Goal: Communication & Community: Answer question/provide support

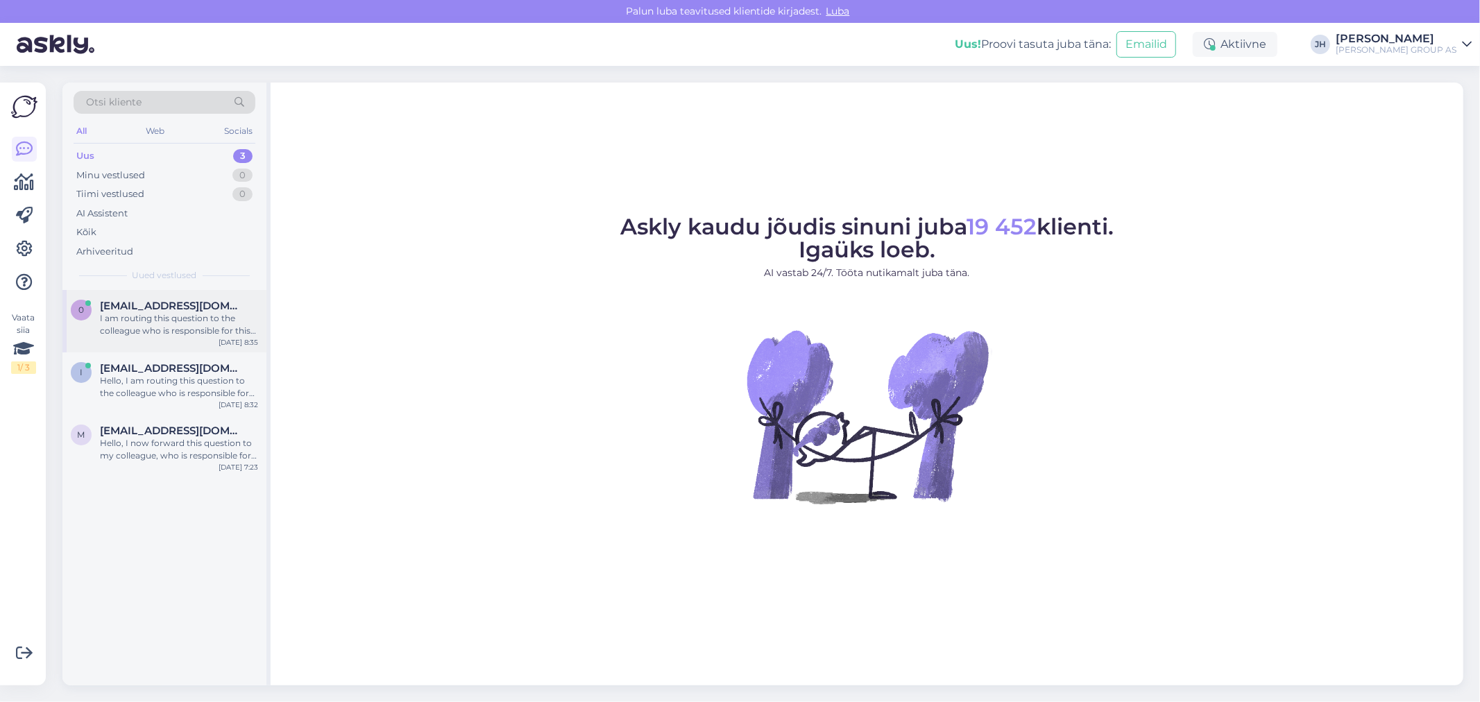
click at [161, 309] on span "[EMAIL_ADDRESS][DOMAIN_NAME]" at bounding box center [172, 306] width 144 height 12
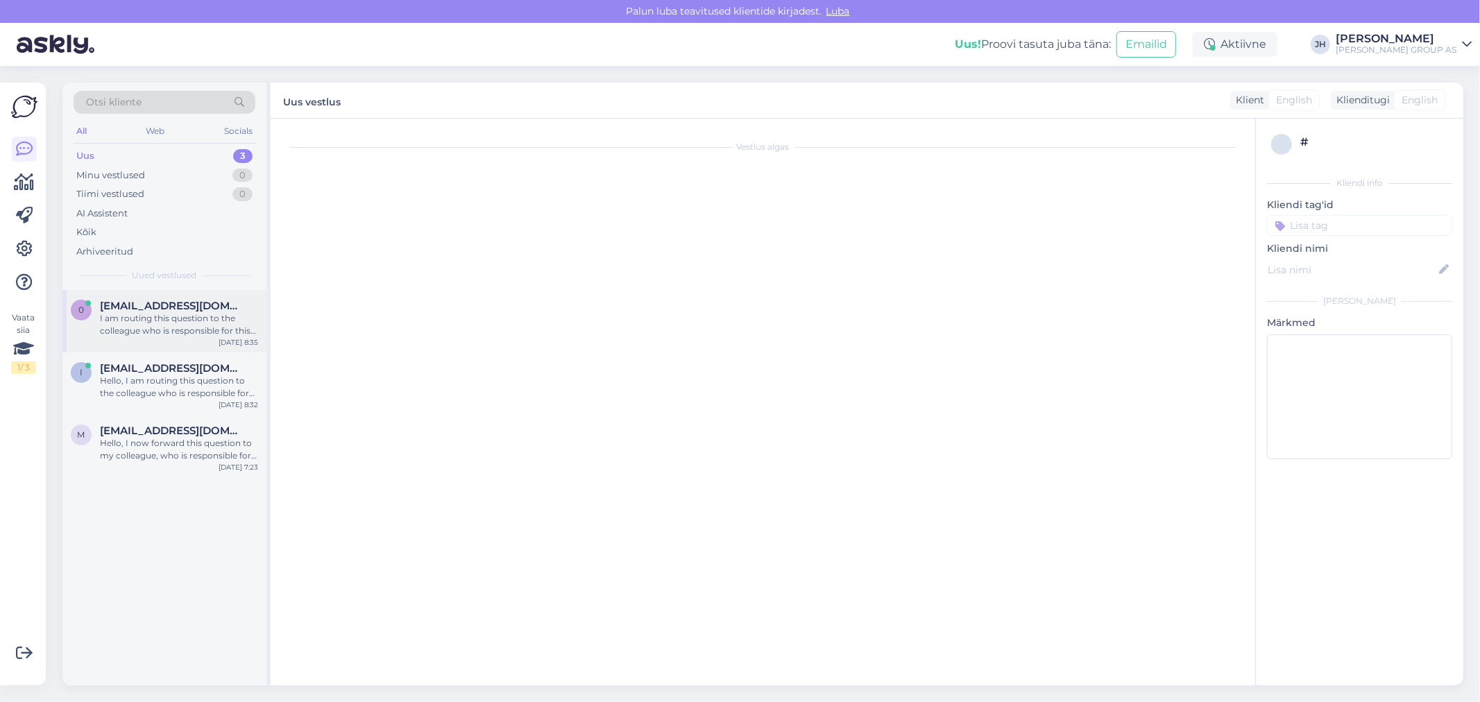
scroll to position [39, 0]
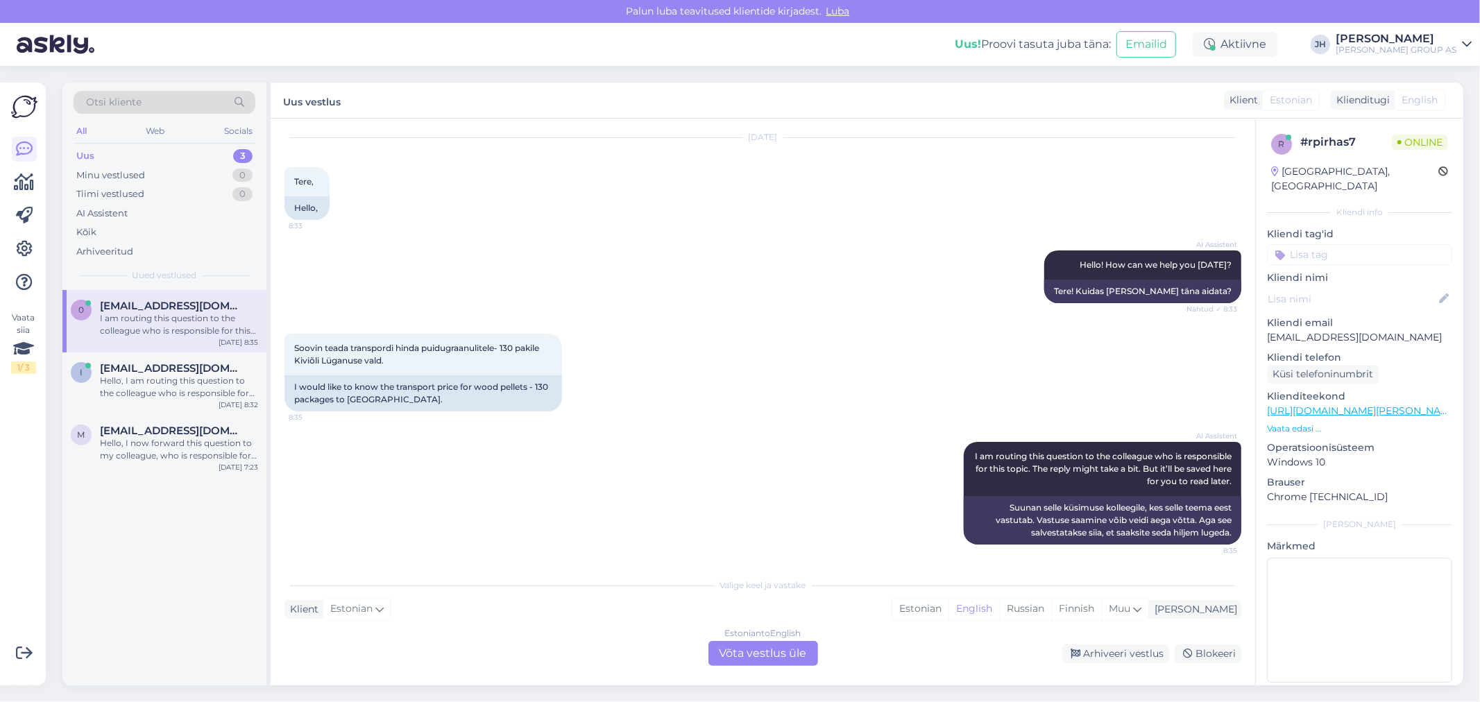
click at [771, 652] on div "Estonian to English Võta vestlus üle" at bounding box center [763, 653] width 110 height 25
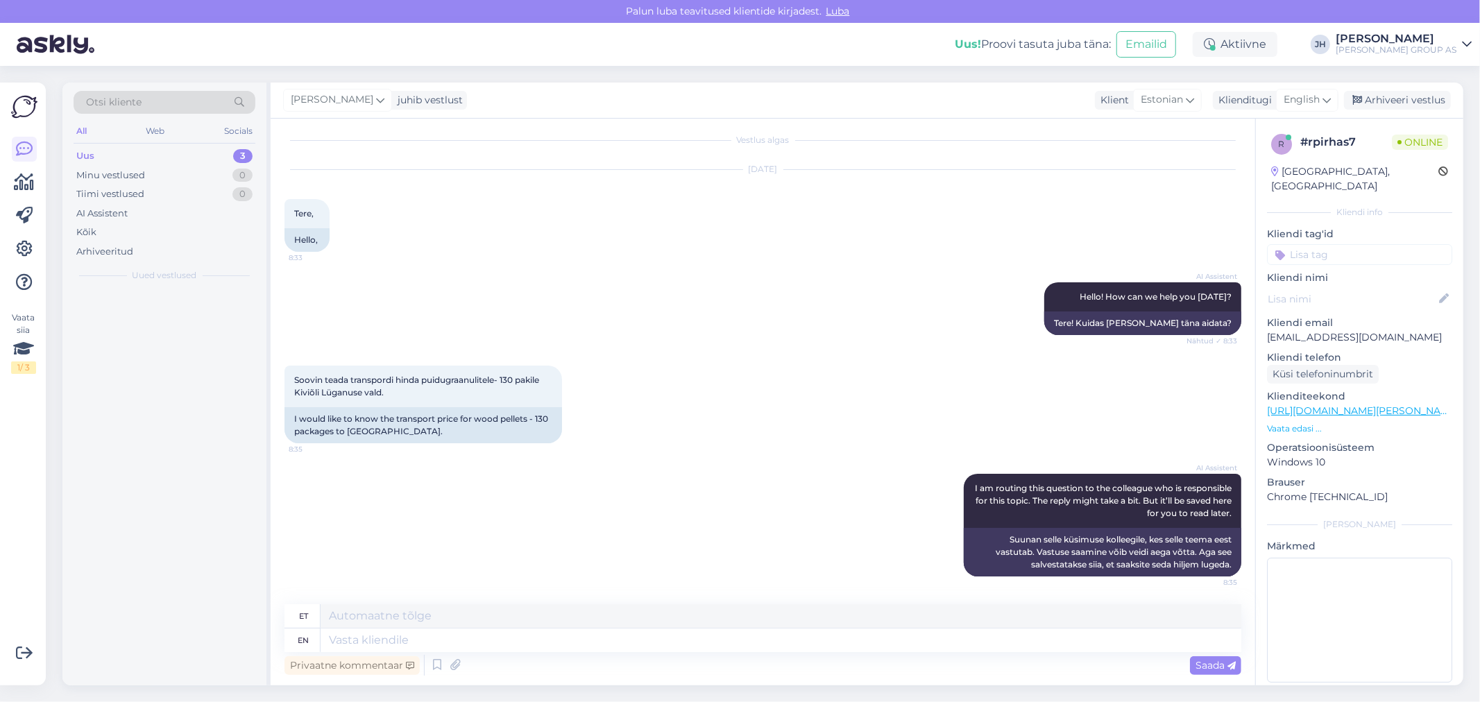
scroll to position [6, 0]
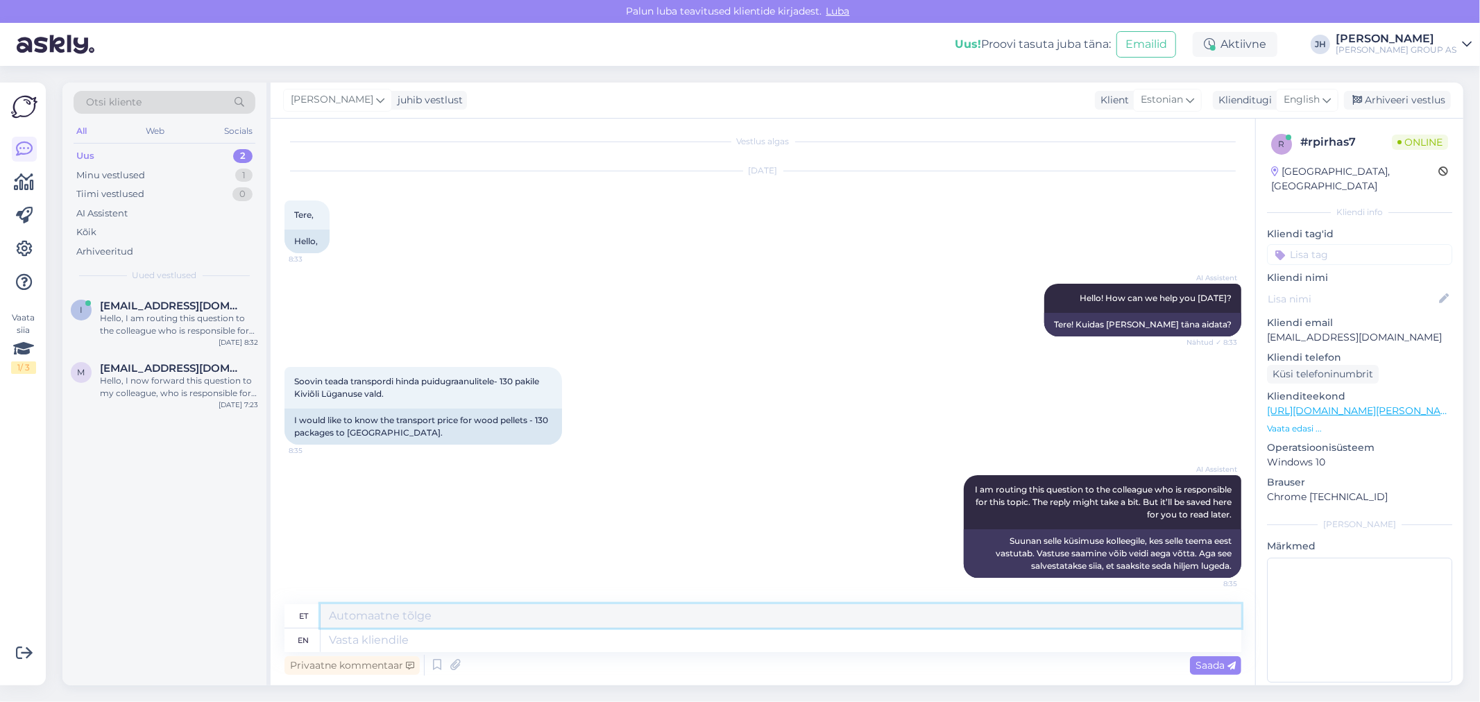
click at [364, 613] on textarea at bounding box center [781, 616] width 921 height 24
drag, startPoint x: 949, startPoint y: 615, endPoint x: 232, endPoint y: 599, distance: 716.9
click at [232, 599] on div "Otsi kliente All Web Socials Uus 2 Minu vestlused 1 Tiimi vestlused 0 AI Assist…" at bounding box center [762, 384] width 1401 height 603
type textarea "Tere. Palun lisage ostukorvi soovitud kogus ja tarneaadressi - epoe süsteem arv…"
click at [1329, 94] on icon at bounding box center [1326, 99] width 8 height 15
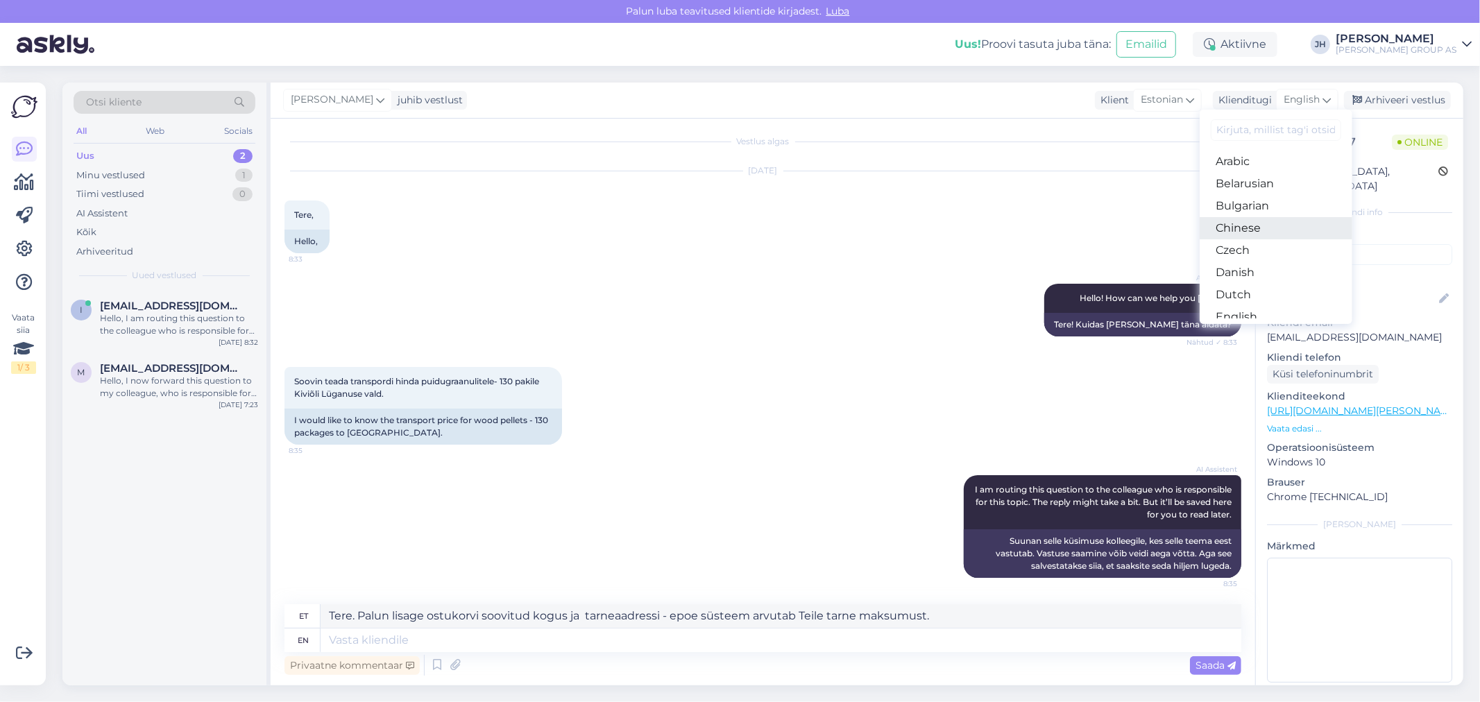
scroll to position [77, 0]
click at [1265, 264] on link "Estonian" at bounding box center [1276, 262] width 153 height 22
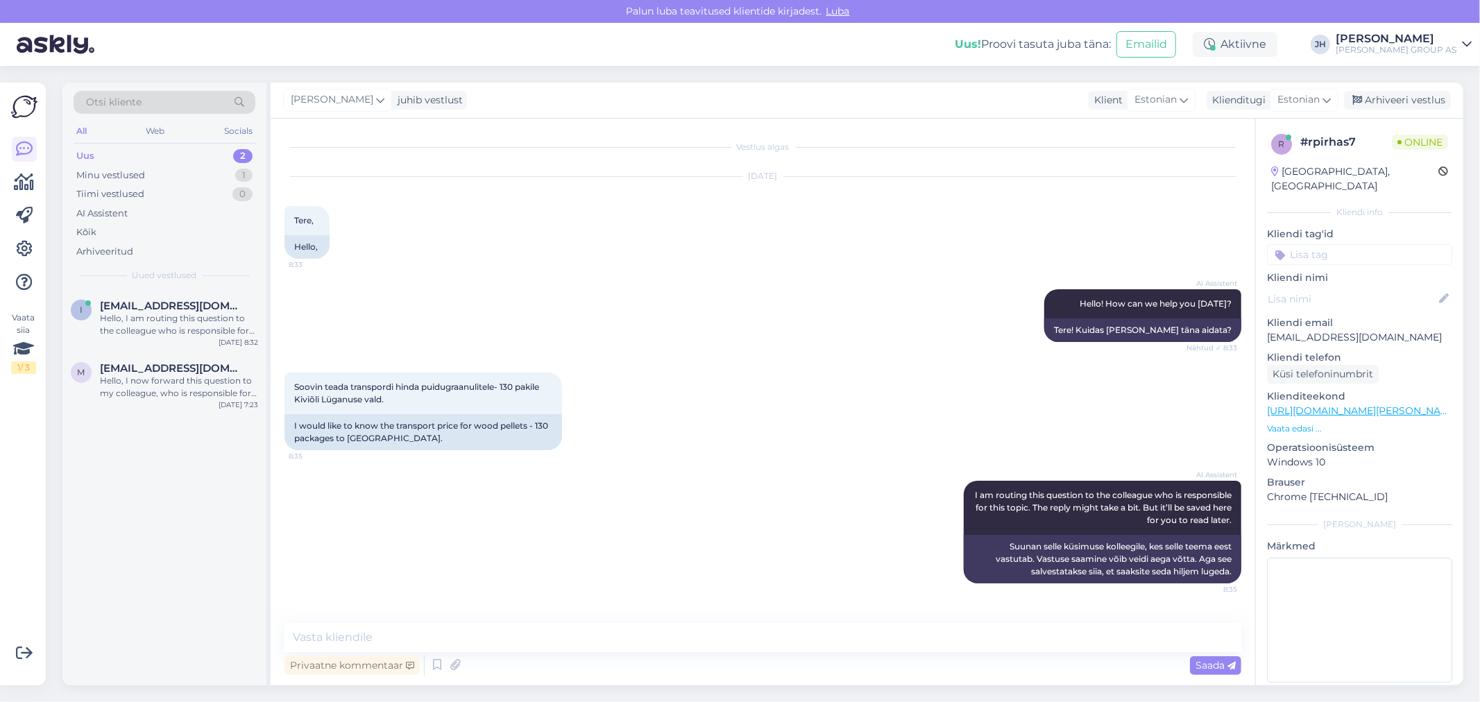
scroll to position [0, 0]
click at [370, 639] on textarea at bounding box center [762, 637] width 957 height 29
paste textarea "Tere. Palun lisage ostukorvi soovitud kogus ja tarneaadressi - epoe süsteem arv…"
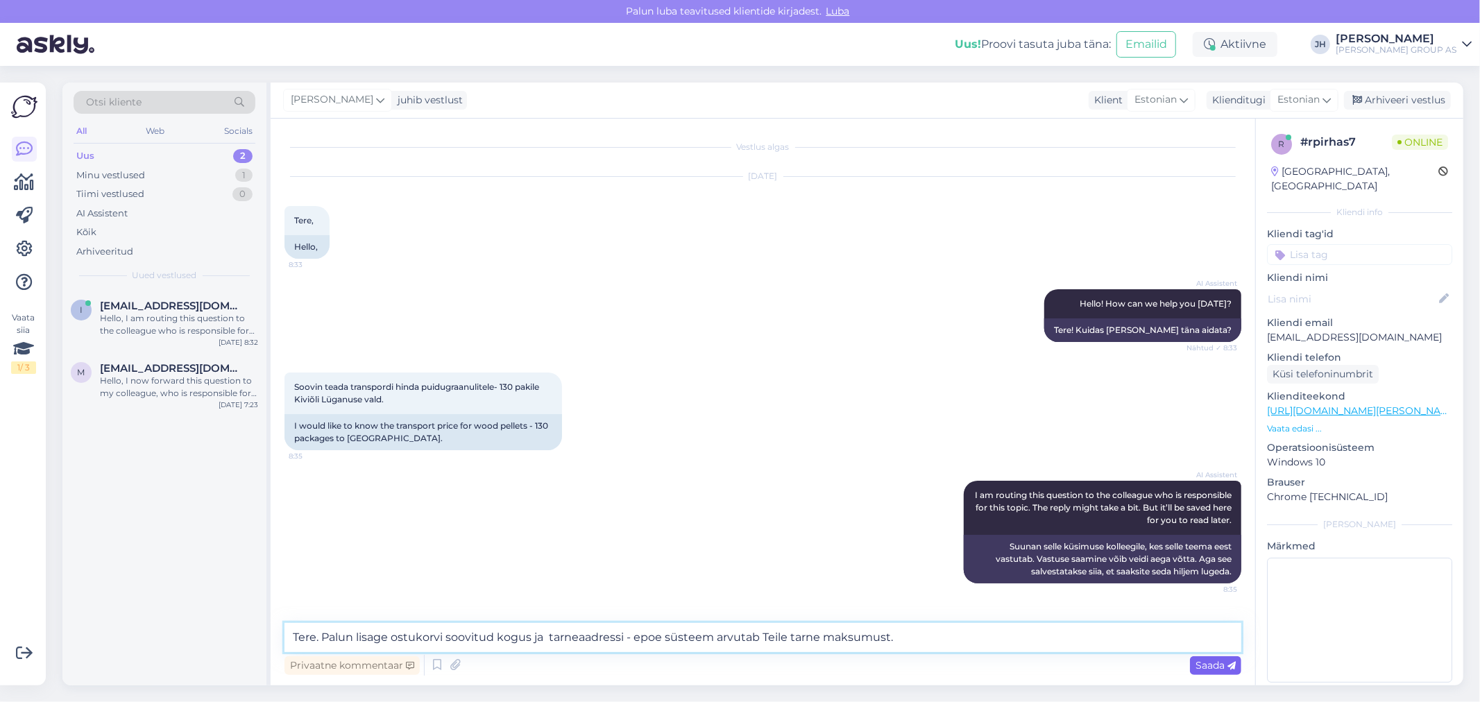
type textarea "Tere. Palun lisage ostukorvi soovitud kogus ja tarneaadressi - epoe süsteem arv…"
click at [1205, 661] on span "Saada" at bounding box center [1215, 665] width 40 height 12
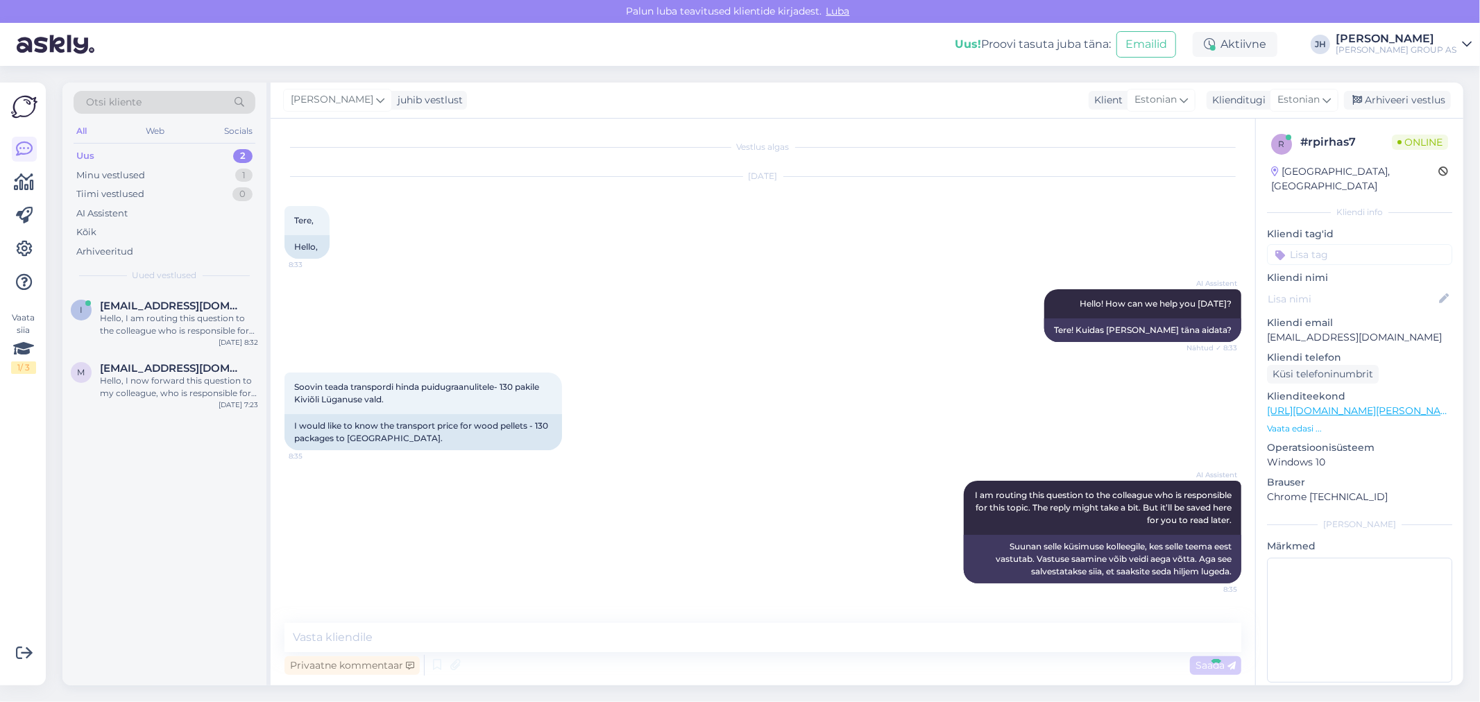
scroll to position [60, 0]
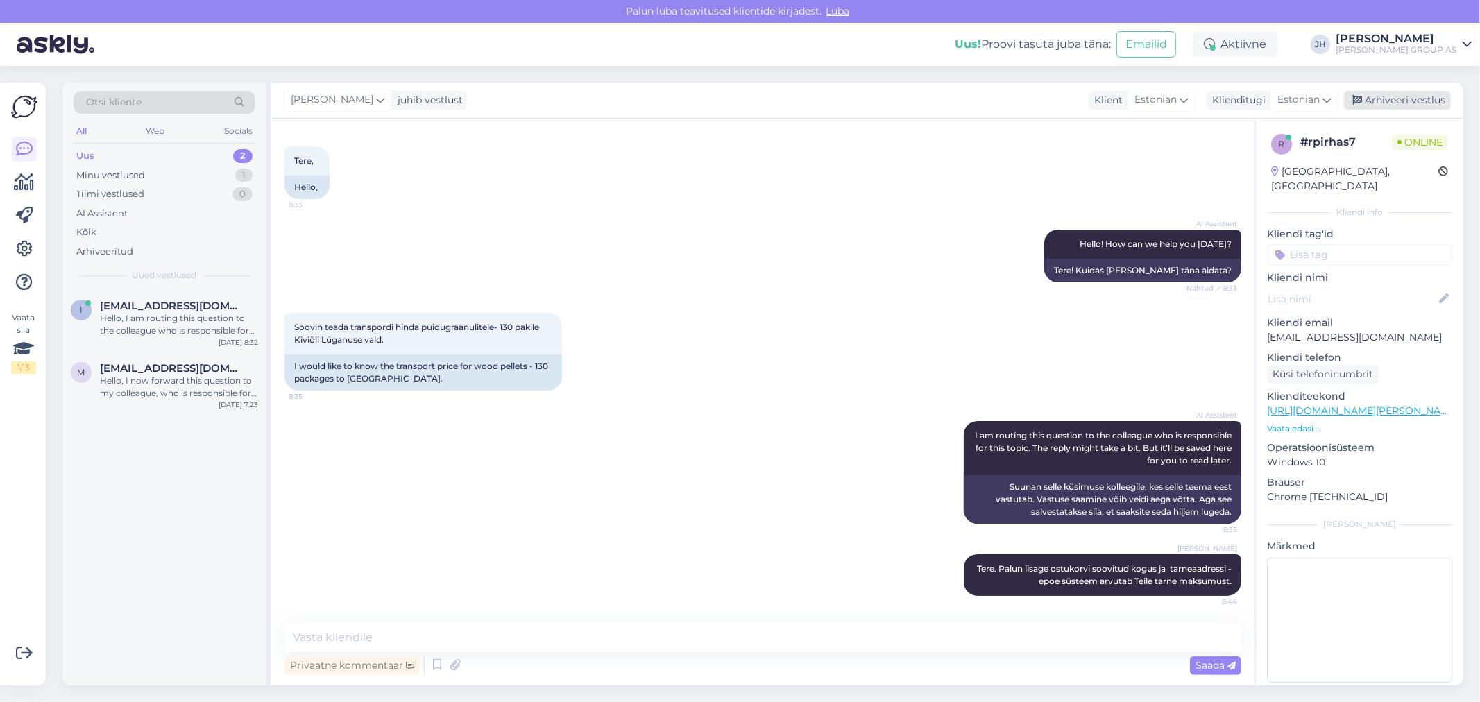
click at [1410, 99] on div "Arhiveeri vestlus" at bounding box center [1397, 100] width 107 height 19
click at [150, 307] on span "[EMAIL_ADDRESS][DOMAIN_NAME]" at bounding box center [172, 306] width 144 height 12
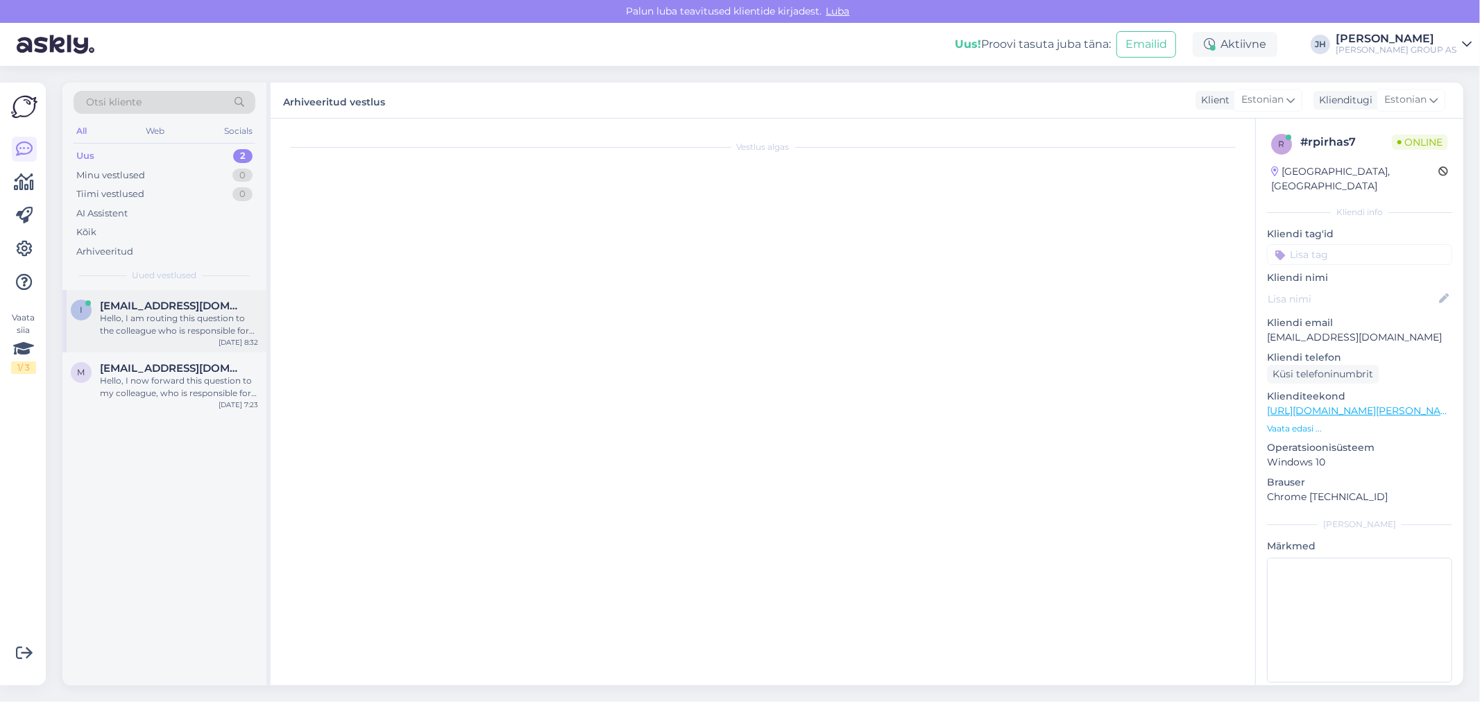
scroll to position [0, 0]
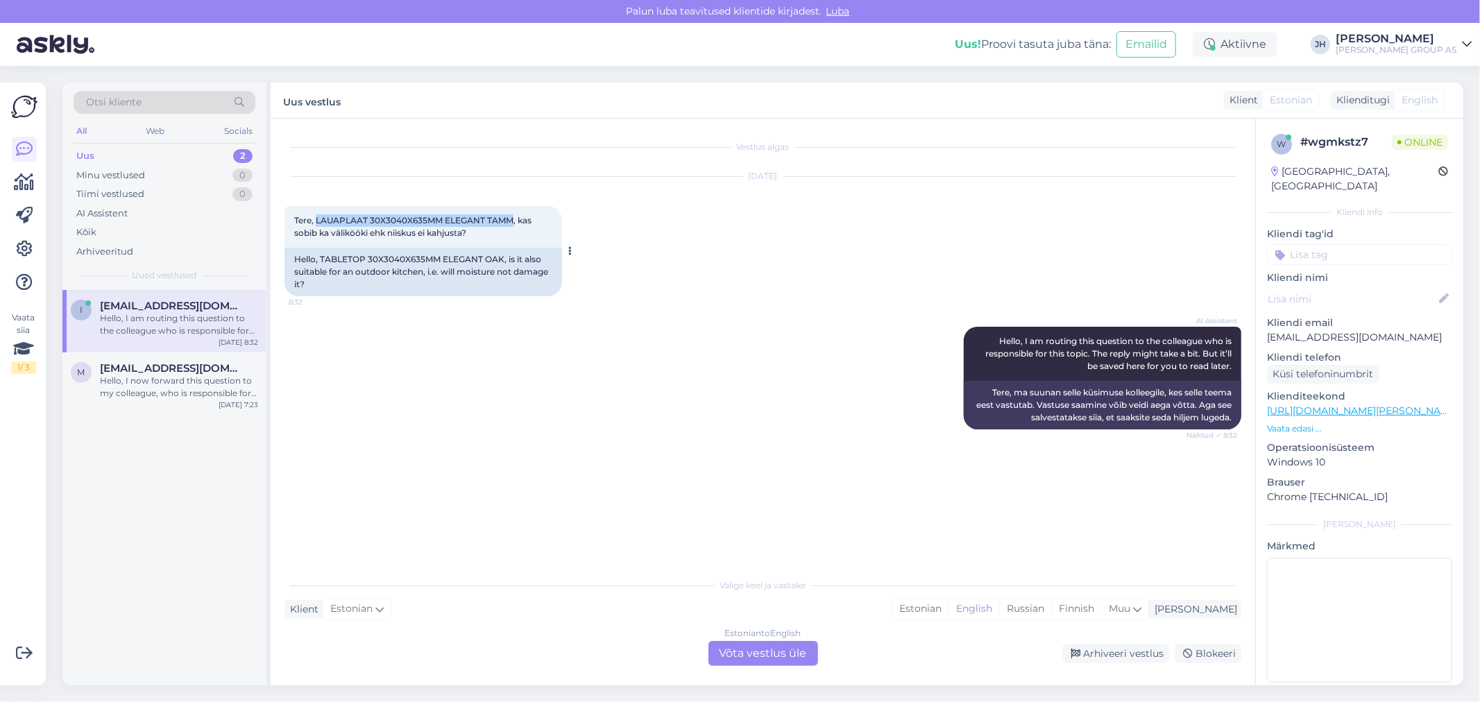
drag, startPoint x: 512, startPoint y: 216, endPoint x: 316, endPoint y: 215, distance: 195.7
click at [316, 215] on span "Tere, LAUAPLAAT 30X3040X635MM ELEGANT TAMM, kas sobib ka välikööki ehk niiskus …" at bounding box center [413, 226] width 239 height 23
copy span "LAUAPLAAT 30X3040X635MM ELEGANT TAMM"
click at [772, 654] on div "Estonian to English Võta vestlus üle" at bounding box center [763, 653] width 110 height 25
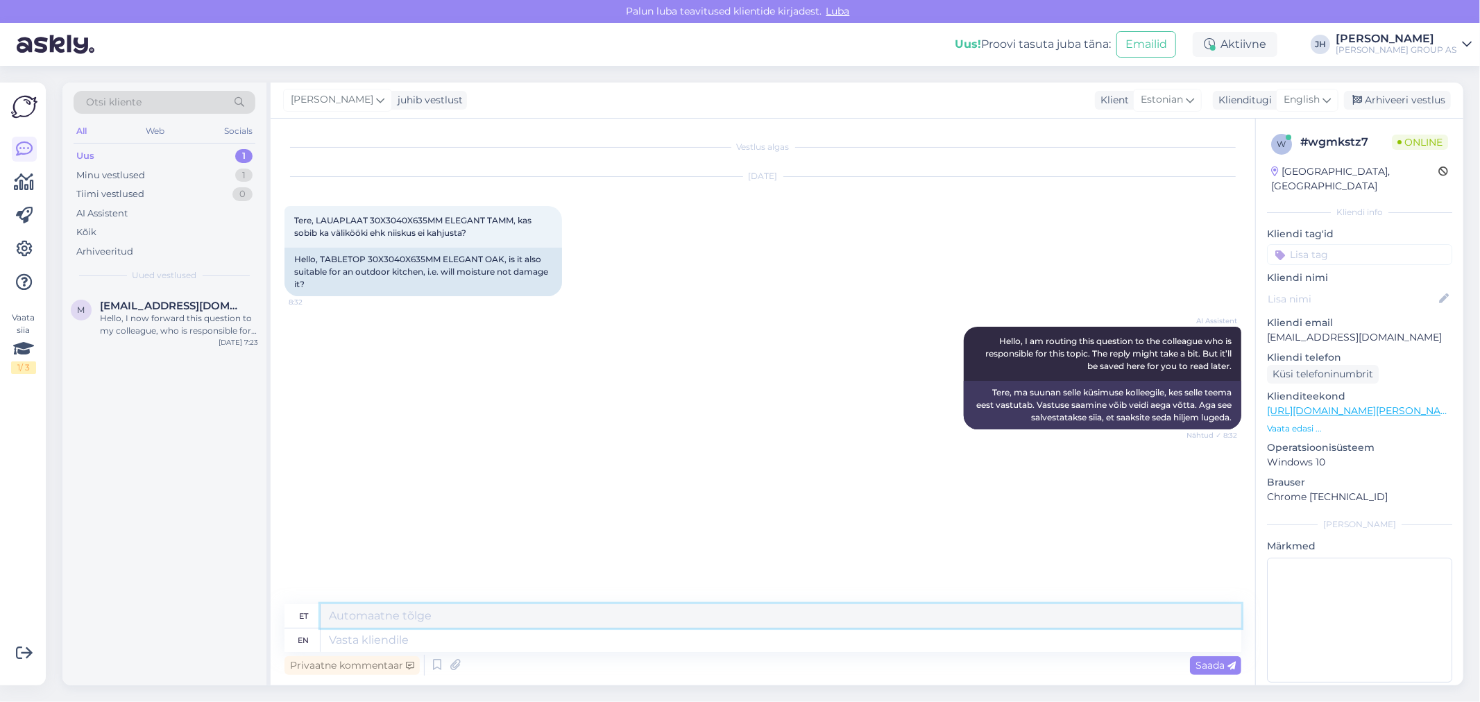
click at [382, 618] on textarea at bounding box center [781, 616] width 921 height 24
drag, startPoint x: 755, startPoint y: 618, endPoint x: 671, endPoint y: 620, distance: 84.0
click at [671, 620] on textarea "Tere. See on kõrgsurvelaminaat ja välikääki see ei sobi. Ainult sisetingimustes…" at bounding box center [781, 616] width 921 height 24
click at [556, 613] on textarea "Tere. See on kõrgsurvelaminaat ja välikääki see ei sobi. Ainult sisetingimustes…" at bounding box center [781, 616] width 921 height 24
drag, startPoint x: 833, startPoint y: 617, endPoint x: 633, endPoint y: 613, distance: 199.2
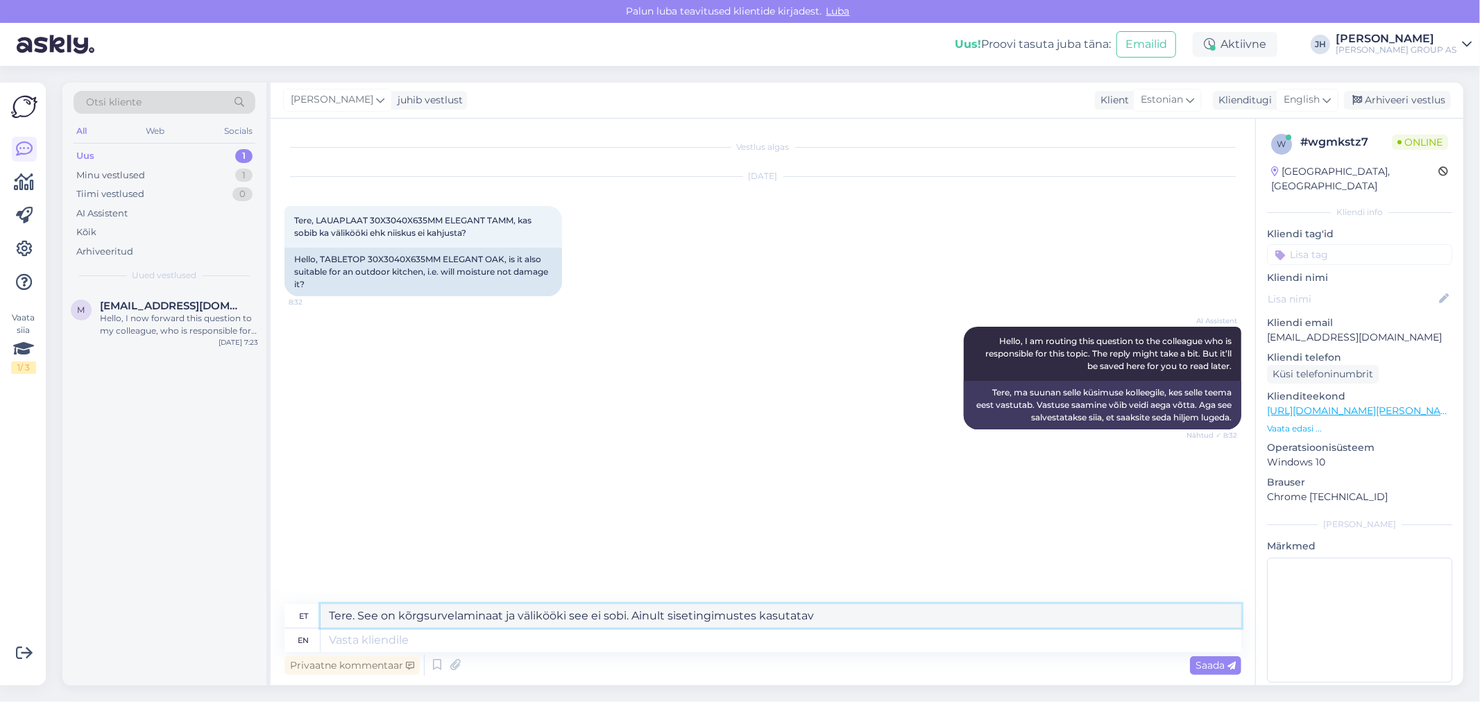
click at [633, 613] on textarea "Tere. See on kõrgsurvelaminaat ja välikööki see ei sobi. Ainult sisetingimustes…" at bounding box center [781, 616] width 921 height 24
drag, startPoint x: 660, startPoint y: 613, endPoint x: 196, endPoint y: 613, distance: 464.1
click at [196, 613] on div "Otsi kliente All Web Socials Uus 1 Minu vestlused 1 Tiimi vestlused 0 AI Assist…" at bounding box center [762, 384] width 1401 height 603
type textarea "Tere. See on kõrgsurvelaminaat ja välikööki see ei sobi."
click at [1326, 101] on icon at bounding box center [1326, 99] width 8 height 15
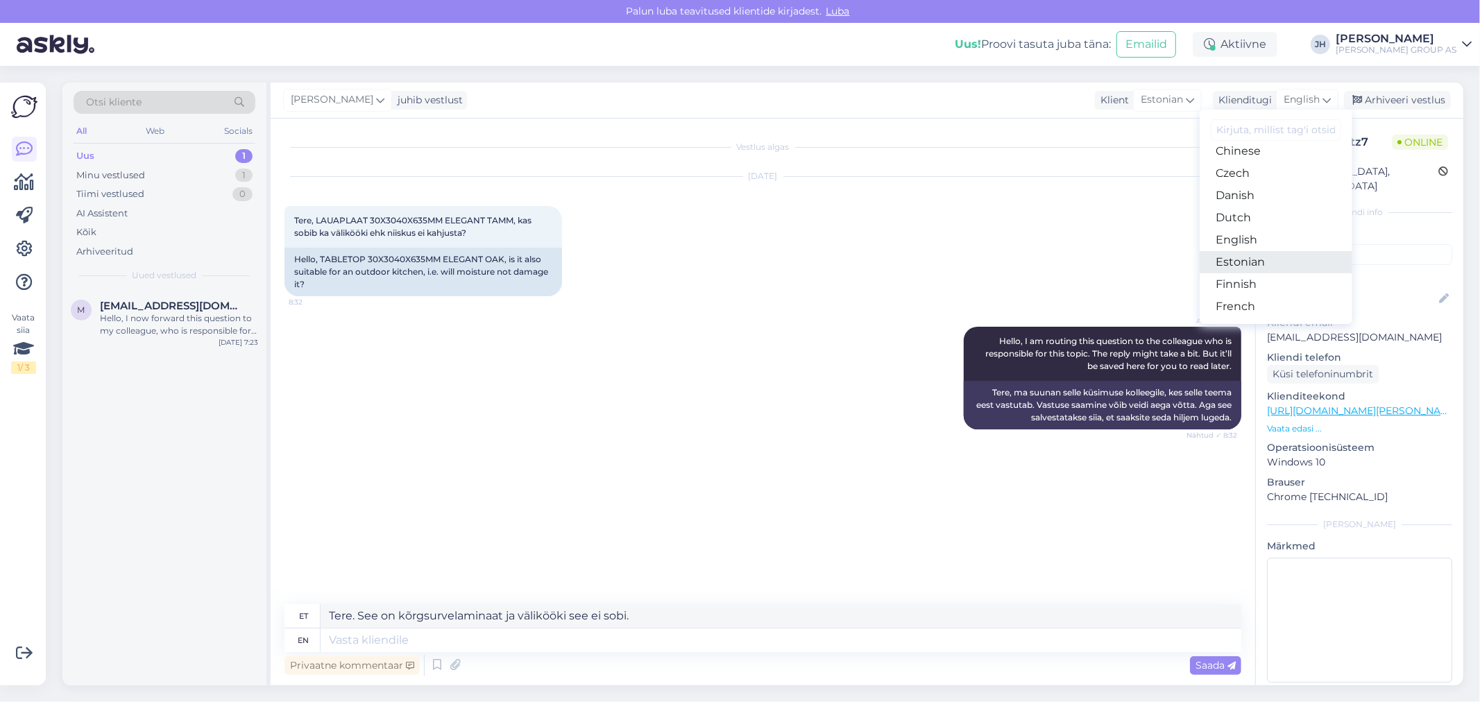
click at [1245, 262] on link "Estonian" at bounding box center [1276, 262] width 153 height 22
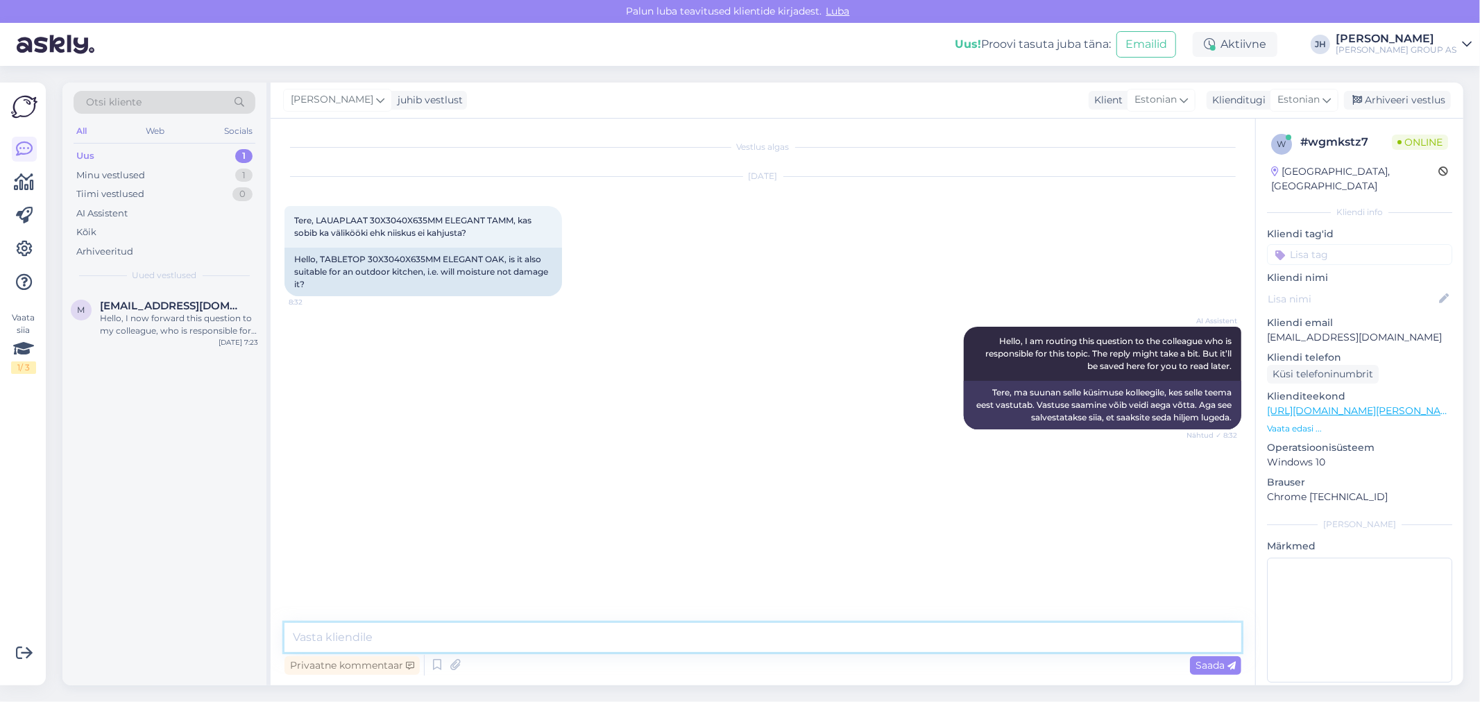
click at [428, 623] on textarea at bounding box center [762, 637] width 957 height 29
paste textarea "Tere. See on kõrgsurvelaminaat ja välikööki see ei sobi."
type textarea "Tere. See on kõrgsurvelaminaat ja välikööki see ei sobi."
click at [1214, 666] on span "Saada" at bounding box center [1215, 665] width 40 height 12
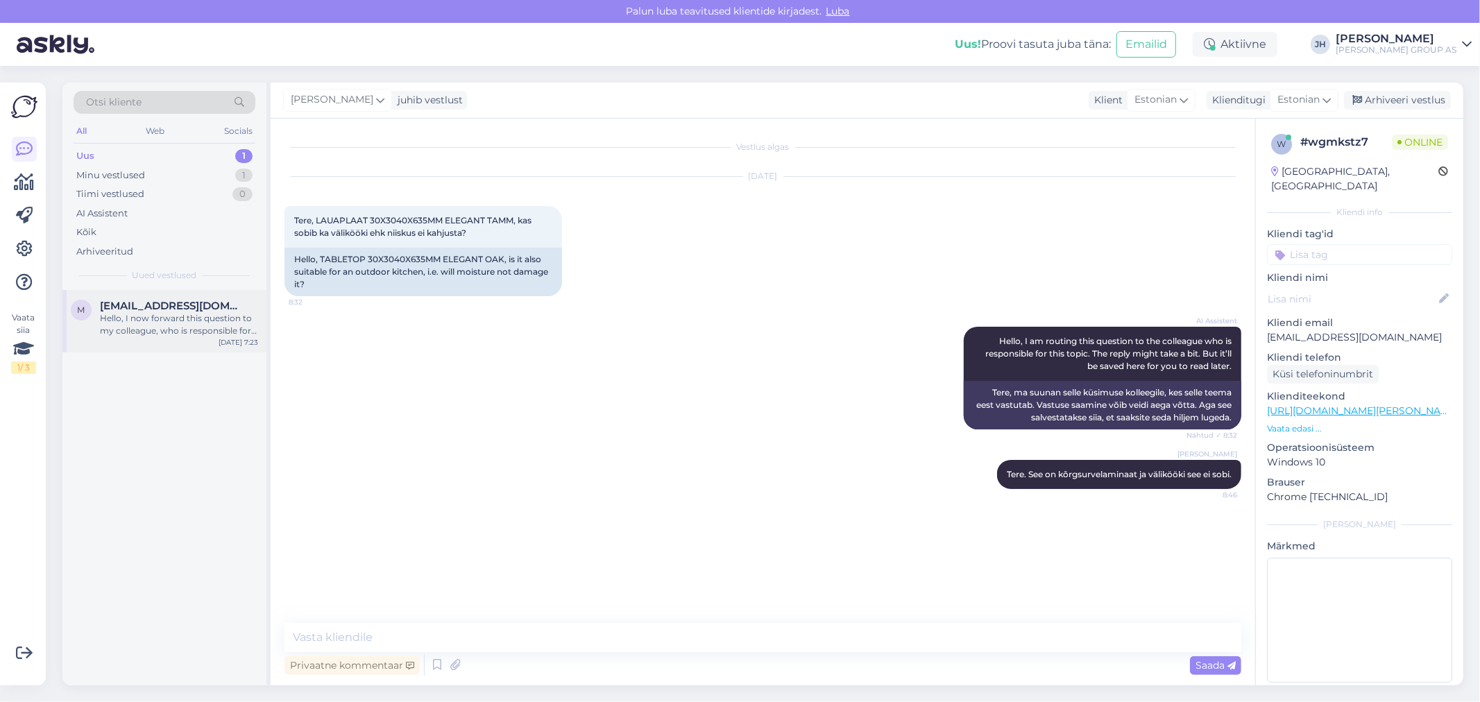
click at [135, 315] on div "Hello, I now forward this question to my colleague, who is responsible for this…" at bounding box center [179, 324] width 158 height 25
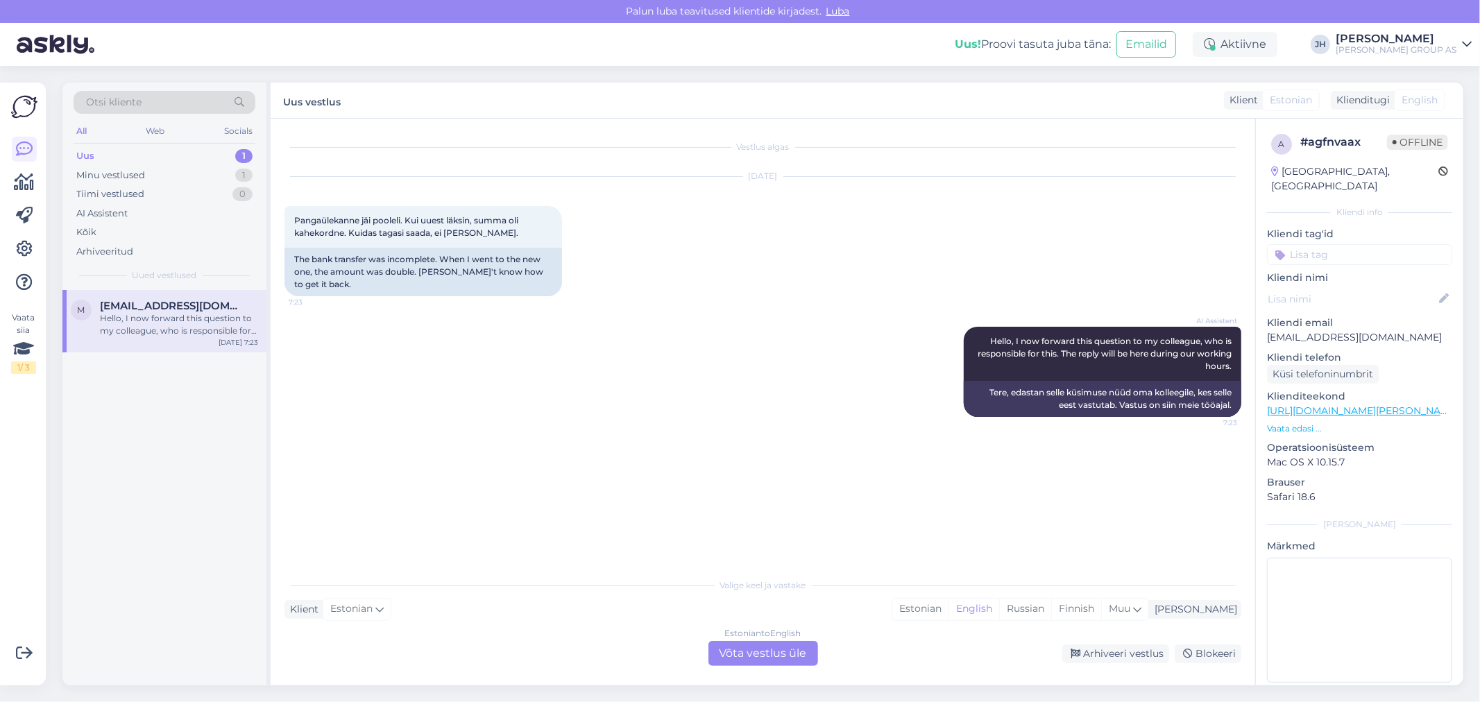
click at [771, 654] on div "Estonian to English Võta vestlus üle" at bounding box center [763, 653] width 110 height 25
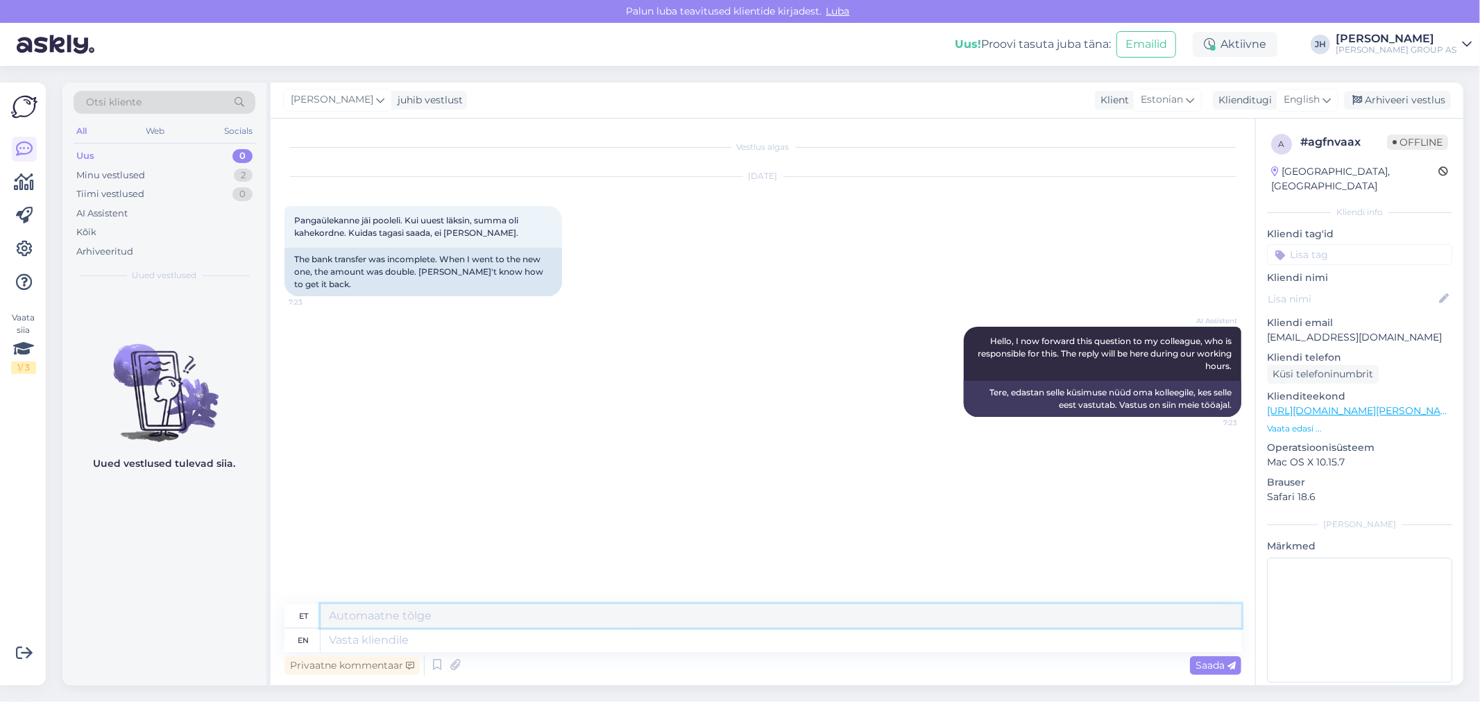
click at [399, 607] on textarea at bounding box center [781, 616] width 921 height 24
drag, startPoint x: 744, startPoint y: 620, endPoint x: 287, endPoint y: 601, distance: 457.6
click at [287, 601] on div "Vestlus algas [DATE] Pangaülekanne jäi pooleli. Kui uuest läksin, summa oli kah…" at bounding box center [763, 402] width 984 height 567
type textarea "Palun edastage rohkem infot. Tellimuse number, millal makse oli tehtud"
click at [1336, 98] on div "English" at bounding box center [1307, 100] width 62 height 22
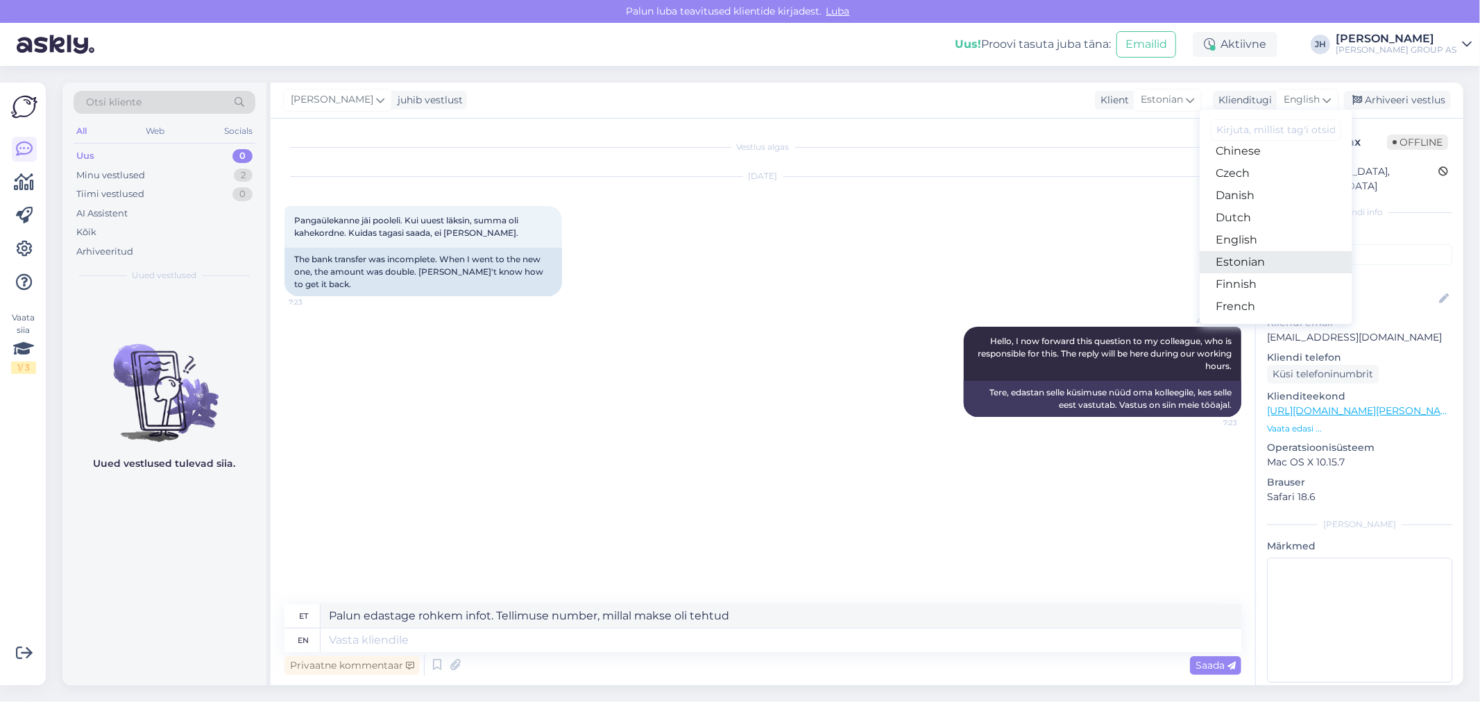
click at [1243, 265] on link "Estonian" at bounding box center [1276, 262] width 153 height 22
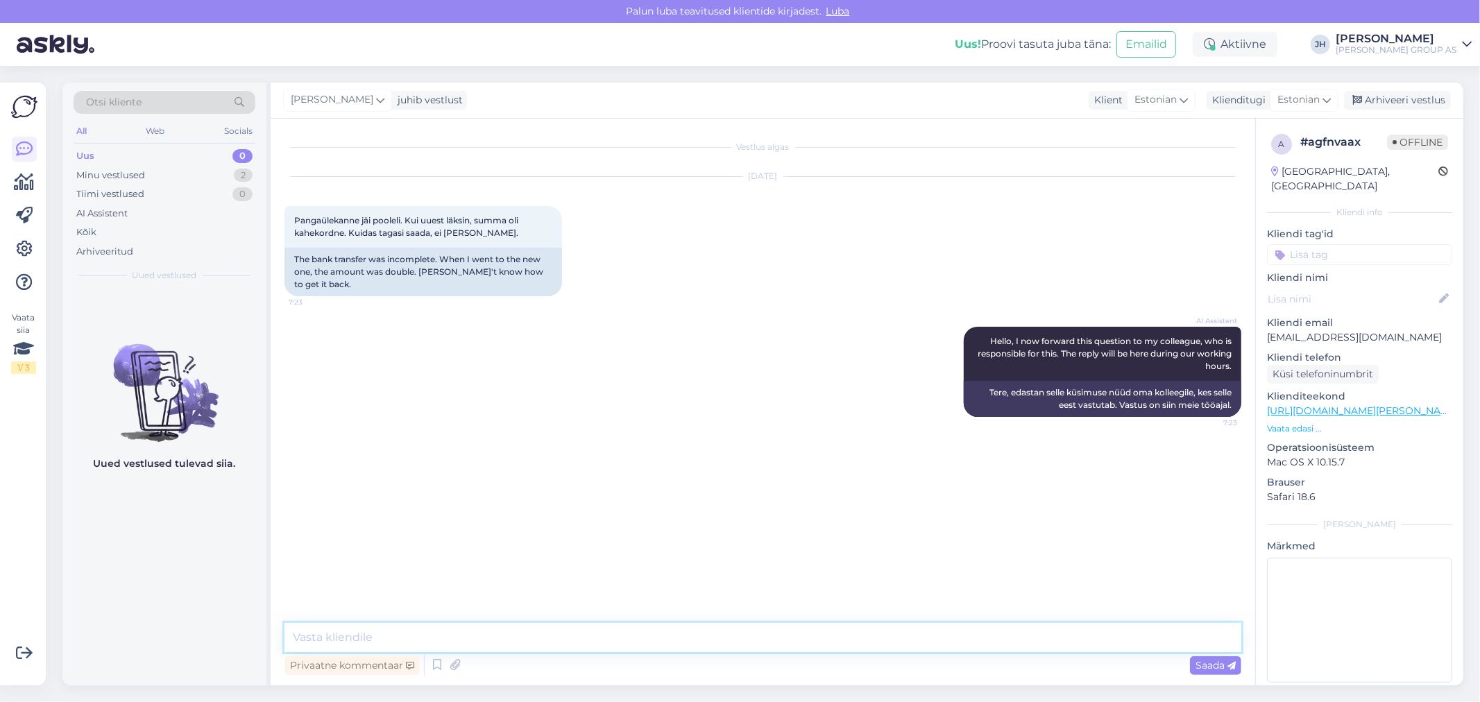
click at [328, 637] on textarea at bounding box center [762, 637] width 957 height 29
paste textarea "Palun edastage rohkem infot. Tellimuse number, millal makse oli tehtud"
type textarea "Palun edastage rohkem infot. Tellimuse number, millal makse oli tehtud"
click at [1216, 668] on span "Saada" at bounding box center [1215, 665] width 40 height 12
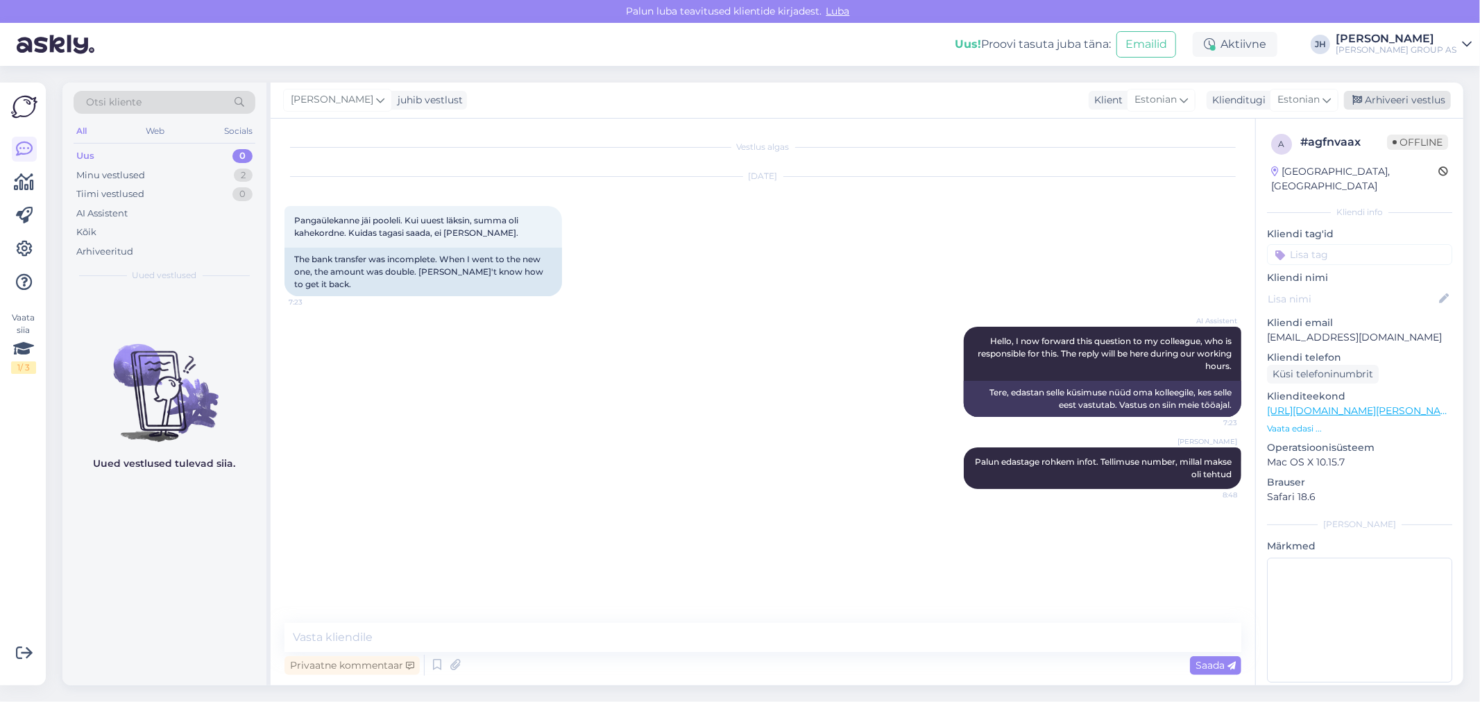
click at [1424, 101] on div "Arhiveeri vestlus" at bounding box center [1397, 100] width 107 height 19
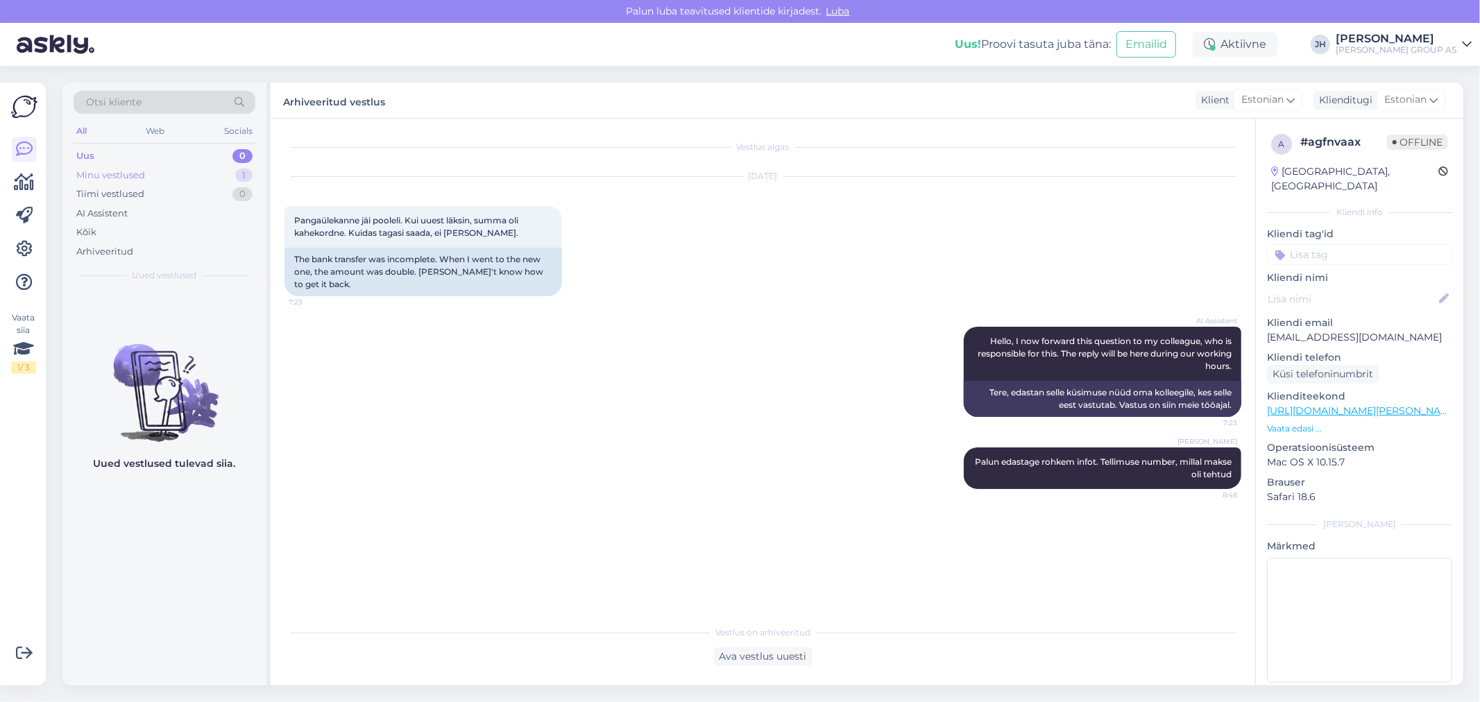
click at [118, 170] on div "Minu vestlused" at bounding box center [110, 176] width 69 height 14
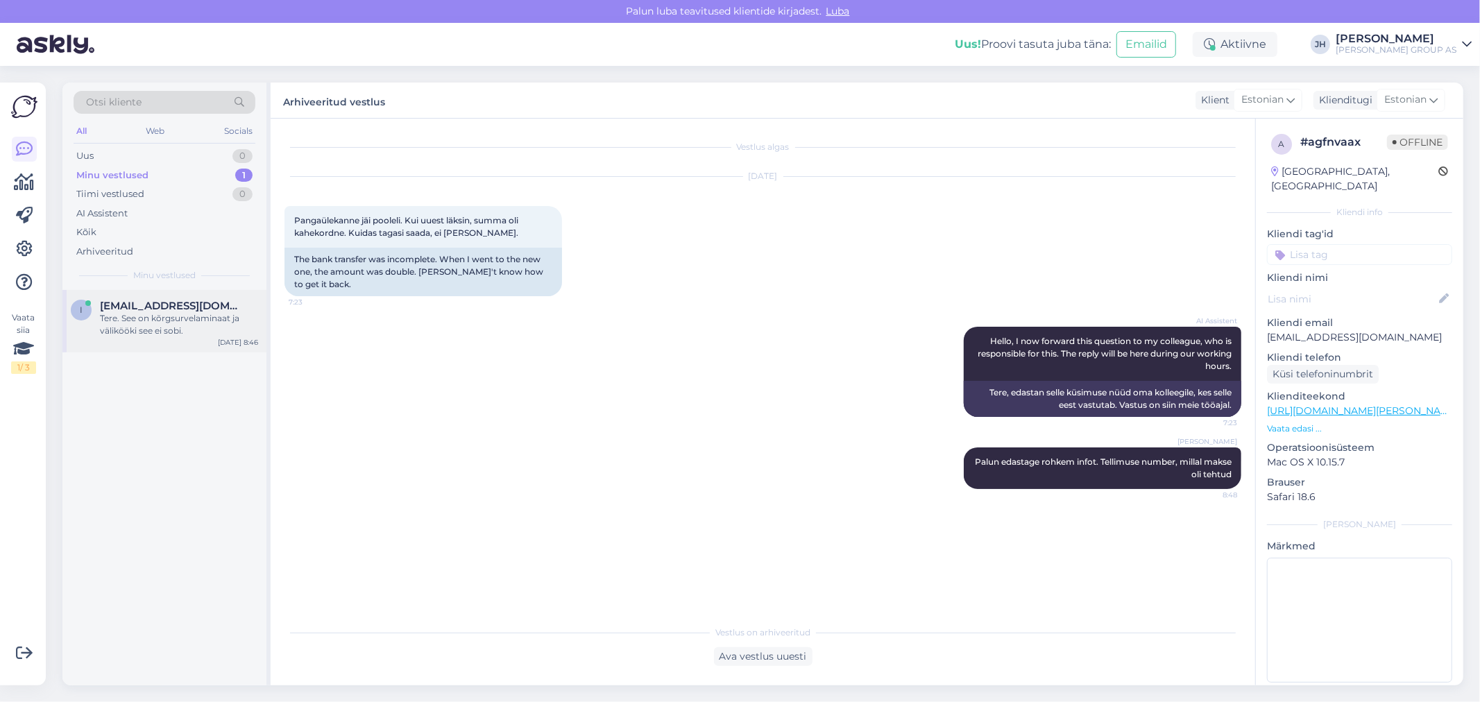
click at [148, 319] on div "Tere. See on kõrgsurvelaminaat ja välikööki see ei sobi." at bounding box center [179, 324] width 158 height 25
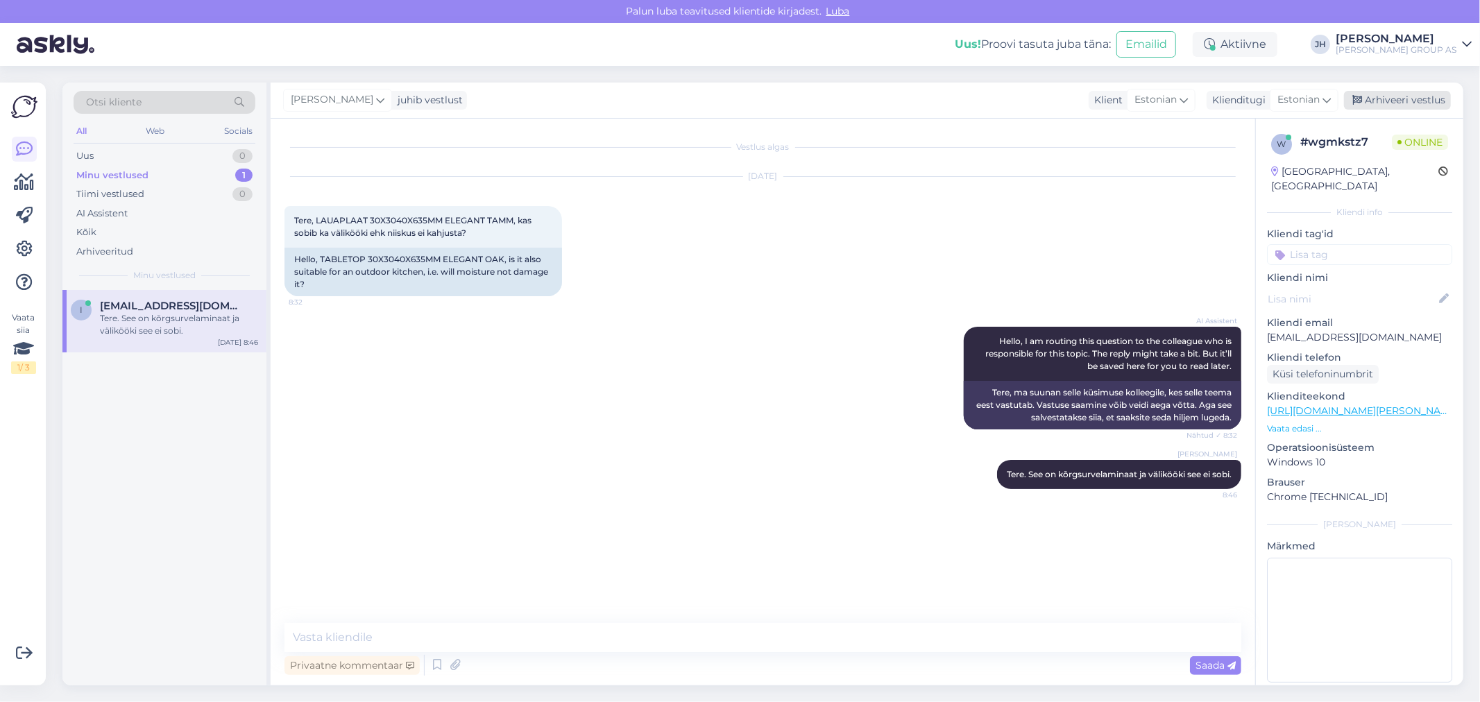
click at [1409, 97] on div "Arhiveeri vestlus" at bounding box center [1397, 100] width 107 height 19
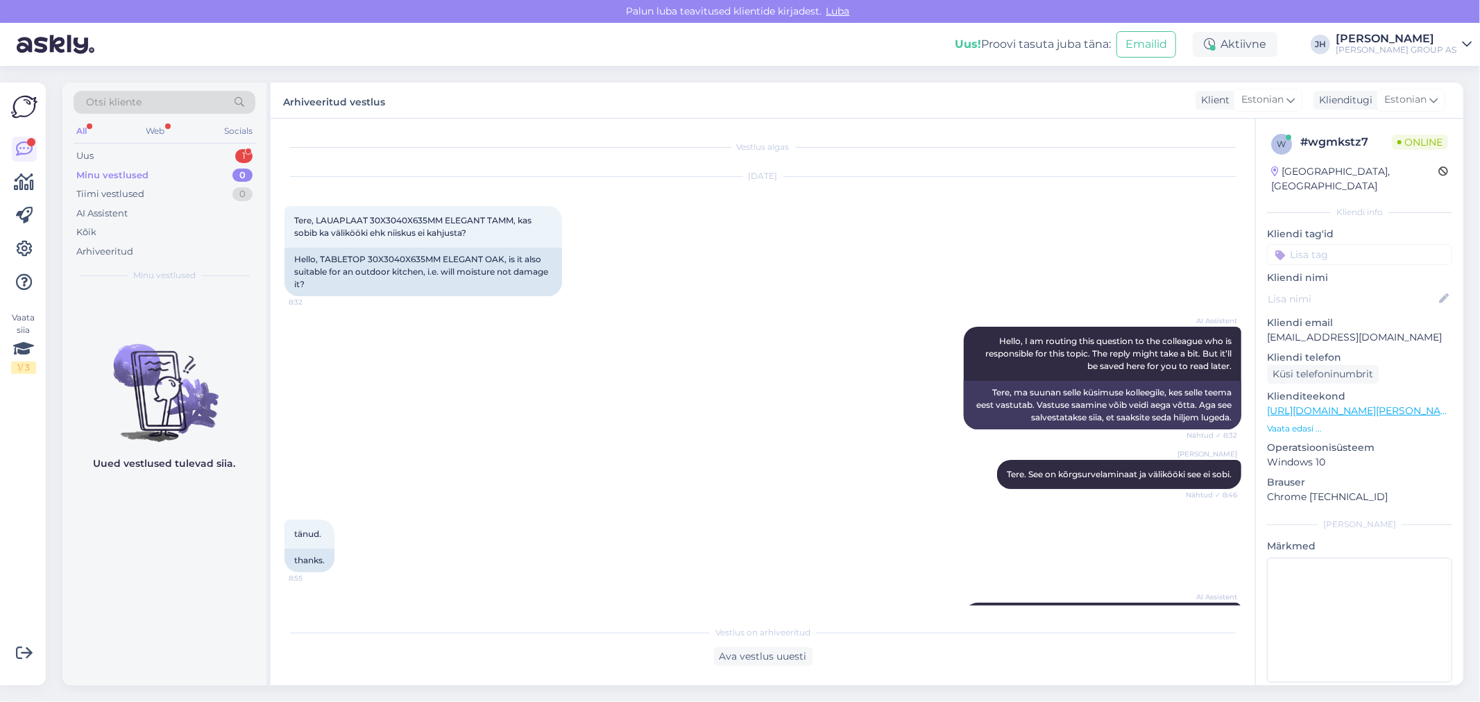
scroll to position [293, 0]
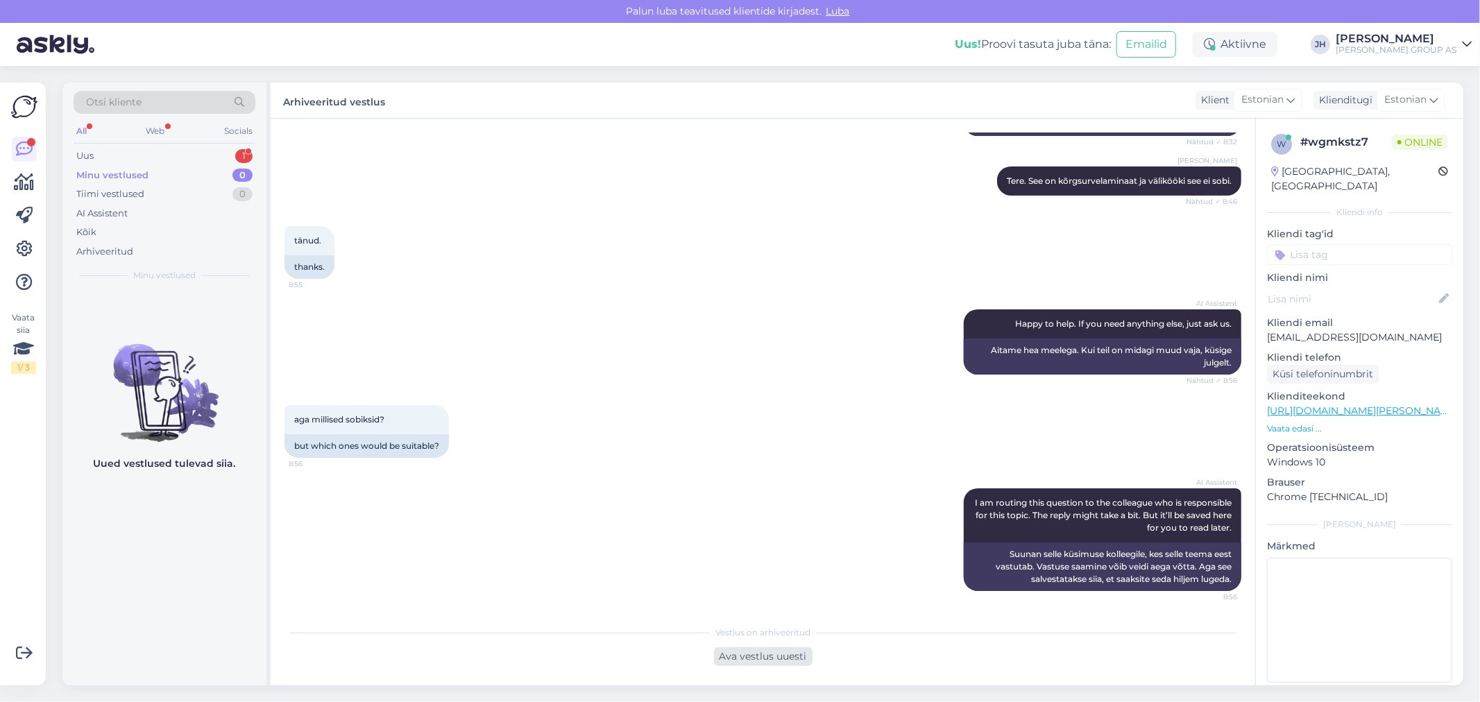
click at [767, 656] on div "Ava vestlus uuesti" at bounding box center [763, 656] width 99 height 19
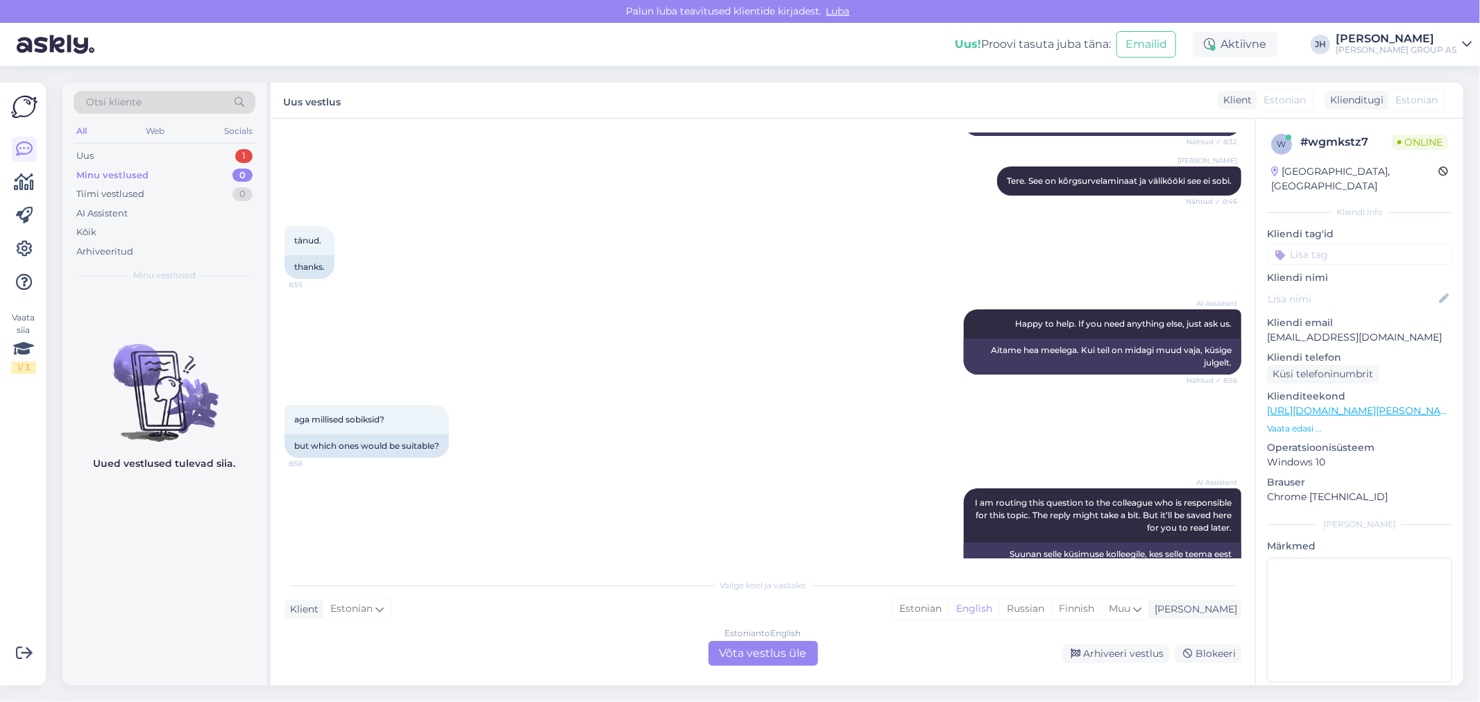
click at [765, 653] on div "Estonian to English Võta vestlus üle" at bounding box center [763, 653] width 110 height 25
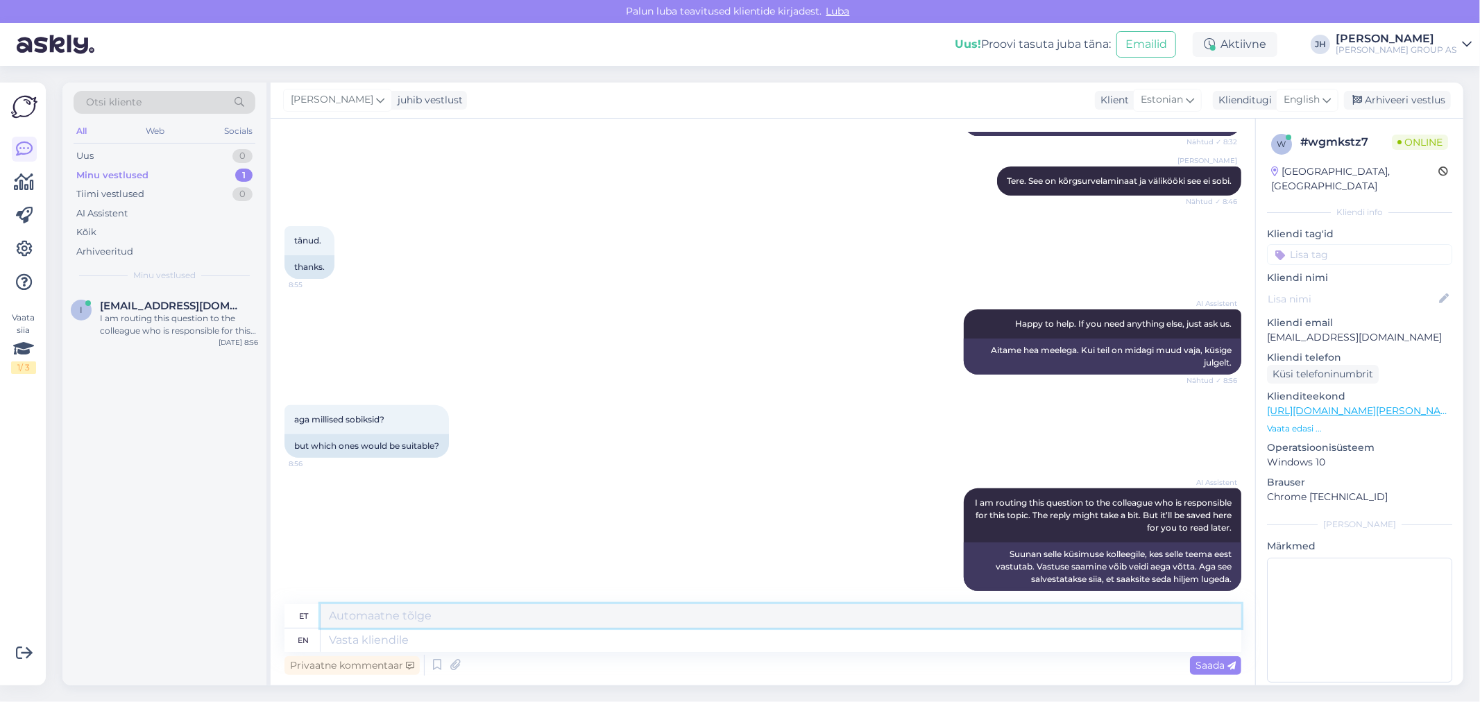
click at [361, 615] on textarea at bounding box center [781, 616] width 921 height 24
type textarea "S"
drag, startPoint x: 529, startPoint y: 612, endPoint x: 264, endPoint y: 615, distance: 264.3
click at [264, 615] on div "Otsi kliente All Web Socials Uus 1 Minu vestlused 1 Tiimi vestlused 0 AI Assist…" at bounding box center [762, 384] width 1401 height 603
type textarea "Roostevaba teras, graniit"
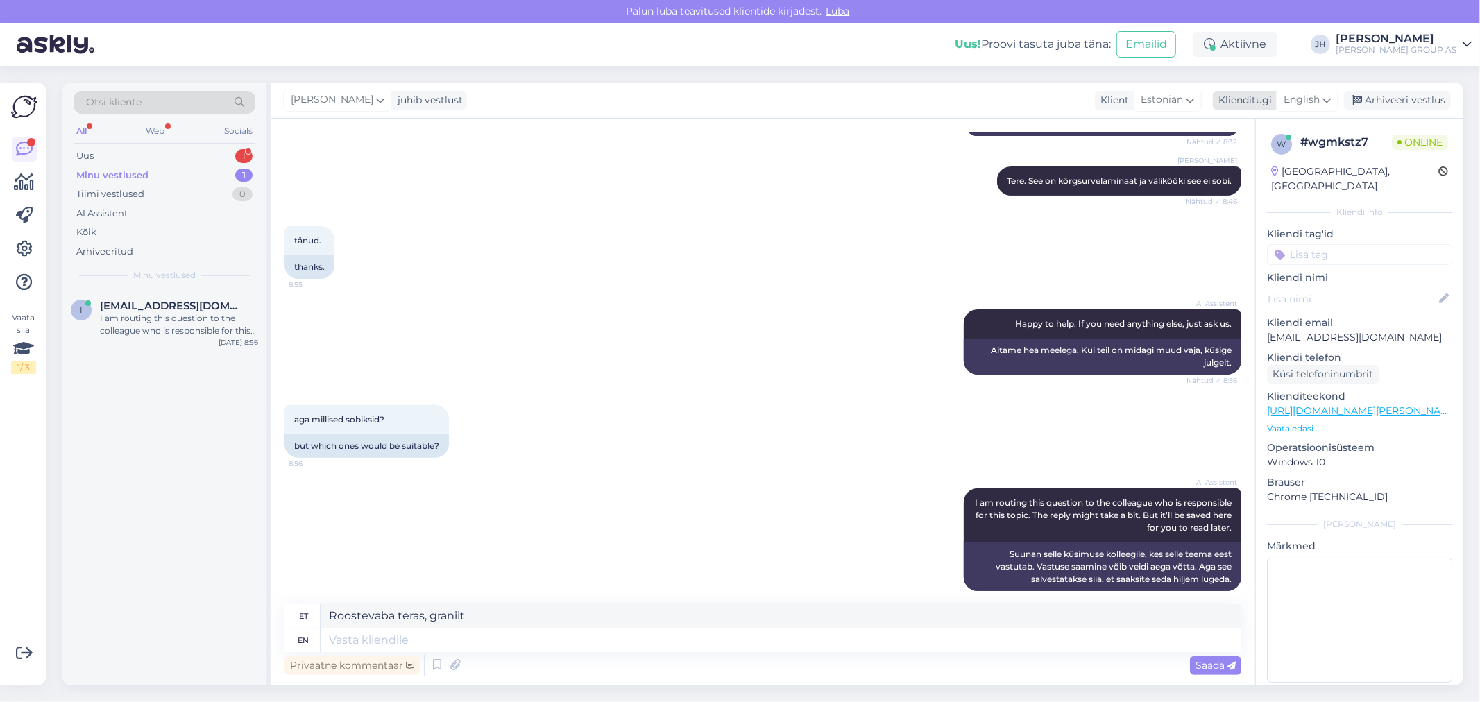
click at [1328, 99] on icon at bounding box center [1326, 99] width 8 height 15
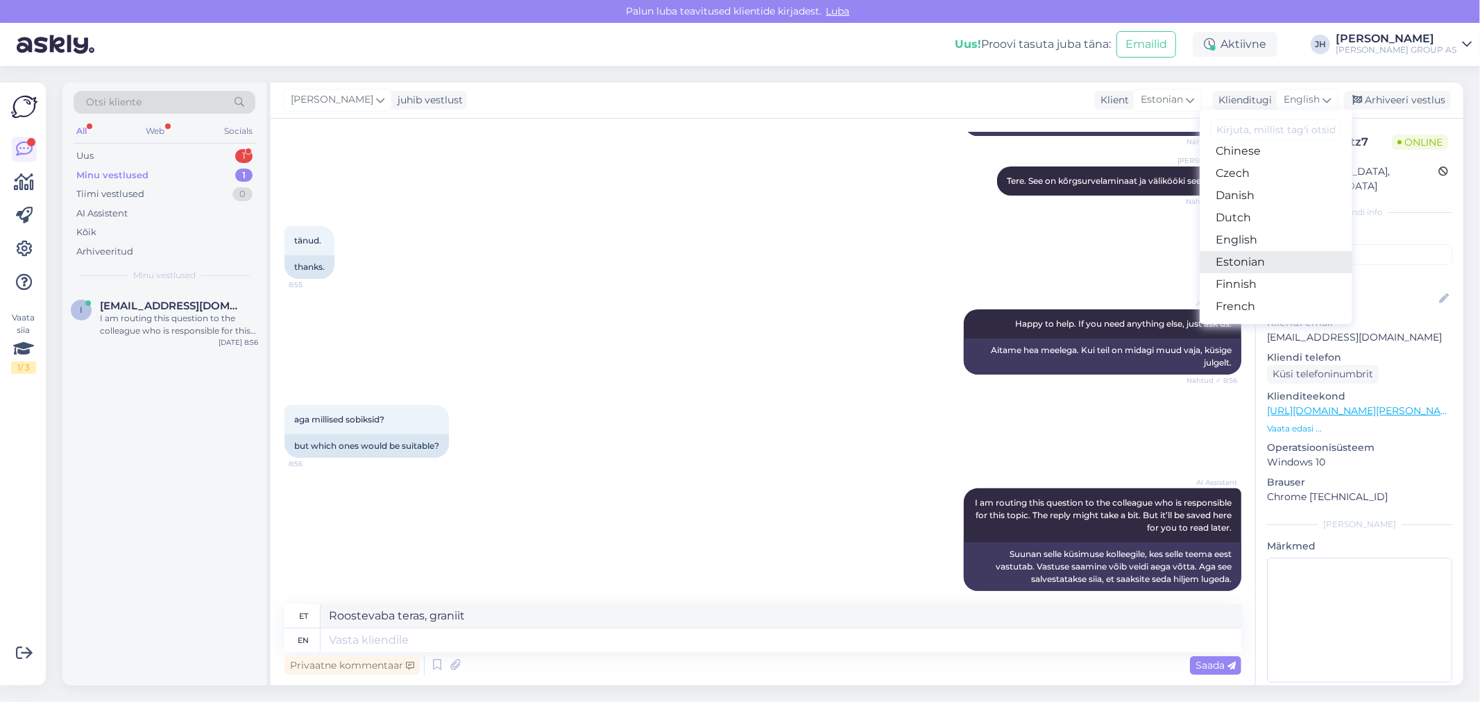
drag, startPoint x: 1231, startPoint y: 264, endPoint x: 1215, endPoint y: 275, distance: 19.8
click at [1231, 264] on link "Estonian" at bounding box center [1276, 262] width 153 height 22
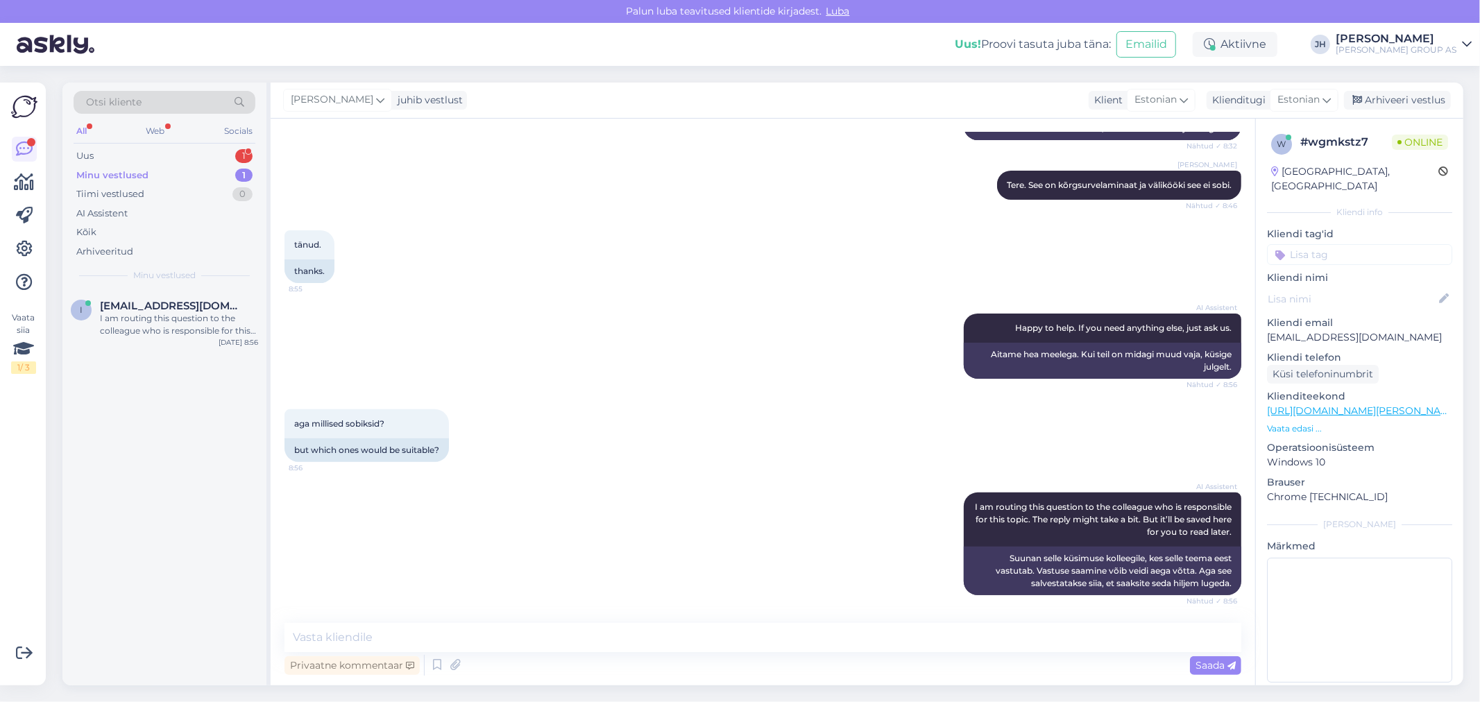
scroll to position [289, 0]
click at [391, 630] on textarea at bounding box center [762, 637] width 957 height 29
paste textarea "Roostevaba teras, graniit"
type textarea "Roostevaba teras, graniit"
click at [1209, 667] on span "Saada" at bounding box center [1215, 665] width 40 height 12
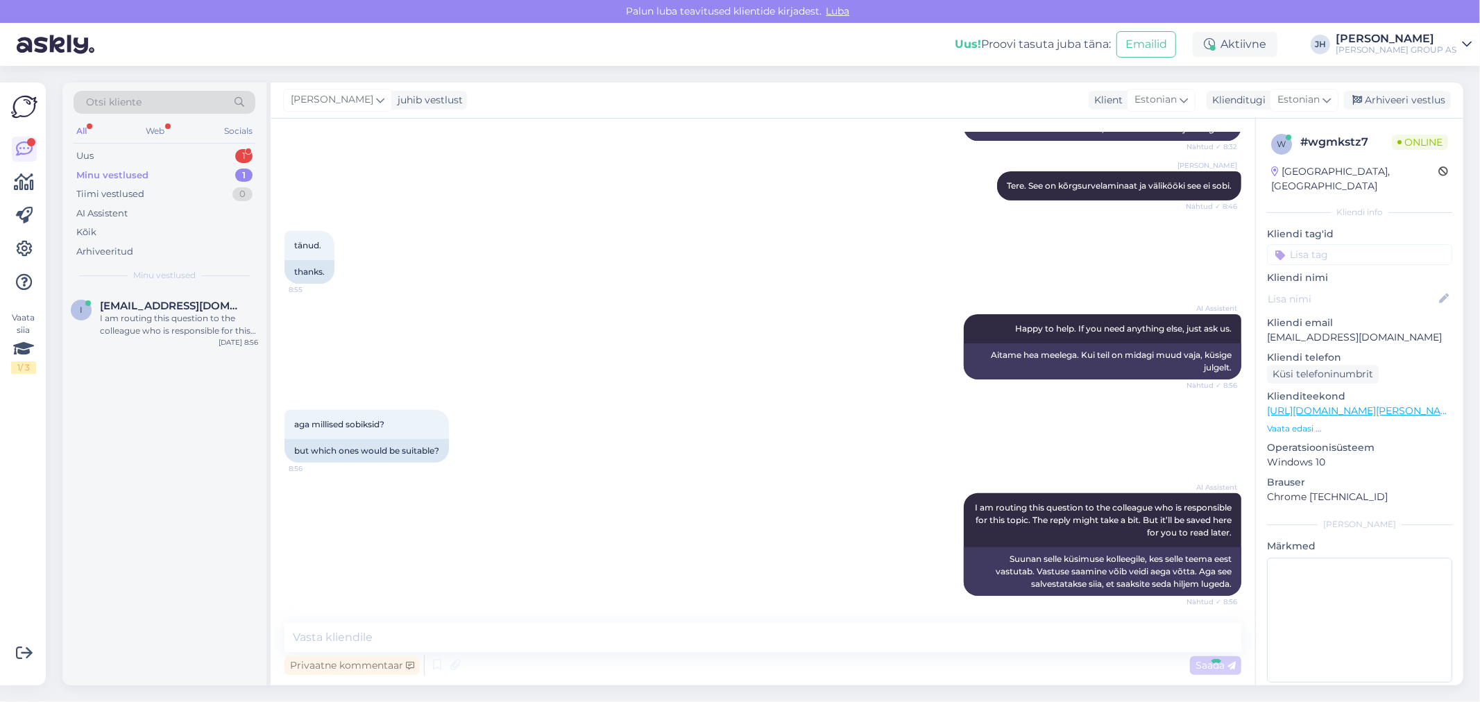
scroll to position [348, 0]
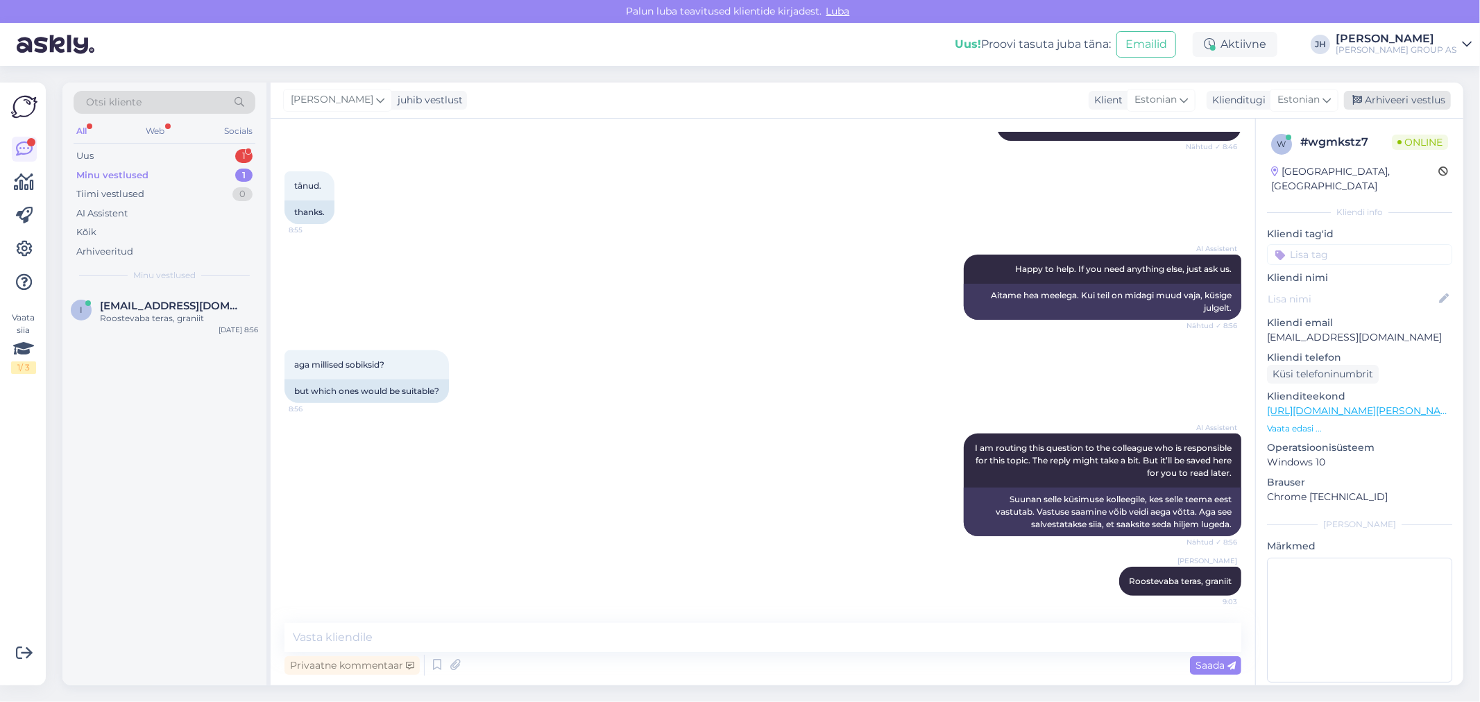
click at [1391, 95] on div "Arhiveeri vestlus" at bounding box center [1397, 100] width 107 height 19
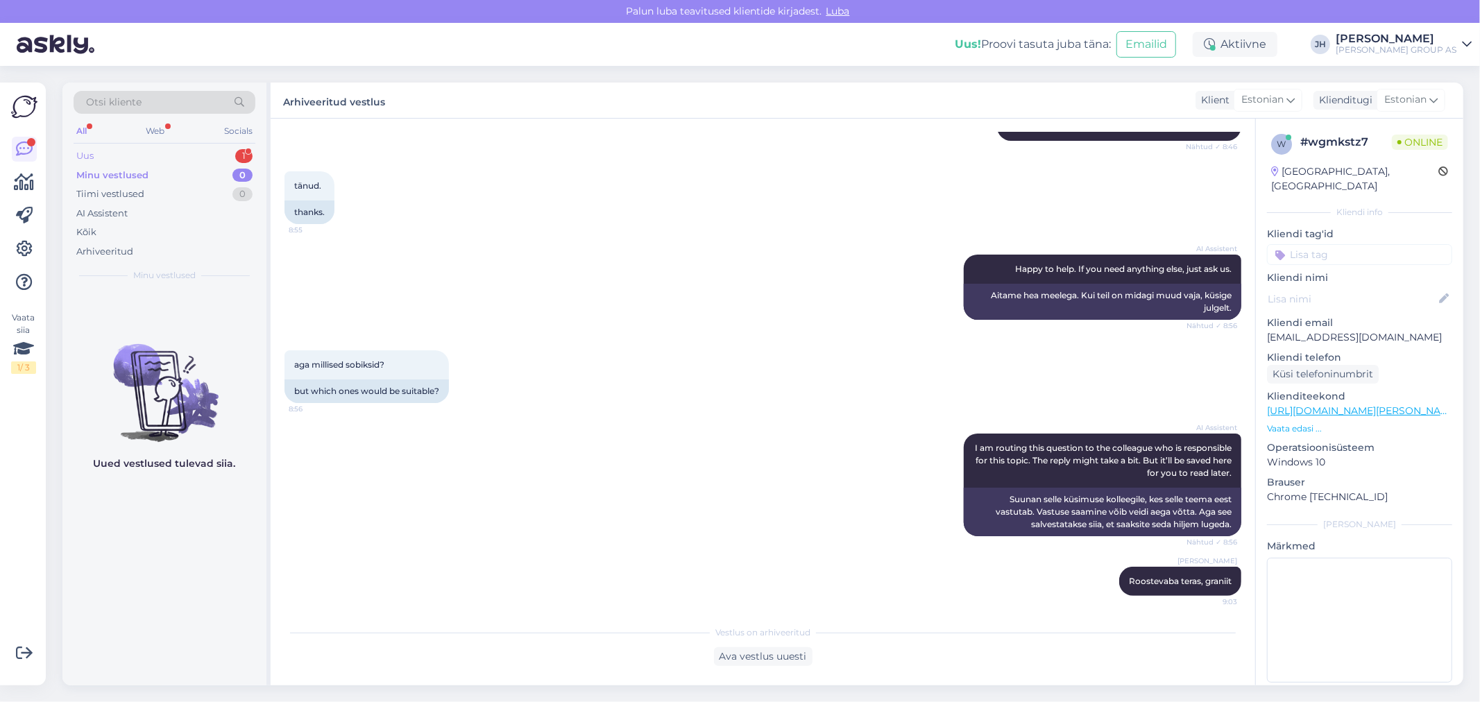
click at [86, 154] on div "Uus" at bounding box center [84, 156] width 17 height 14
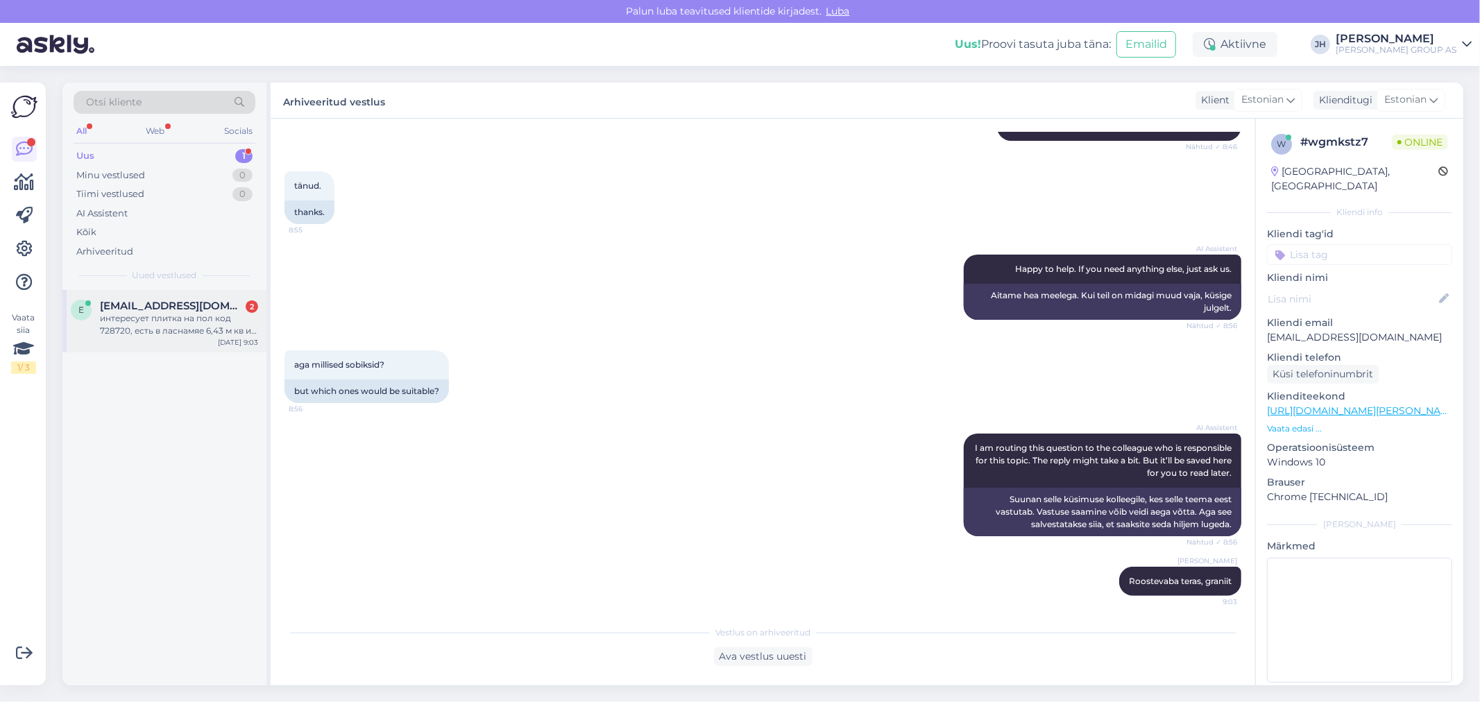
click at [147, 316] on div "интересует плитка на пол код 728720, есть в ласнамяе 6,43 м кв и в э-магазине 6…" at bounding box center [179, 324] width 158 height 25
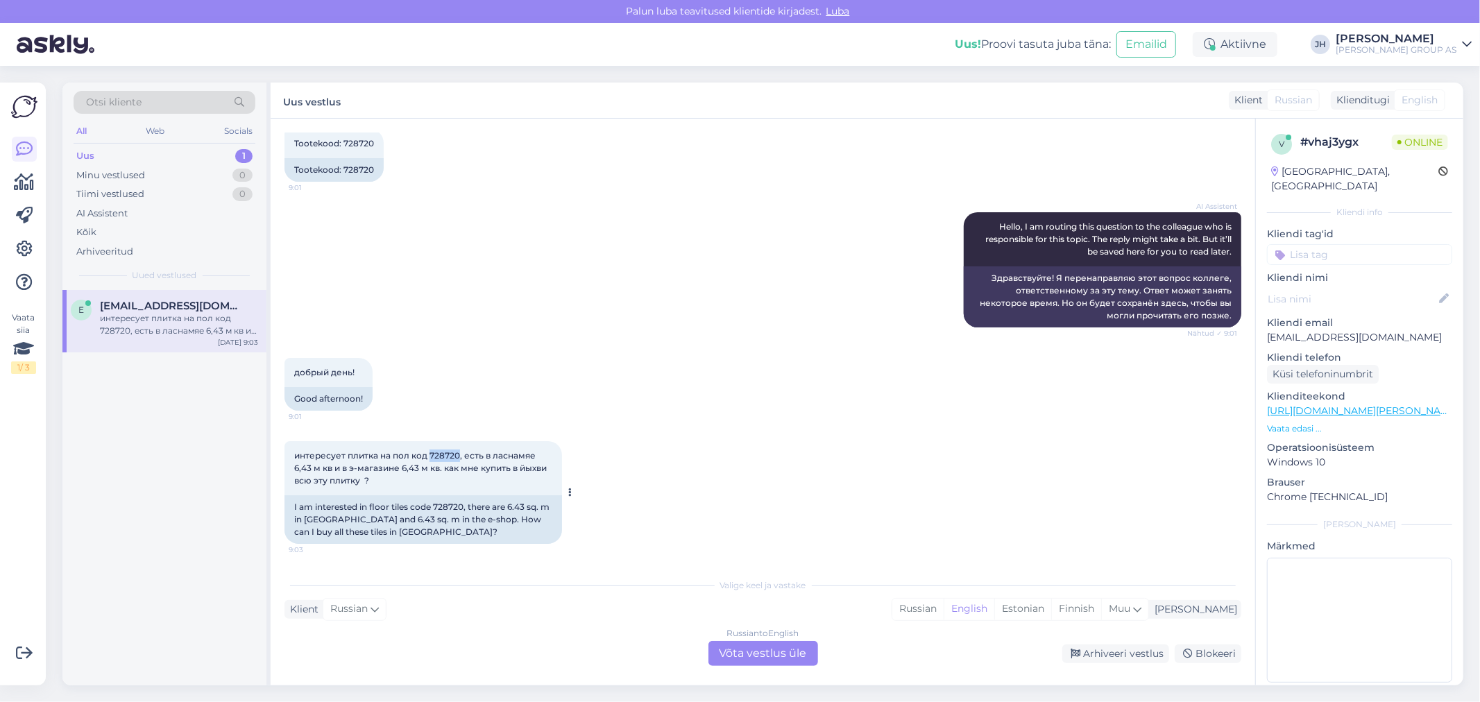
drag, startPoint x: 457, startPoint y: 454, endPoint x: 429, endPoint y: 452, distance: 27.8
click at [429, 452] on span "интересует плитка на пол код 728720, есть в ласнамяе 6,43 м кв и в э-магазине 6…" at bounding box center [421, 467] width 255 height 35
copy span "728720"
click at [758, 650] on div "Russian to English Võta vestlus üle" at bounding box center [763, 653] width 110 height 25
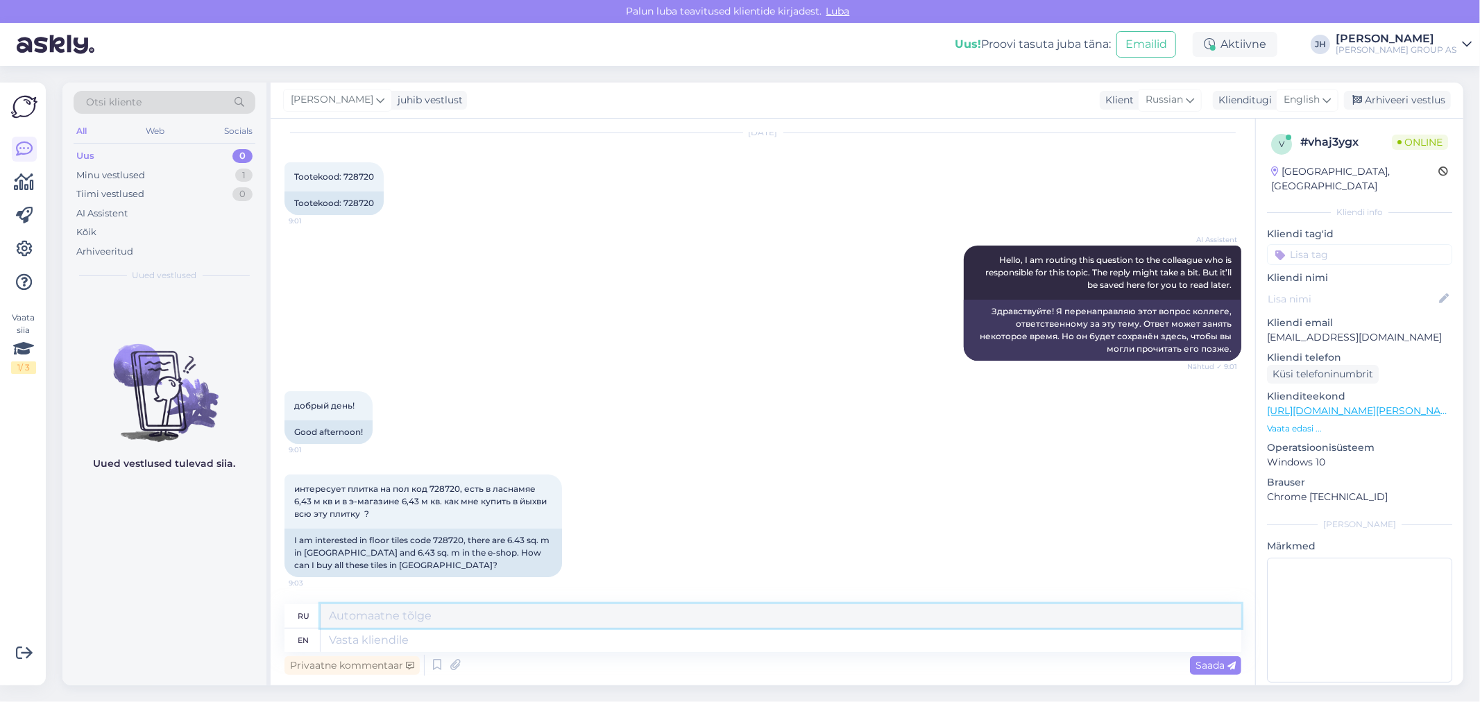
drag, startPoint x: 387, startPoint y: 612, endPoint x: 398, endPoint y: 604, distance: 13.9
click at [386, 612] on textarea at bounding box center [781, 616] width 921 height 24
click at [1329, 98] on icon at bounding box center [1326, 99] width 8 height 15
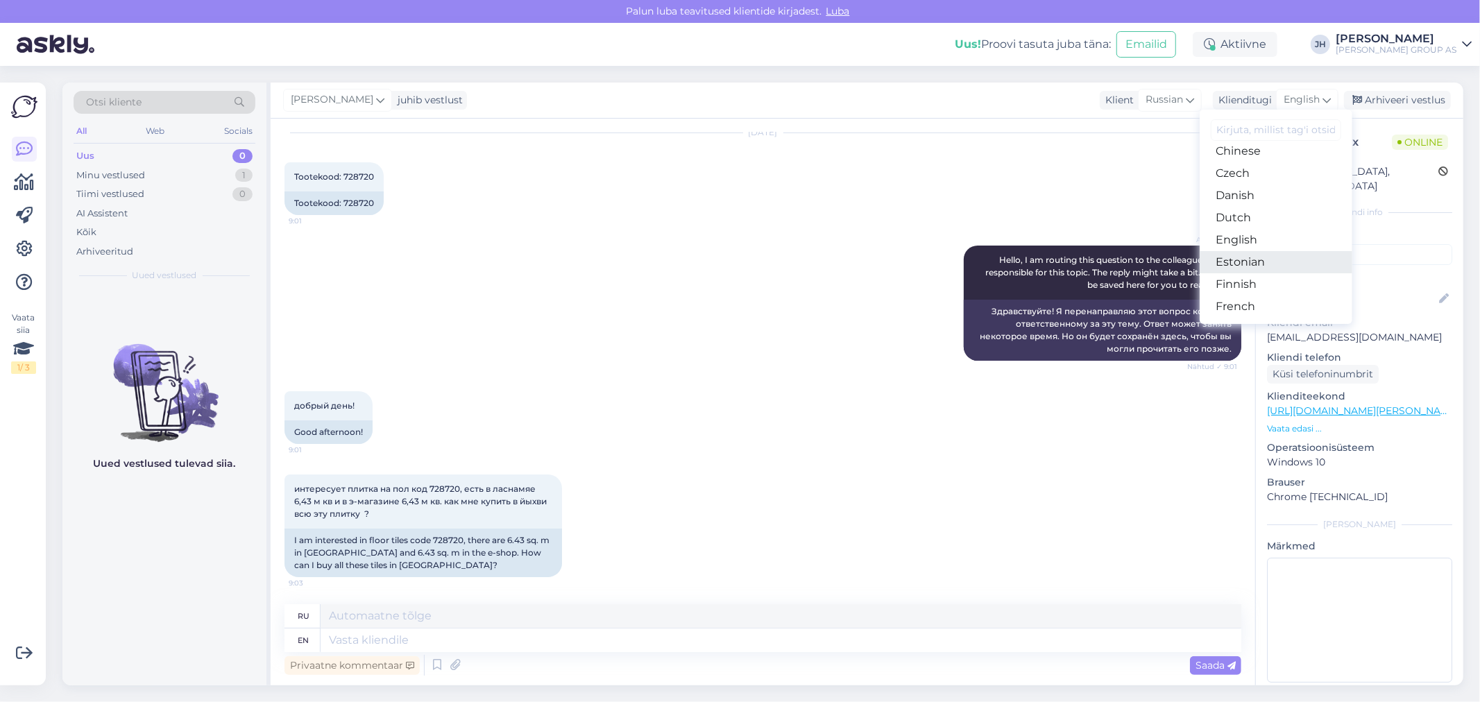
click at [1265, 262] on link "Estonian" at bounding box center [1276, 262] width 153 height 22
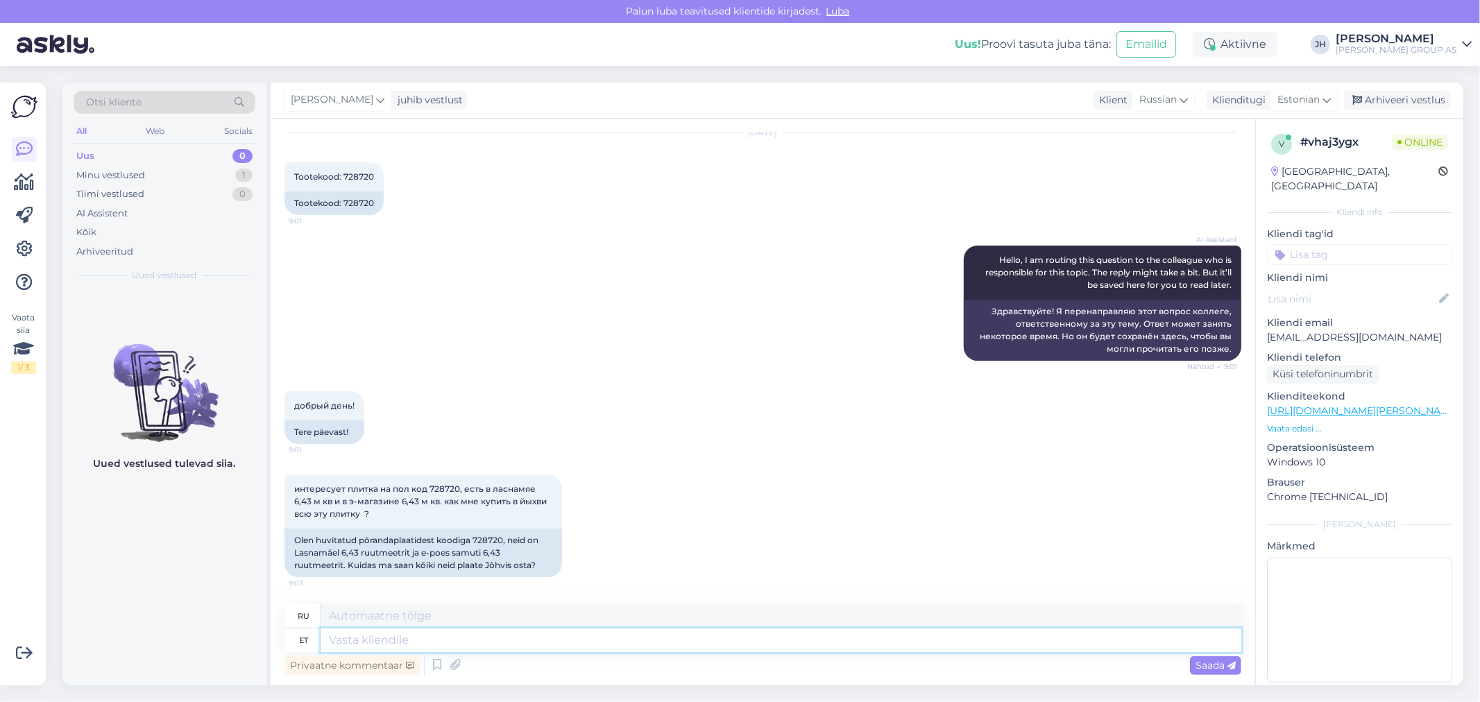
click at [341, 641] on textarea at bounding box center [781, 641] width 921 height 24
type textarea "Tere."
type textarea "Привет."
type textarea "Tere. See o"
type textarea "Привет. Это"
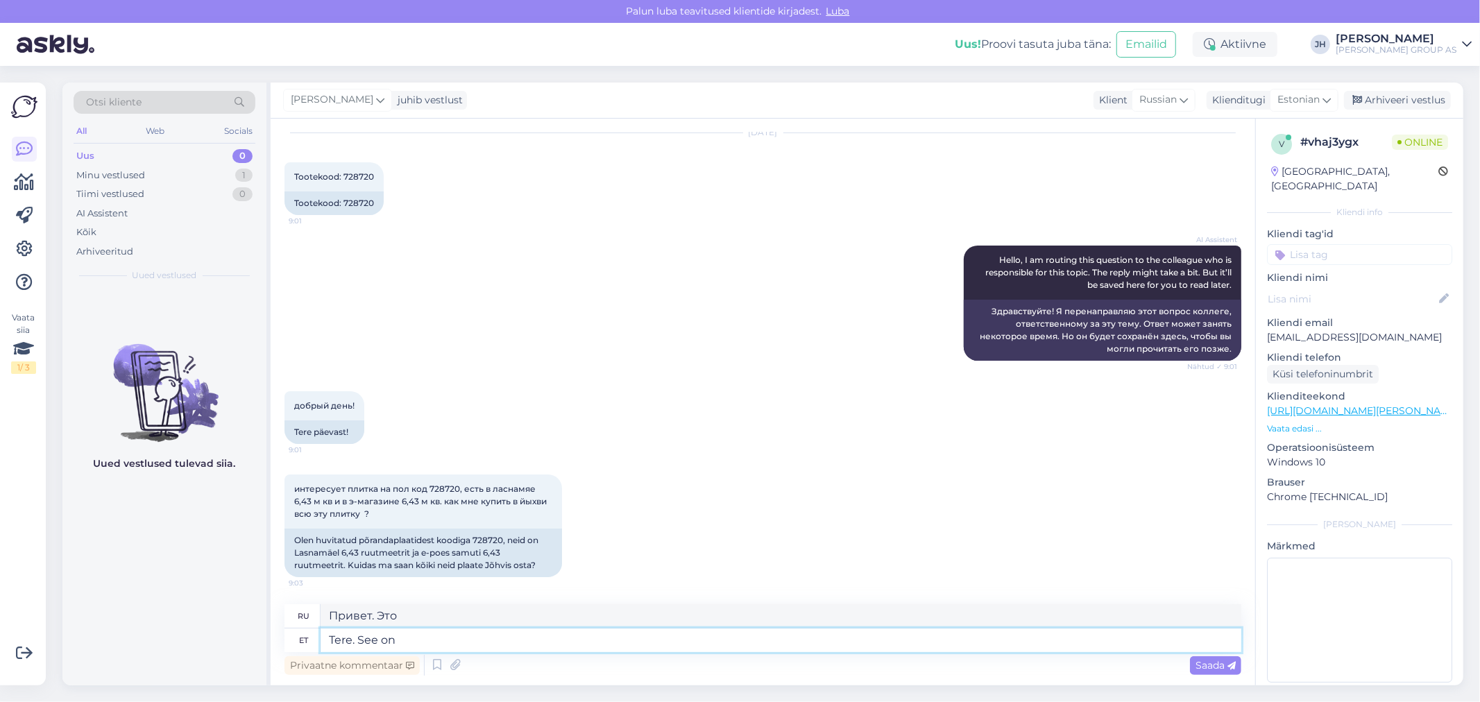
type textarea "Tere. See on l"
type textarea "Привет. Это я."
type textarea "Tere. See on lõpumüük."
type textarea "Здравствуйте. Это последняя распродажа."
type textarea "Tere. See on lõpumüük. [GEOGRAPHIC_DATA]"
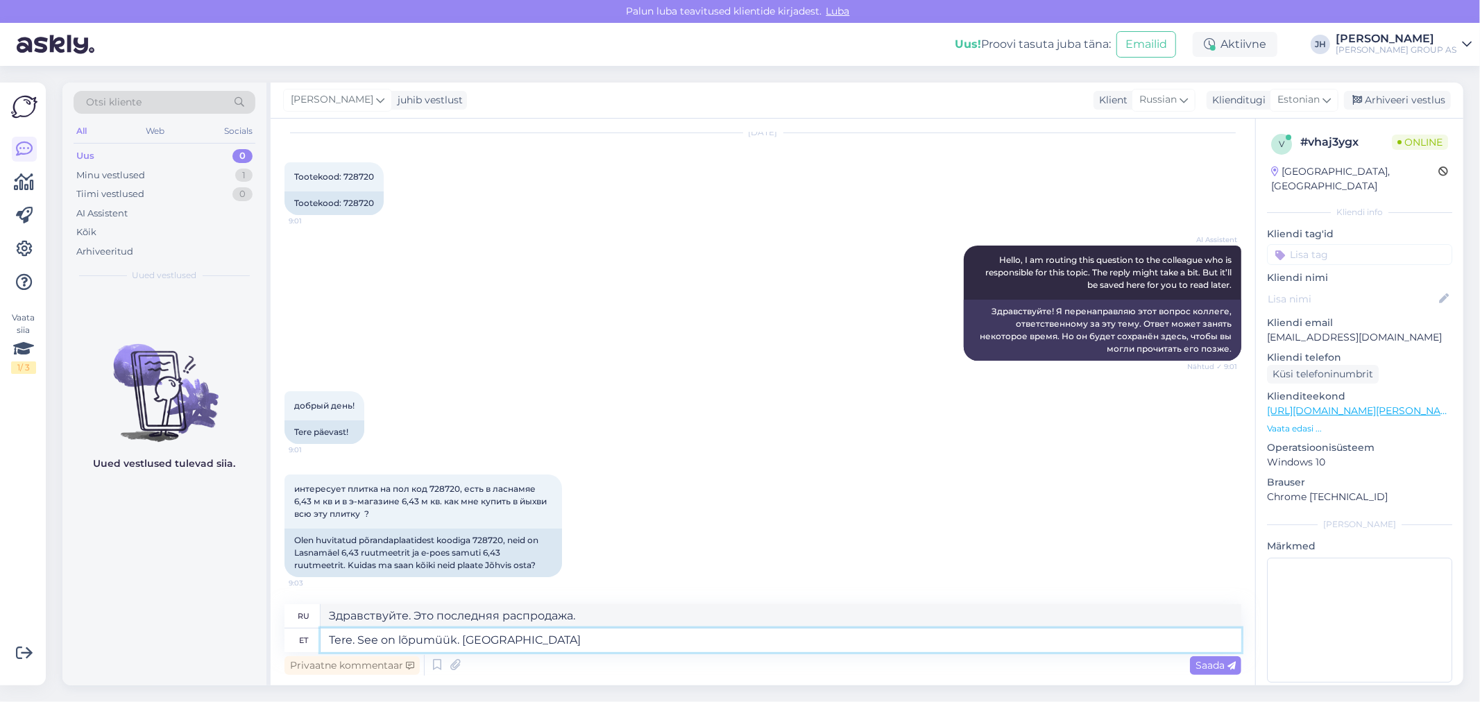
type textarea "Привет. Это последняя распродажа. Последняя."
type textarea "Tere. See on lõpumüük. Viimane kogus"
type textarea "Здравствуйте. Это последняя распродажа. Последний товар в наличии."
type textarea "Tere. See on lõpumüük. Viimane kogus. Saa"
type textarea "Здравствуйте. Это последняя распродажа. Последний товар в наличии. Купить"
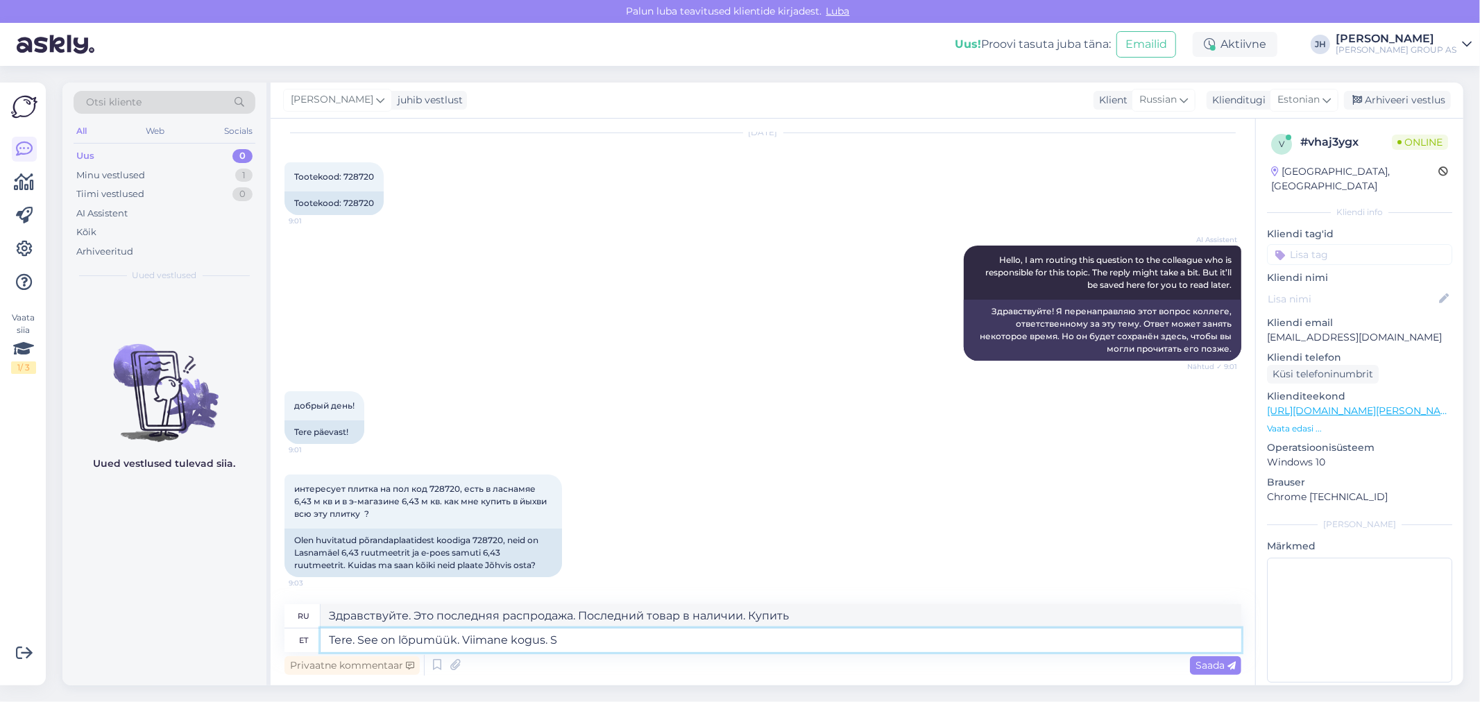
type textarea "Tere. See on lõpumüük. Viimane kogus."
type textarea "Здравствуйте. Это последняя распродажа. Последний товар в наличии."
type textarea "Tere. See on lõpumüük. Viimane kogus. Saate"
type textarea "Здравствуйте. Это последняя распродажа. Последний товар в наличии. Вы можете"
type textarea "Tere. See on lõpumüük. Viimane kogus. Saate osta ko"
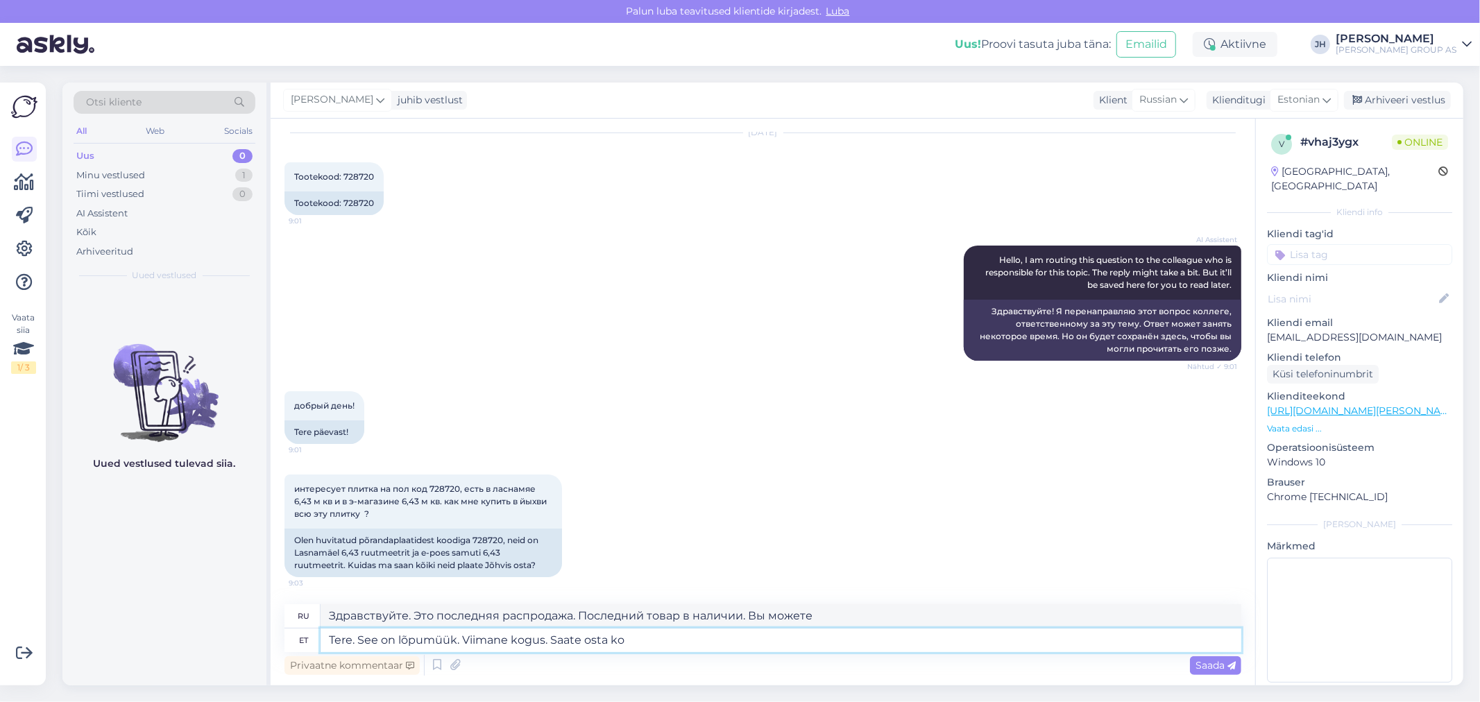
type textarea "Здравствуйте. Это финальная распродажа. Последнее количество. Вы можете купить"
type textarea "Tere. See on lõpumüük. Viimane kogus. Saate osta kohapeal"
type textarea "Здравствуйте! Это финальная распродажа. Последний товар в наличии. Купить можно…"
type textarea "Tere. See on lõpumüük. Viimane kogus. Saate osta"
type textarea "Здравствуйте. Это финальная распродажа. Последнее количество. Вы можете купить"
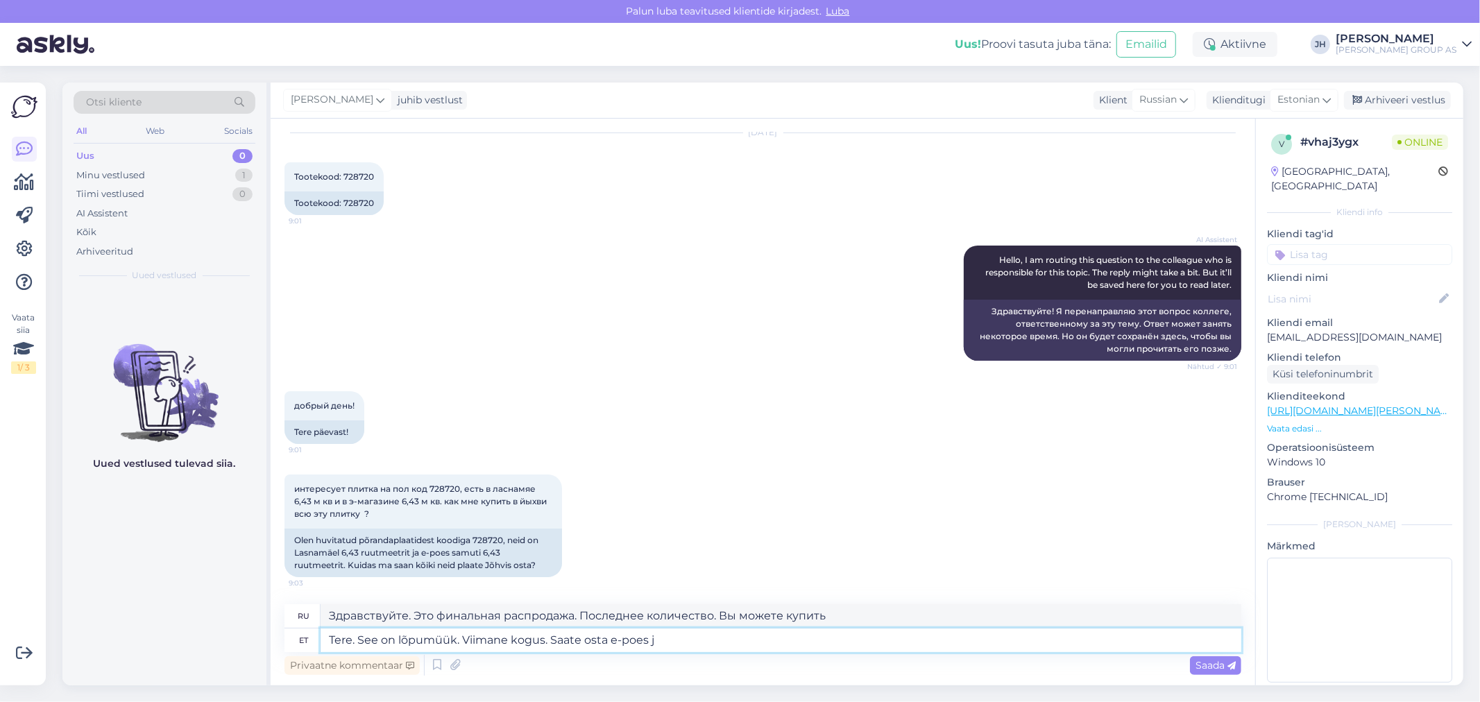
type textarea "Tere. See on lõpumüük. Viimane kogus. Saate osta e-poes ja"
type textarea "Здравствуйте! Это финальная распродажа. Последний товар в наличии. Купить можно…"
type textarea "Tere. See on lõpumüük. Viimane kogus. Saate osta e-poes ja"
type textarea "Здравствуйте! Это финальная распродажа. Последний товар в наличии. Вы можете ку…"
type textarea "Tere. See on lõpumüük. Viimane kogus. Saate osta e-poes ja telli"
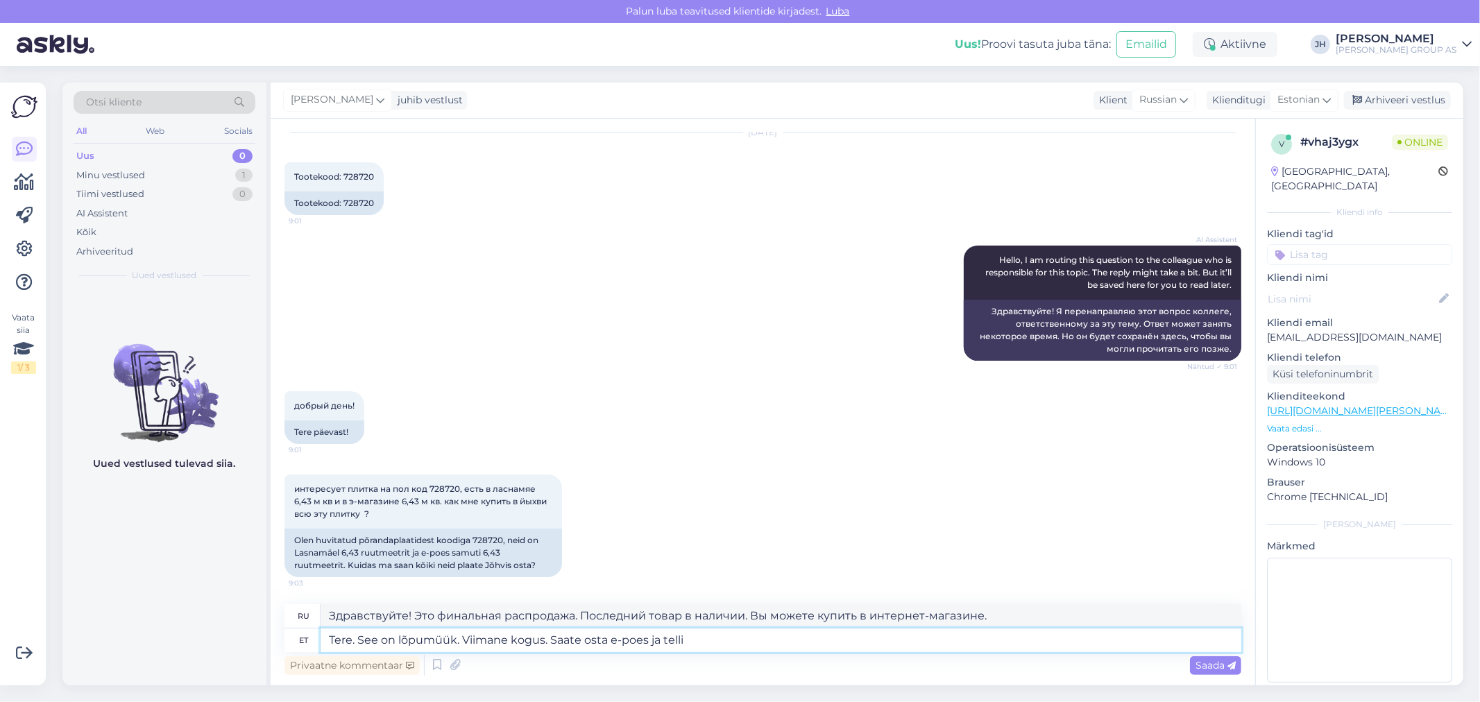
type textarea "Здравствуйте! Это финальная распродажа. Последнее количество. Вы можете купить …"
type textarea "Tere. See on lõpumüük. Viimane kogus. Saate osta e-poes ja"
type textarea "Здравствуйте! Это финальная распродажа. Последний товар в наличии. Вы можете ку…"
type textarea "Tere. See on lõpumüük. Viimane kogus. Saate osta e-poes"
type textarea "Здравствуйте! Это финальная распродажа. Последний товар в наличии. Купить можно…"
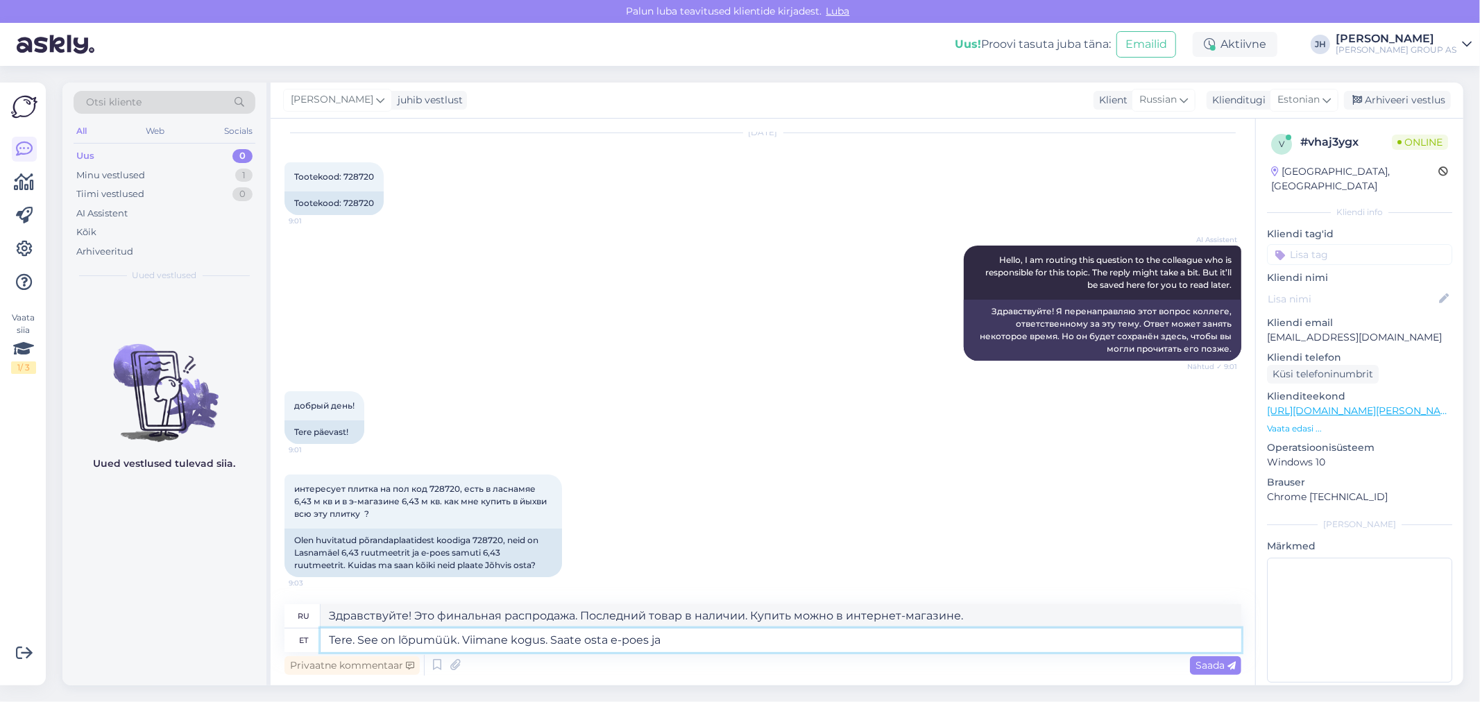
type textarea "Tere. See on lõpumüük. Viimane kogus. Saate osta e-poes ja t"
type textarea "Здравствуйте! Это финальная распродажа. Последний товар в наличии. Вы можете ку…"
type textarea "Tere. See on lõpumüük. Viimane kogus. Saate osta e-poes ja tellida"
type textarea "Здравствуйте! Это финальная распродажа. Последнее количество. Вы можете купить …"
type textarea "Tere. See on lõpumüük. Viimane kogus. Saate osta e-poes ja"
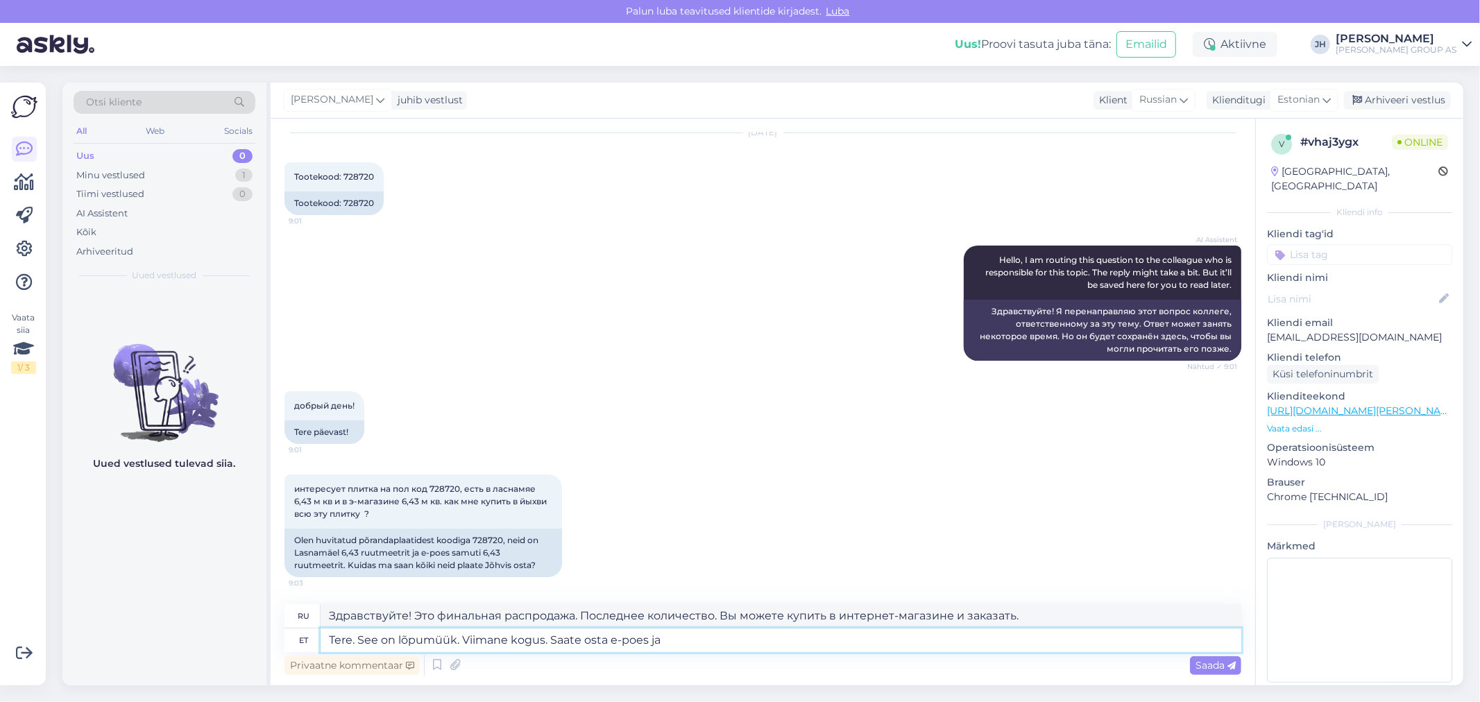
type textarea "Здравствуйте! Это финальная распродажа. Последний товар в наличии. Вы можете ку…"
type textarea "Tere. See on lõpumüük. Viimane kogus. Saate osta e-poes"
type textarea "Здравствуйте! Это финальная распродажа. Последний товар в наличии. Купить можно…"
type textarea "Tere. See on lõpumüük. Viimane kogus. [GEOGRAPHIC_DATA] kuller"
type textarea "Здравствуйте! Это финальная распродажа. Осталось последнее количество. Вы может…"
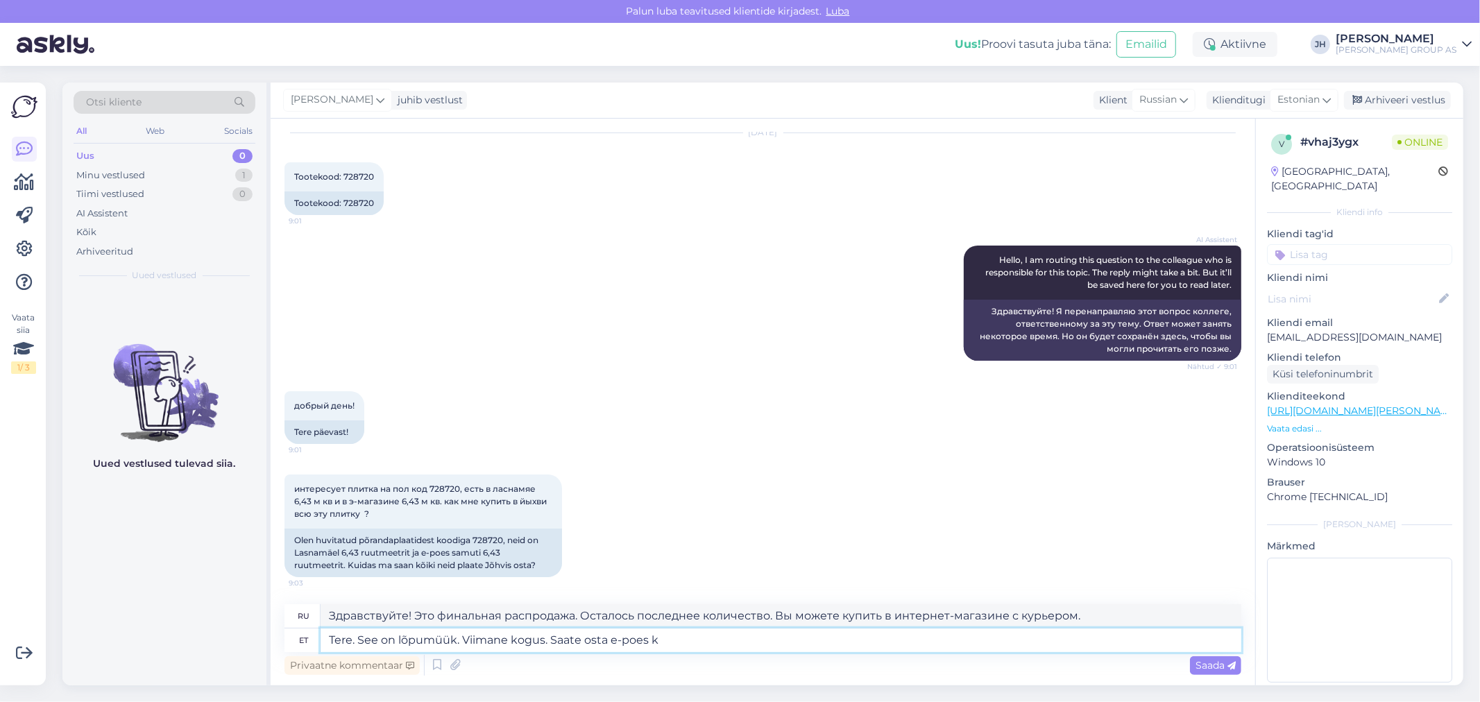
type textarea "Tere. See on lõpumüük. Viimane kogus. Saate osta e-poes"
type textarea "Здравствуйте! Это финальная распродажа. Последний товар в наличии. Купить можно…"
type textarea "Tere. See on lõpumüük. Viimane kogus. Saate osta e-poes koos"
type textarea "Здравствуйте! Это финальная распродажа. Последнее количество. Вы можете купить …"
type textarea "Tere. See on lõpumüük. Viimane kogus. Saate osta e-poes koos kohaletoimetamiseg…"
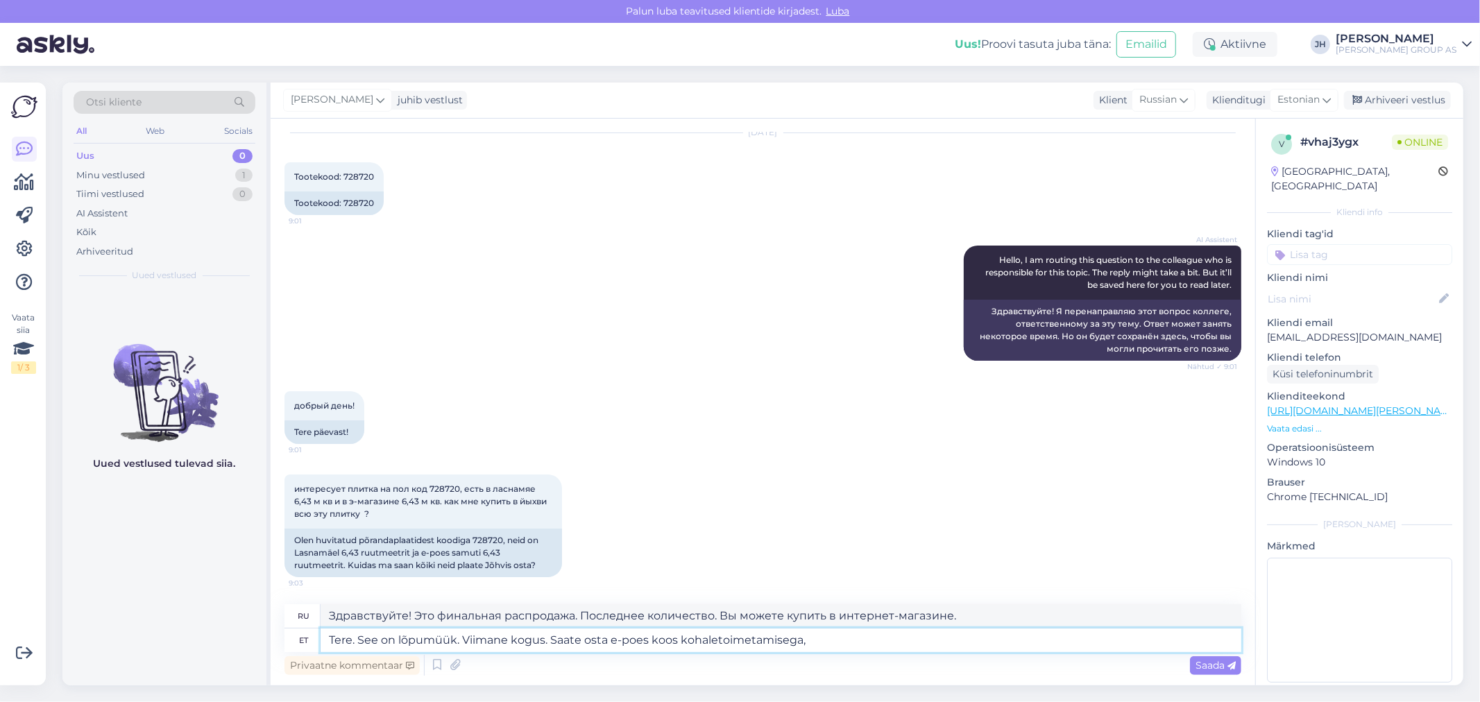
type textarea "Здравствуйте! Это финальная распродажа. Последнее количество. Вы можете купить …"
type textarea "Tere. See on lõpumüük. Viimane kogus. Saate osta e-poes koos kohaletoimetamiseg…"
type textarea "Здравствуйте. Это финальная распродажа. Последний товар в наличии. Купить можно…"
type textarea "Tere. See on lõpumüük. Viimane kogus. Saate osta e-poes koos kohaletoimetamiseg…"
type textarea "Здравствуйте! Это финальная распродажа. Последнее количество. Вы можете купить …"
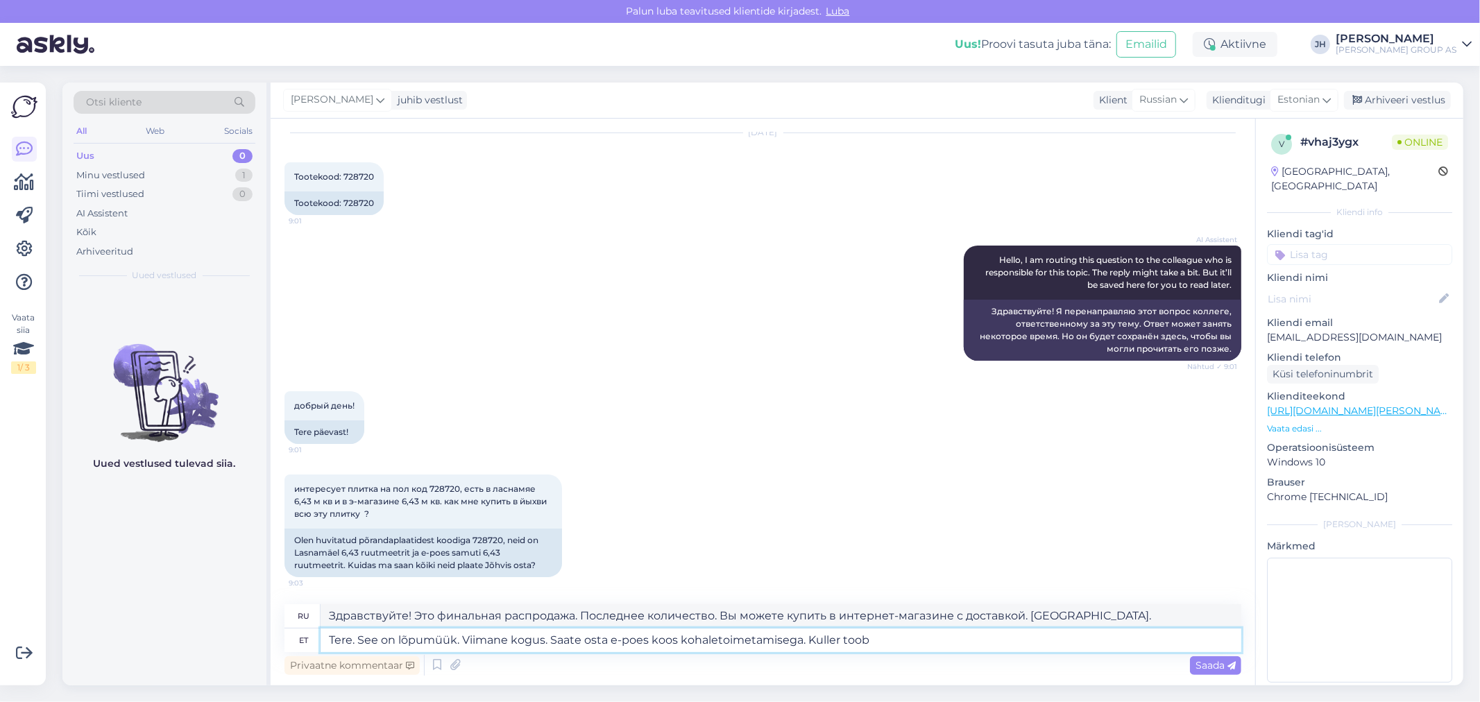
type textarea "Tere. See on lõpumüük. Viimane kogus. Saate osta e-poes koos kohaletoimetamiseg…"
type textarea "Здравствуйте! Это финальная распродажа. Последнее количество. Вы можете купить …"
type textarea "Tere. See on lõpumüük. Viimane kogus. Saate osta e-poes koos kohaletoimetamiseg…"
type textarea "Здравствуйте! Это финальная распродажа. Последнее количество. Вы можете купить …"
type textarea "Tere. See on lõpumüük. Viimane kogus. Saate osta e-poes koos kohaletoimetamiseg…"
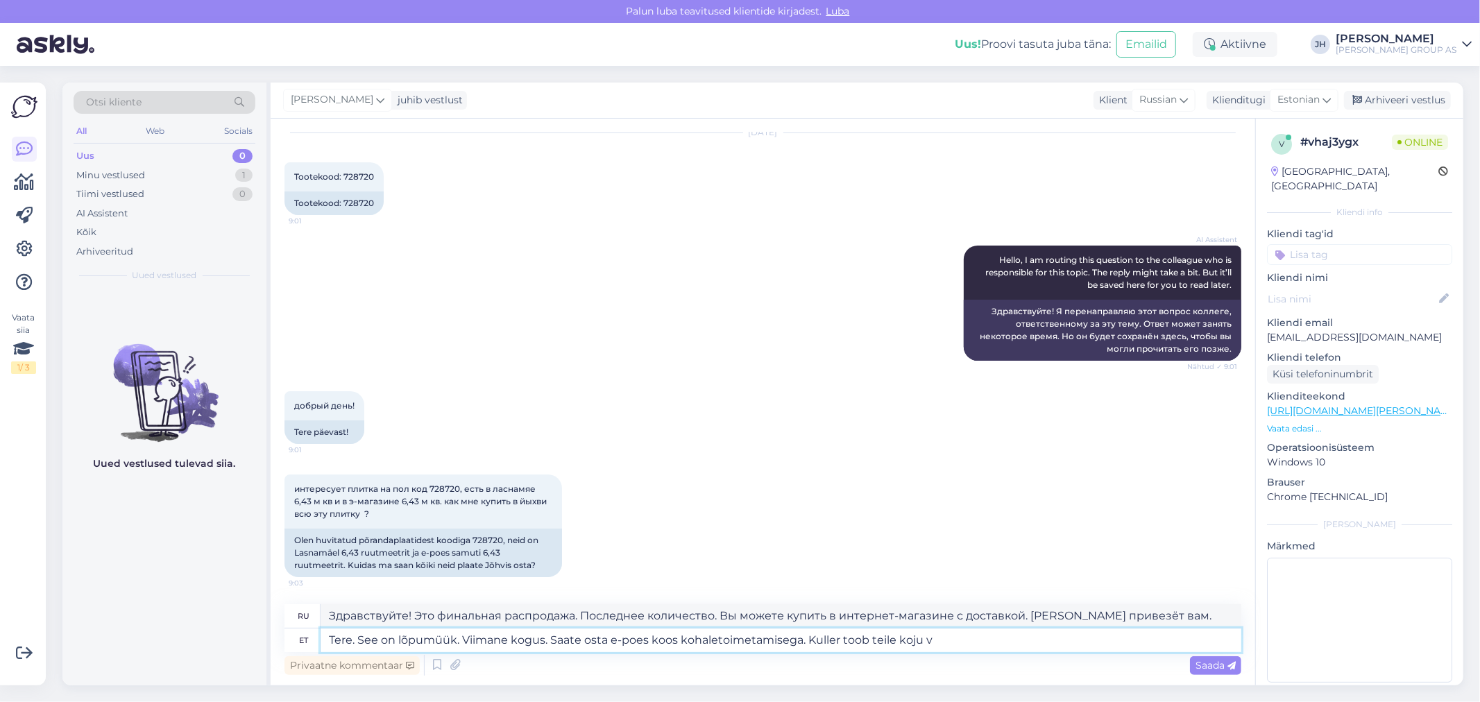
type textarea "Здравствуйте! Это финальная распродажа. Осталось последнее количество. Вы может…"
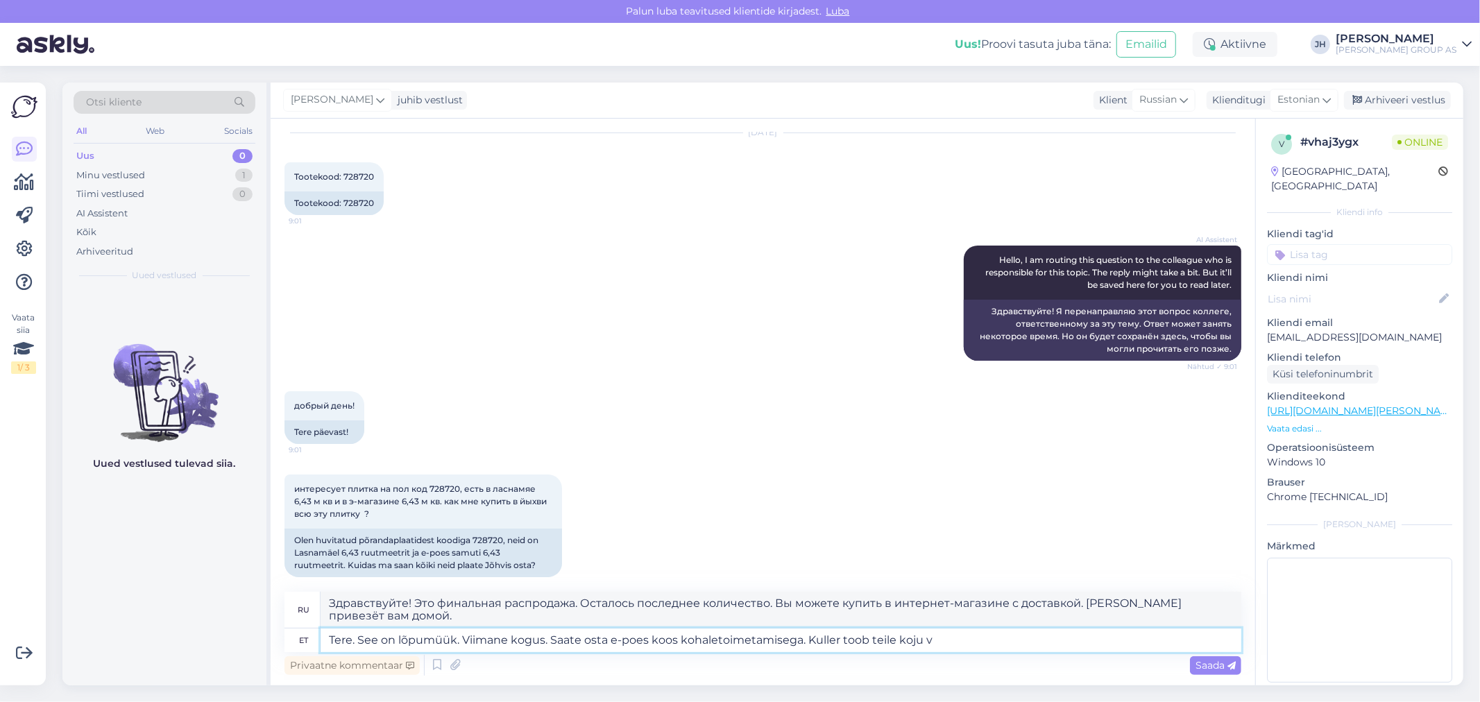
scroll to position [56, 0]
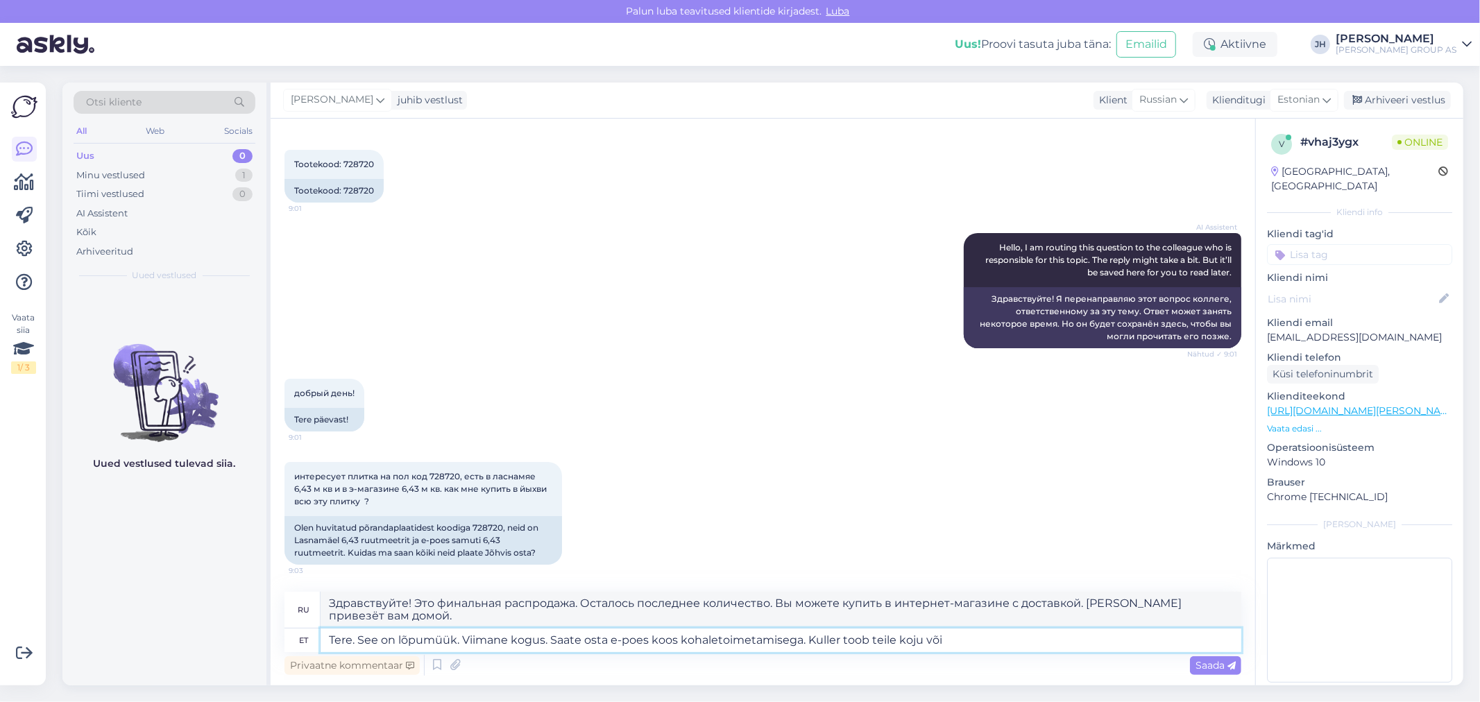
type textarea "Tere. See on lõpumüük. Viimane kogus. Saate osta e-poes koos kohaletoimetamiseg…"
type textarea "Здравствуйте! Это финальная распродажа. Последний товар в наличии. Вы можете ку…"
type textarea "Tere. See on lõpumüük. Viimane kogus. Saate osta e-poes koos kohaletoimetamiseg…"
type textarea "Здравствуйте! Это финальная распродажа. Последний товар в наличии. Купить можно…"
type textarea "Tere. See on lõpumüük. Viimane kogus. Saate osta e-poes koos kohaletoimetamiseg…"
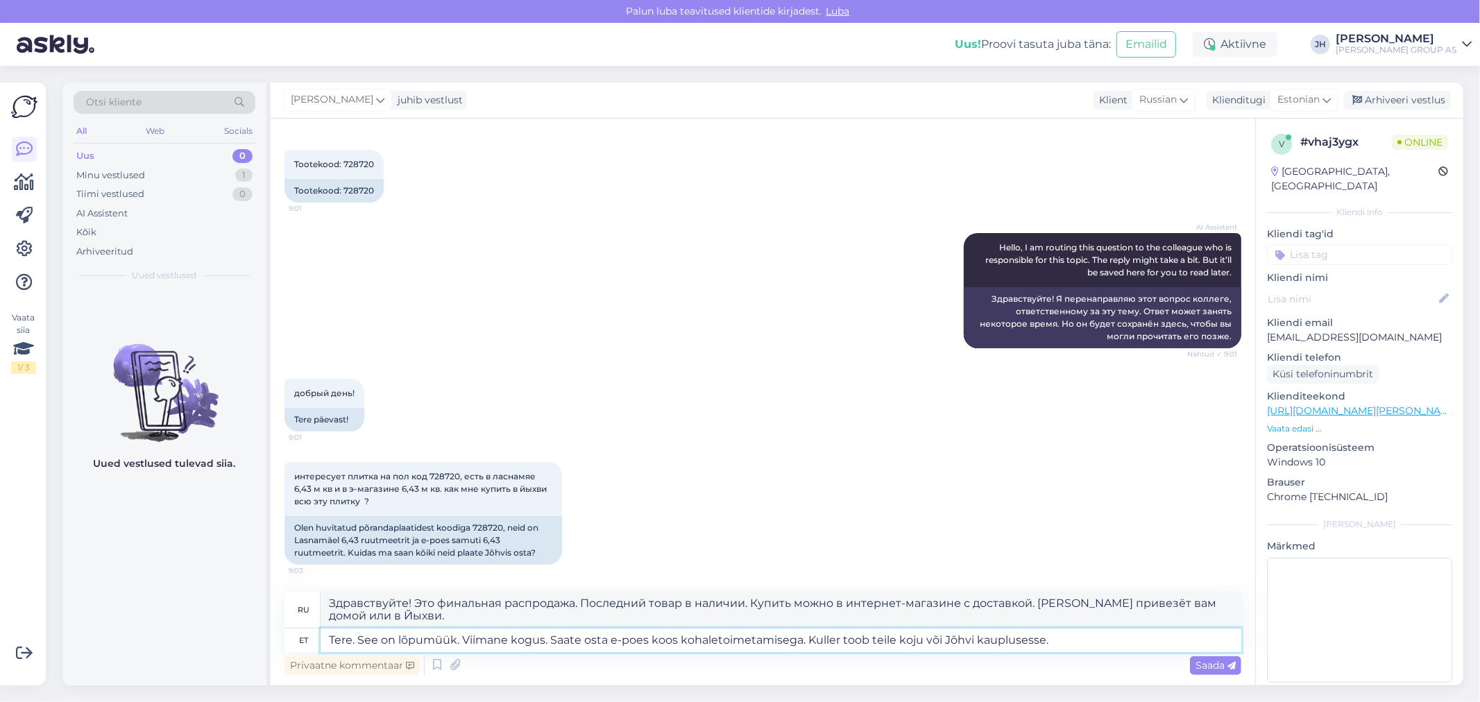
type textarea "Здравствуйте! Это финальная распродажа. Последний товар в наличии. Купить можно…"
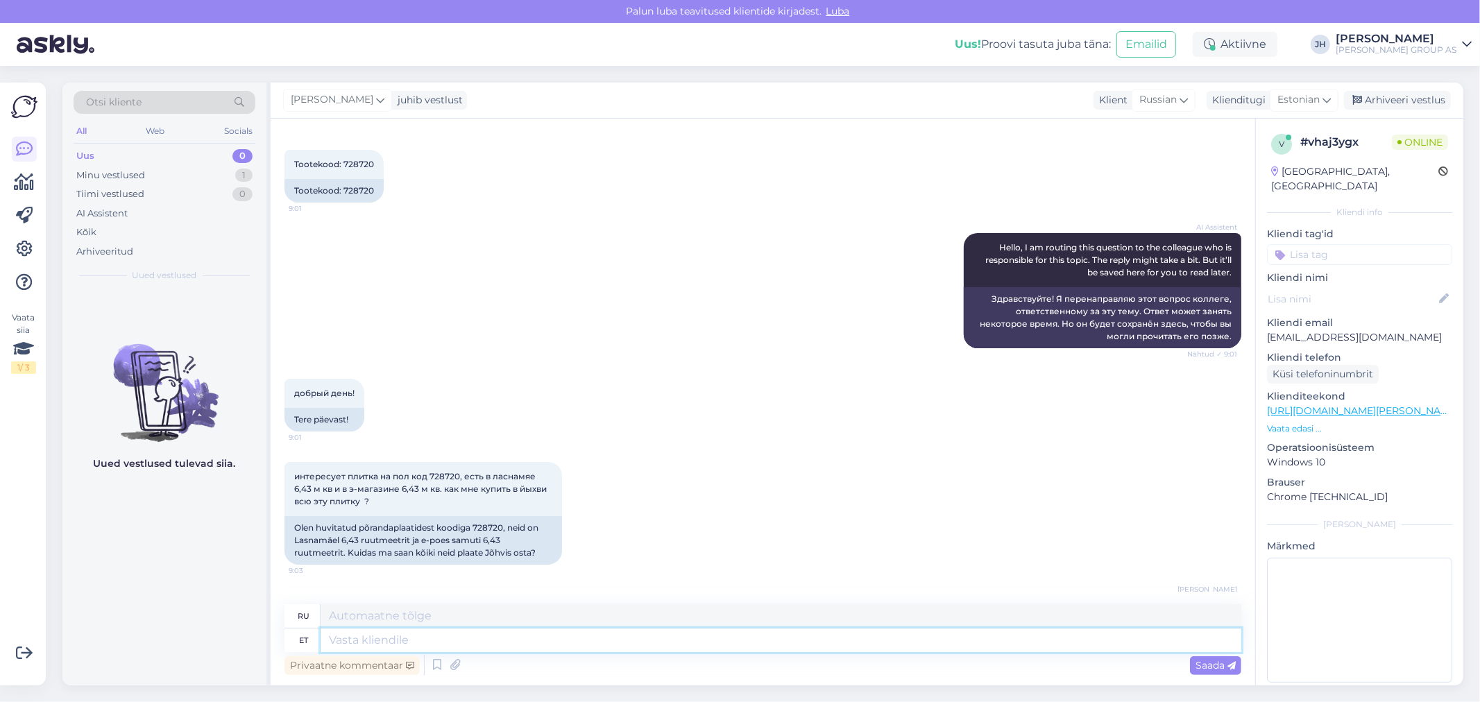
scroll to position [189, 0]
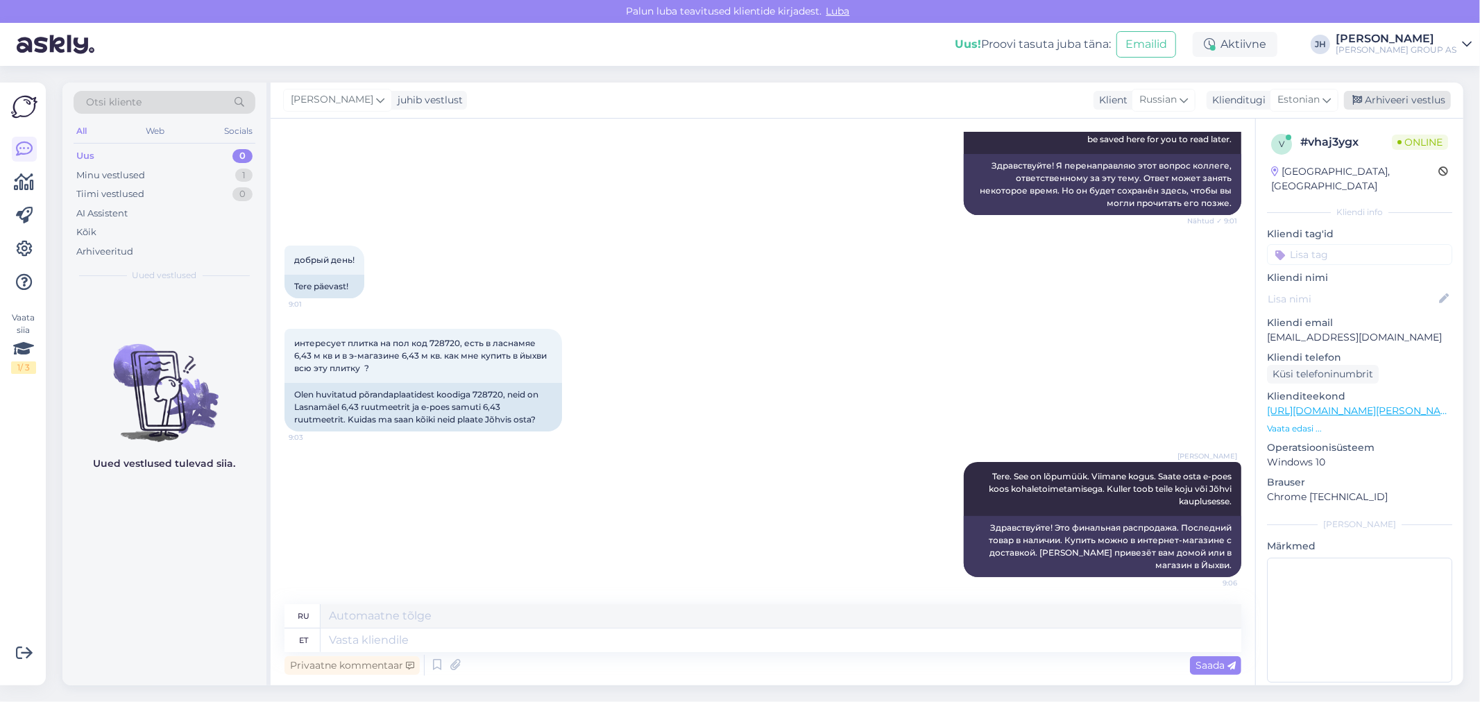
click at [1397, 97] on div "Arhiveeri vestlus" at bounding box center [1397, 100] width 107 height 19
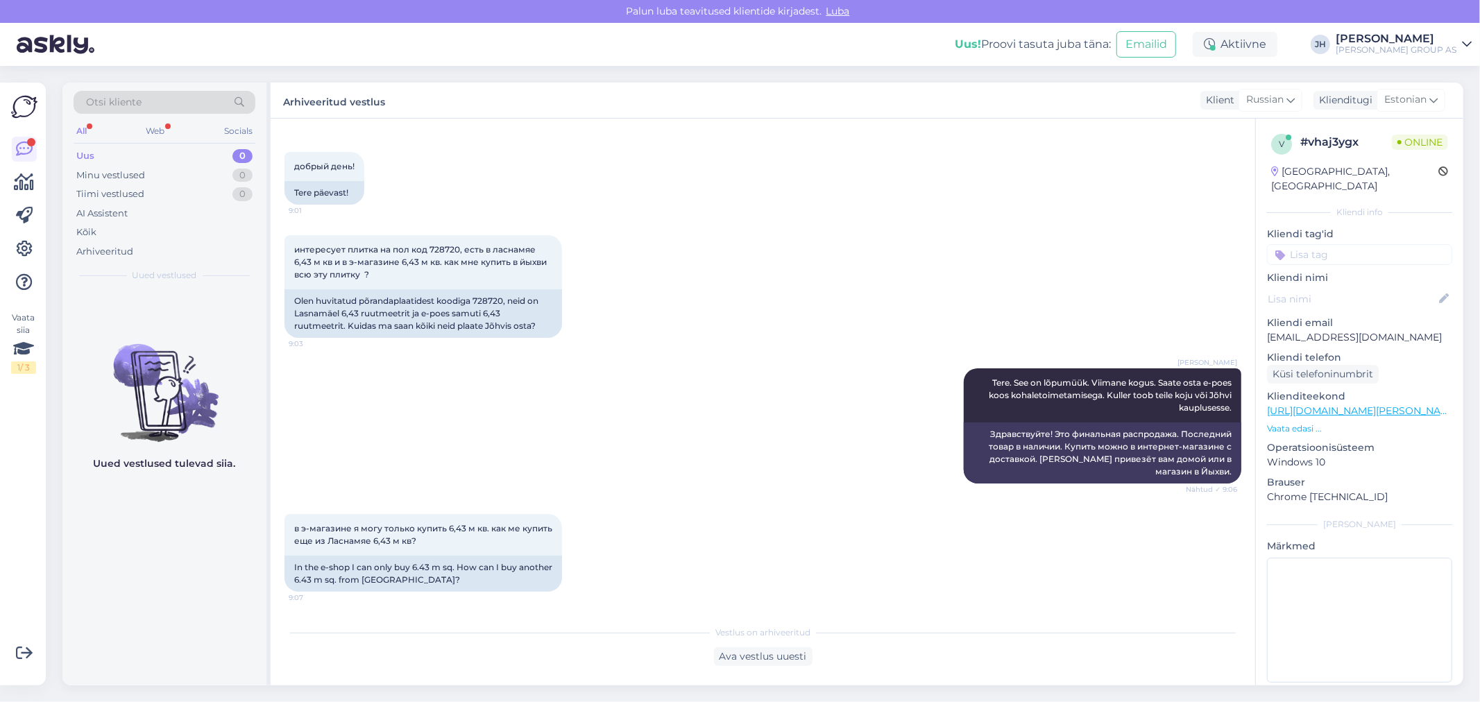
scroll to position [691, 0]
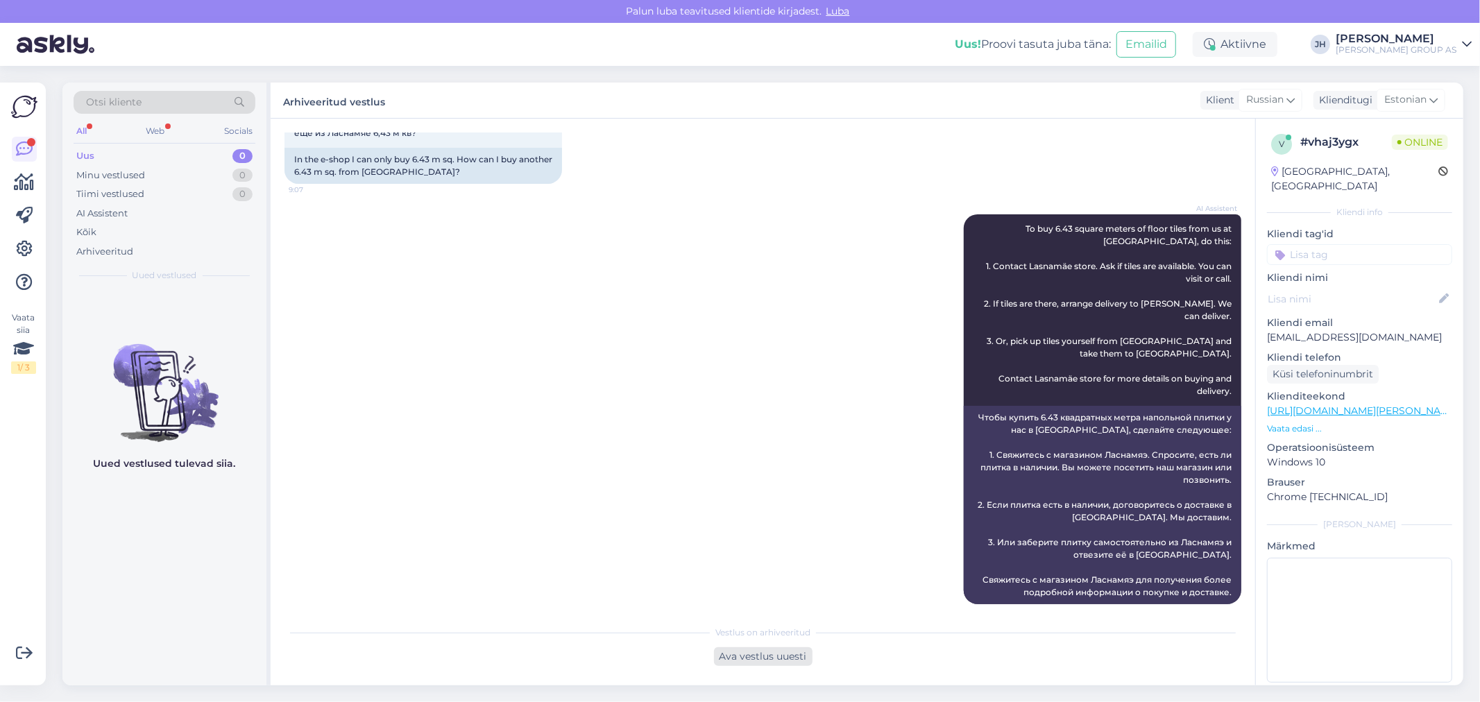
click at [767, 656] on div "Ava vestlus uuesti" at bounding box center [763, 656] width 99 height 19
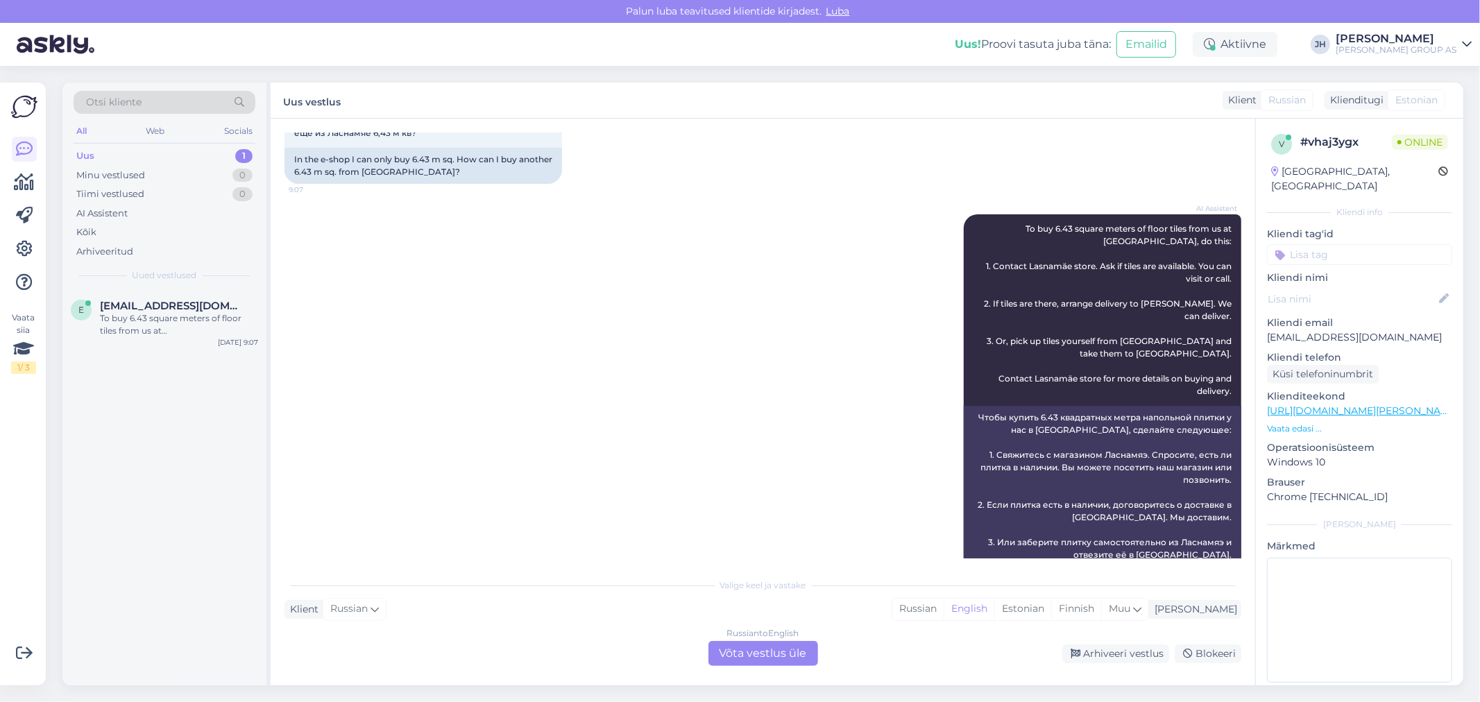
scroll to position [821, 0]
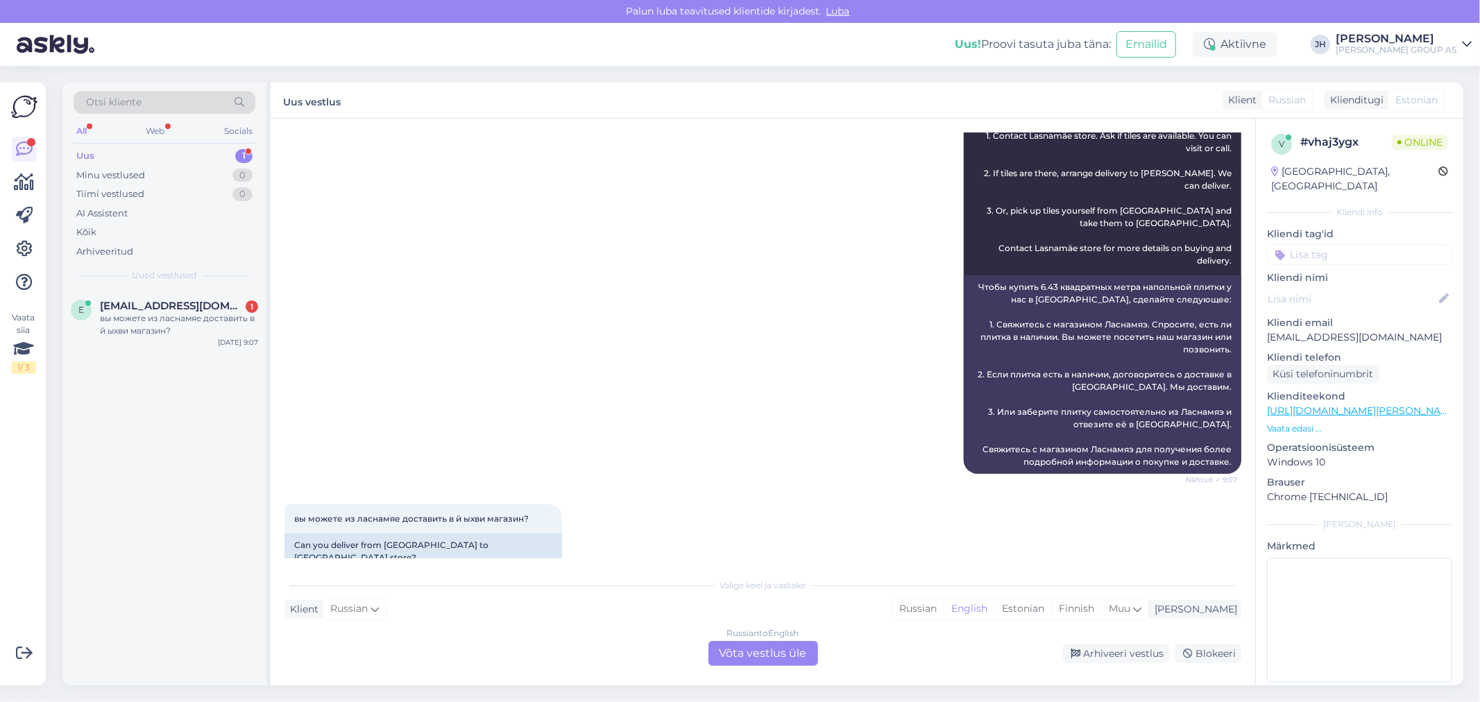
click at [771, 654] on div "Russian to English Võta vestlus üle" at bounding box center [763, 653] width 110 height 25
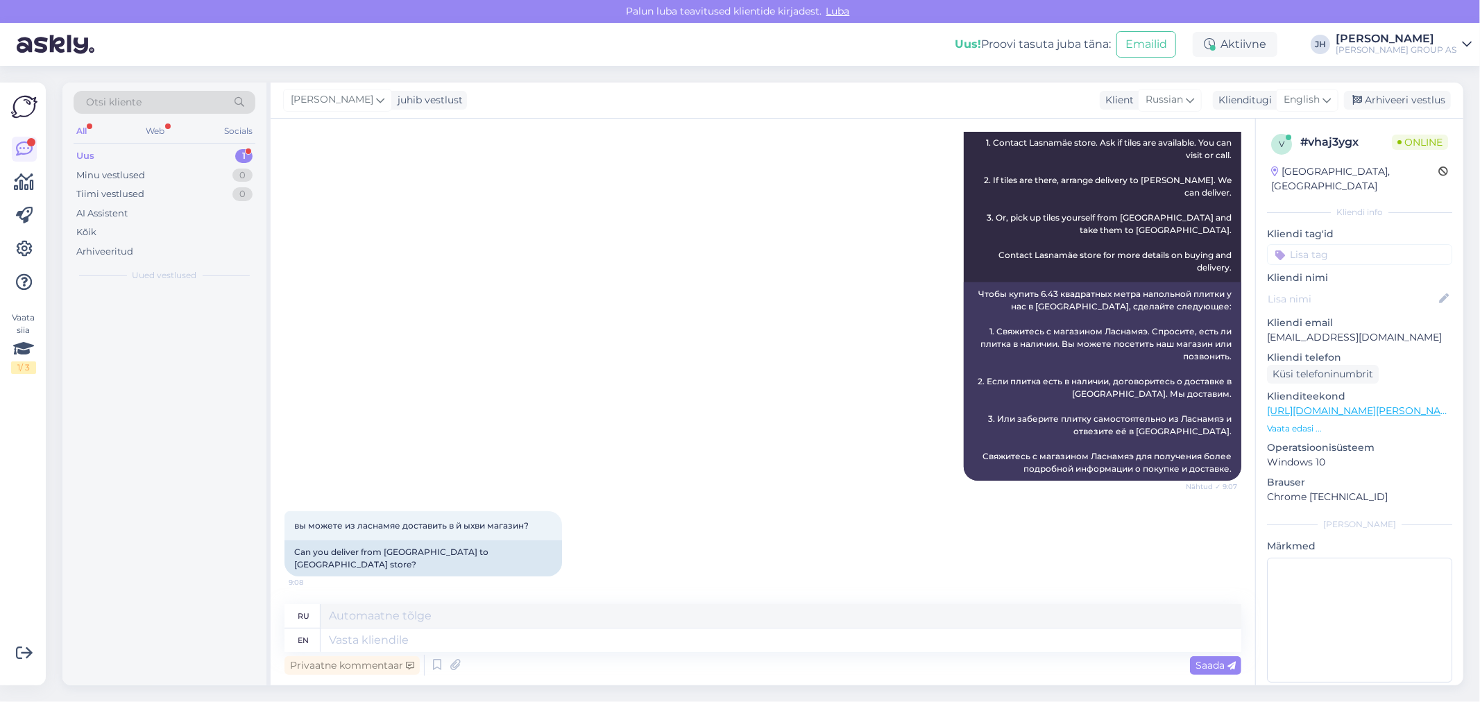
scroll to position [788, 0]
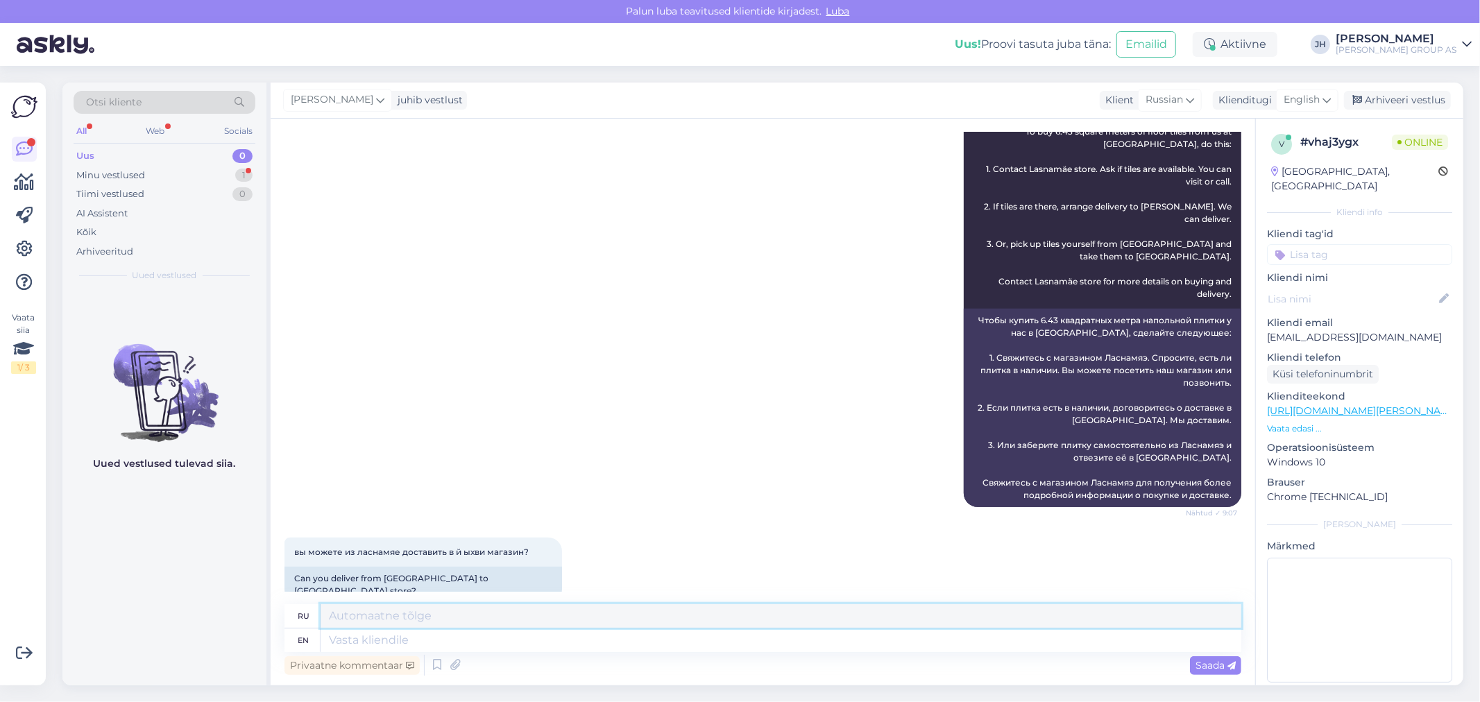
click at [468, 613] on textarea at bounding box center [781, 616] width 921 height 24
type textarea "n"
type textarea "vsego etoj plitki 6,43"
drag, startPoint x: 448, startPoint y: 615, endPoint x: 309, endPoint y: 606, distance: 139.7
click at [309, 606] on div "ru vsego etoj plitki 6,43" at bounding box center [762, 616] width 957 height 24
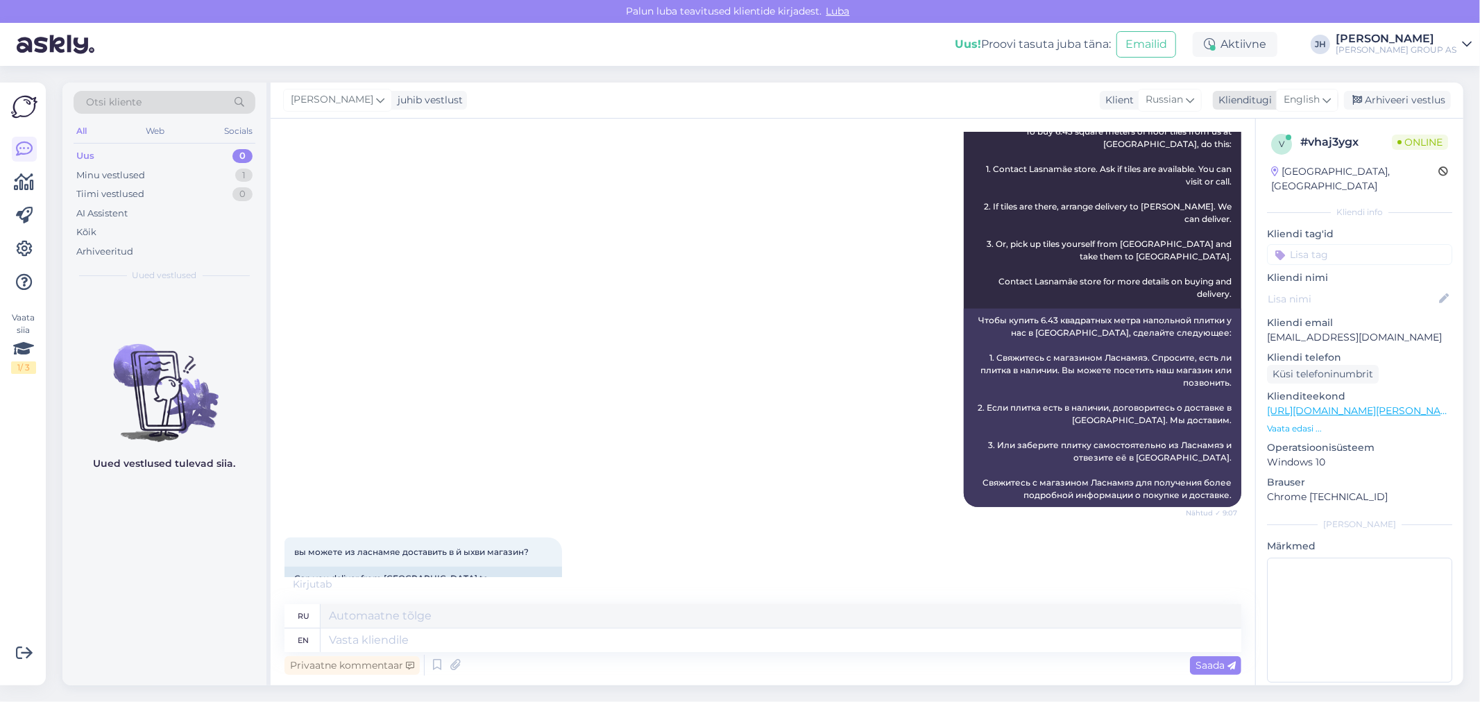
click at [1327, 96] on icon at bounding box center [1326, 99] width 8 height 15
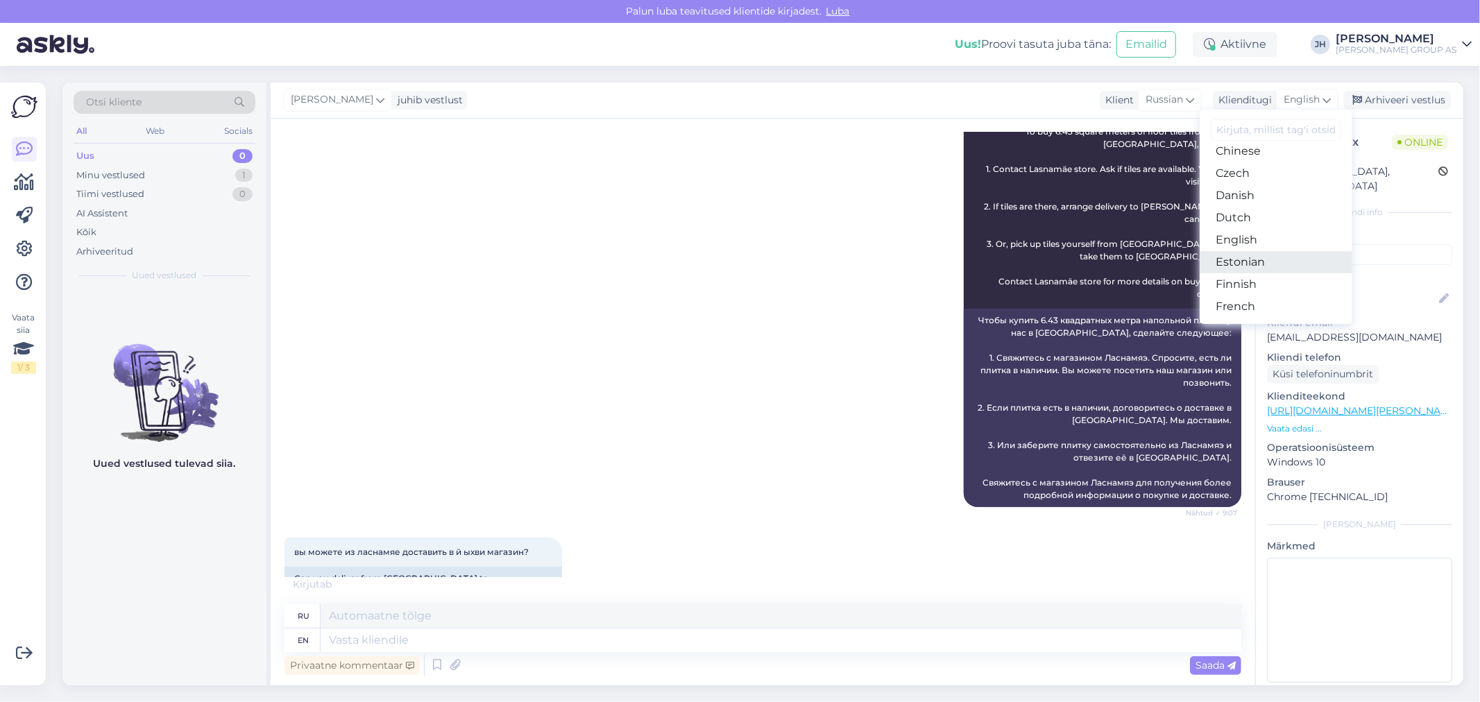
click at [1239, 259] on link "Estonian" at bounding box center [1276, 262] width 153 height 22
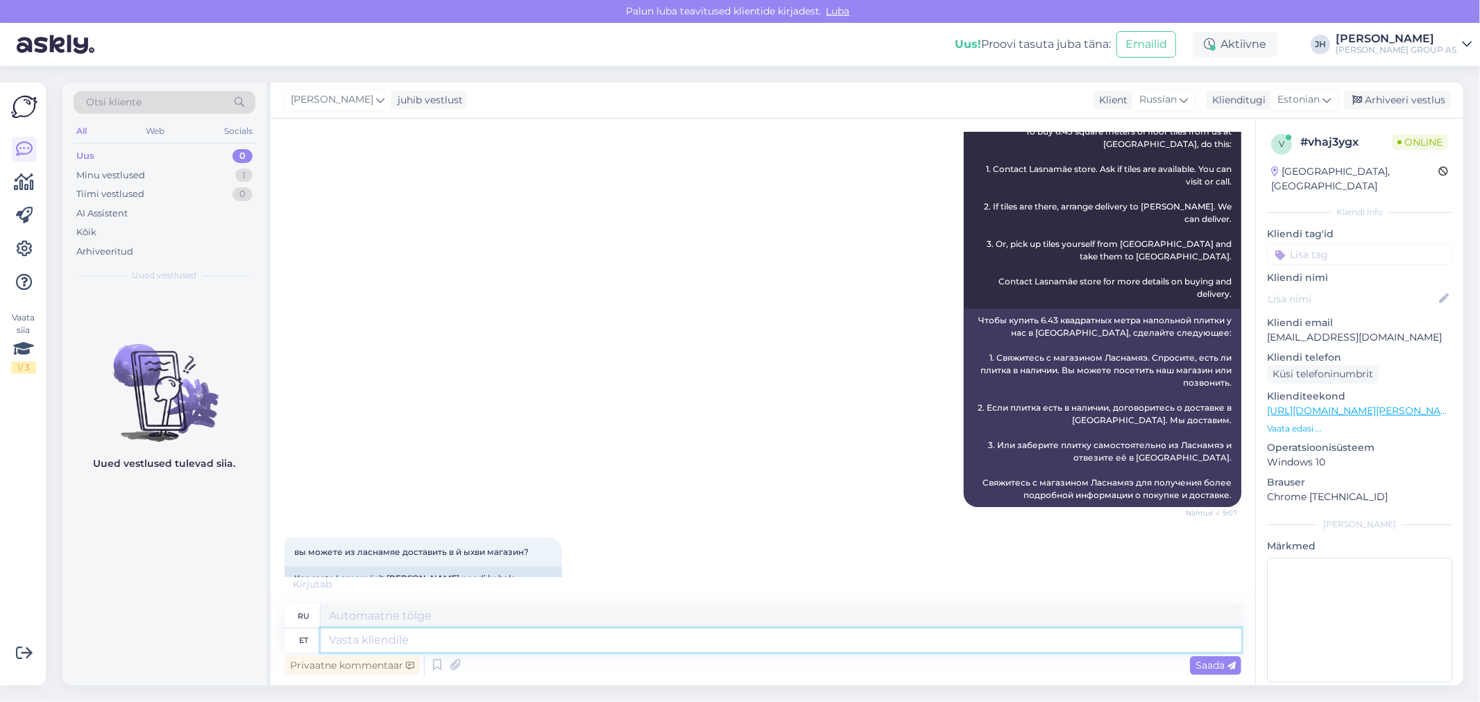
click at [338, 646] on textarea at bounding box center [781, 641] width 921 height 24
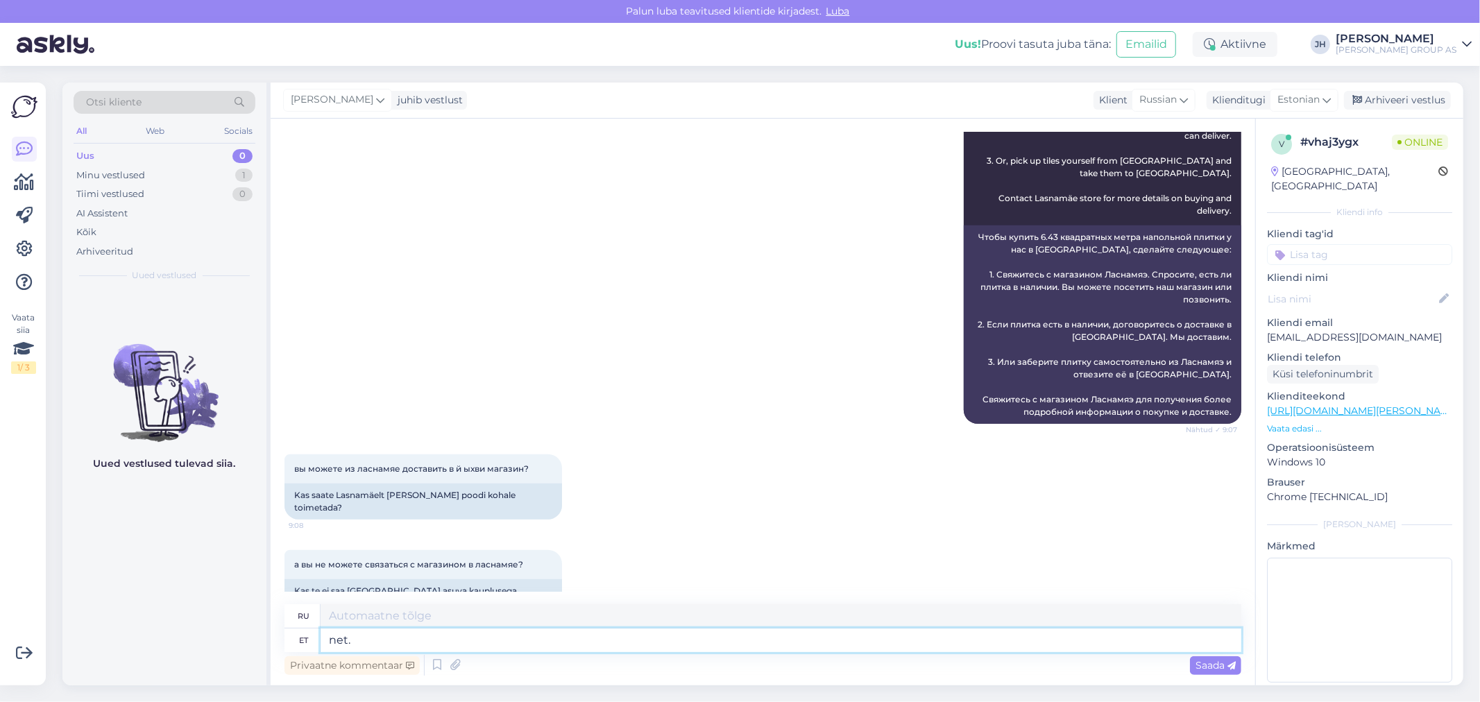
type textarea "net."
type textarea "сеть."
type textarea "net. besplatnoj do"
type textarea "нетто. бесплатно"
type textarea "net. besplatnoj dostavki"
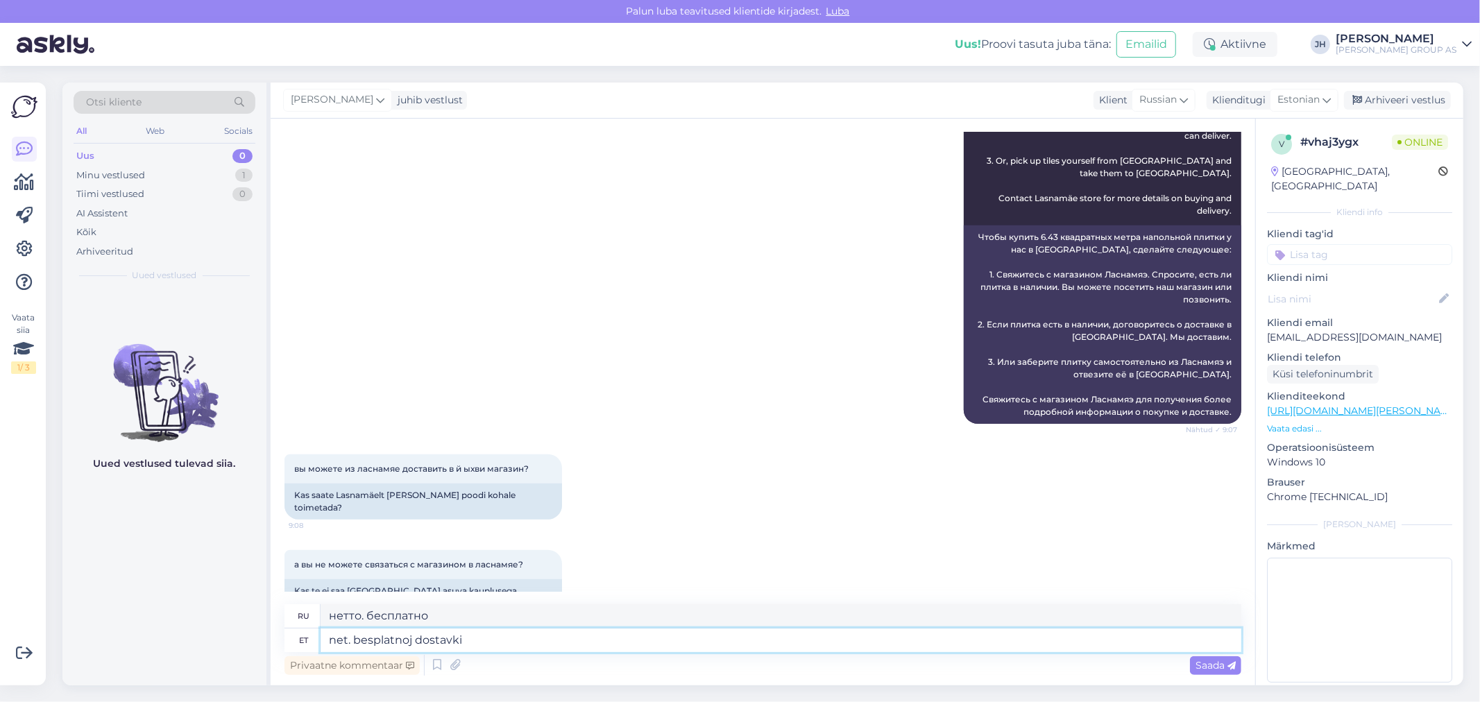
type textarea "нетто. бесплатная доставка"
type textarea "net. besplatnoj dostavki mõ ne"
type textarea "net. besplatnoj dostavki some"
type textarea "net. besplatnoj dostavki mõ ne prdostavljajem"
type textarea "сеть. бесплатная доставка, некоторые поставки"
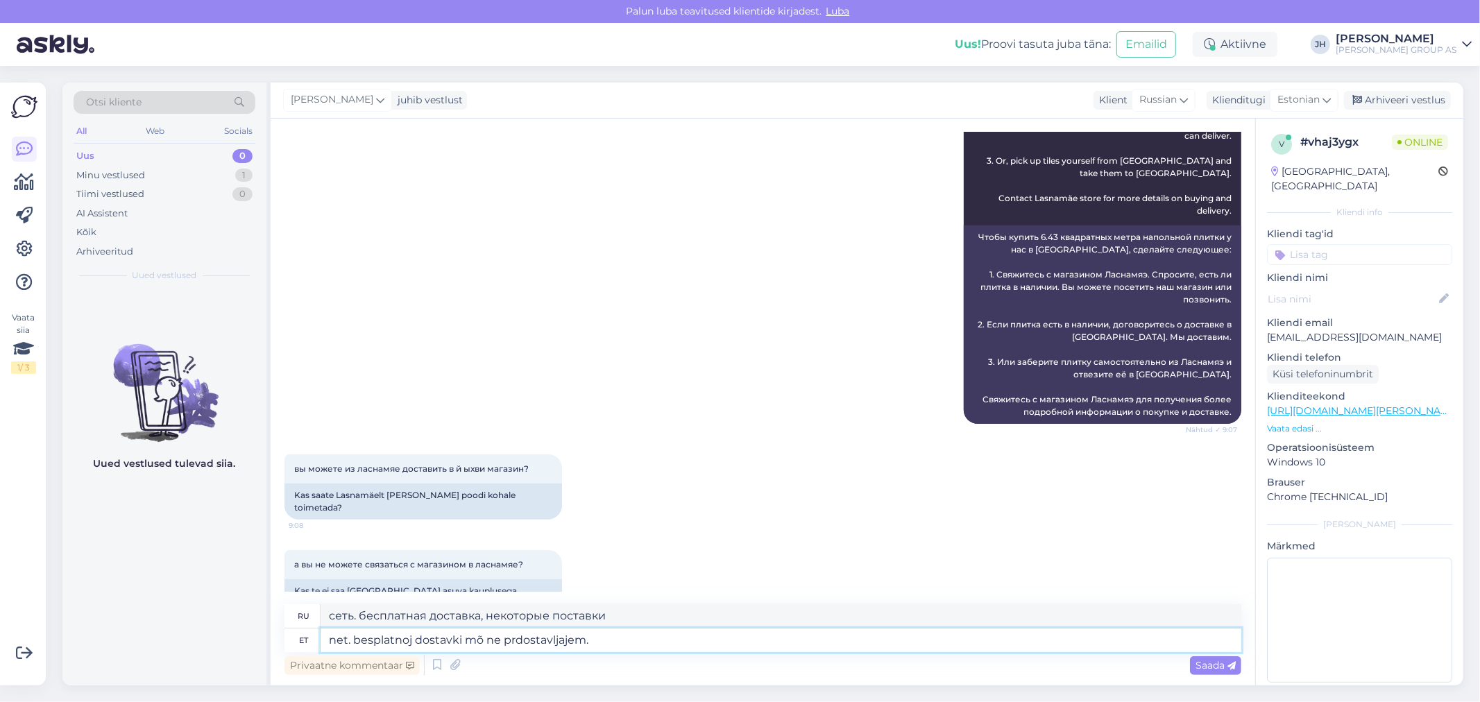
type textarea "net. besplatnoj dostavki mõ ne prdostavljajem."
type textarea "сеть. бесплатную доставку мы не предоставляем."
type textarea "net. besplatnoj dostavki mõ ne prdostavljajem. I"
type textarea "сеть. бесплатную доставку мы не предоставляем. я"
type textarea "net. besplatnoj dostavki mõ ne prdostavljajem."
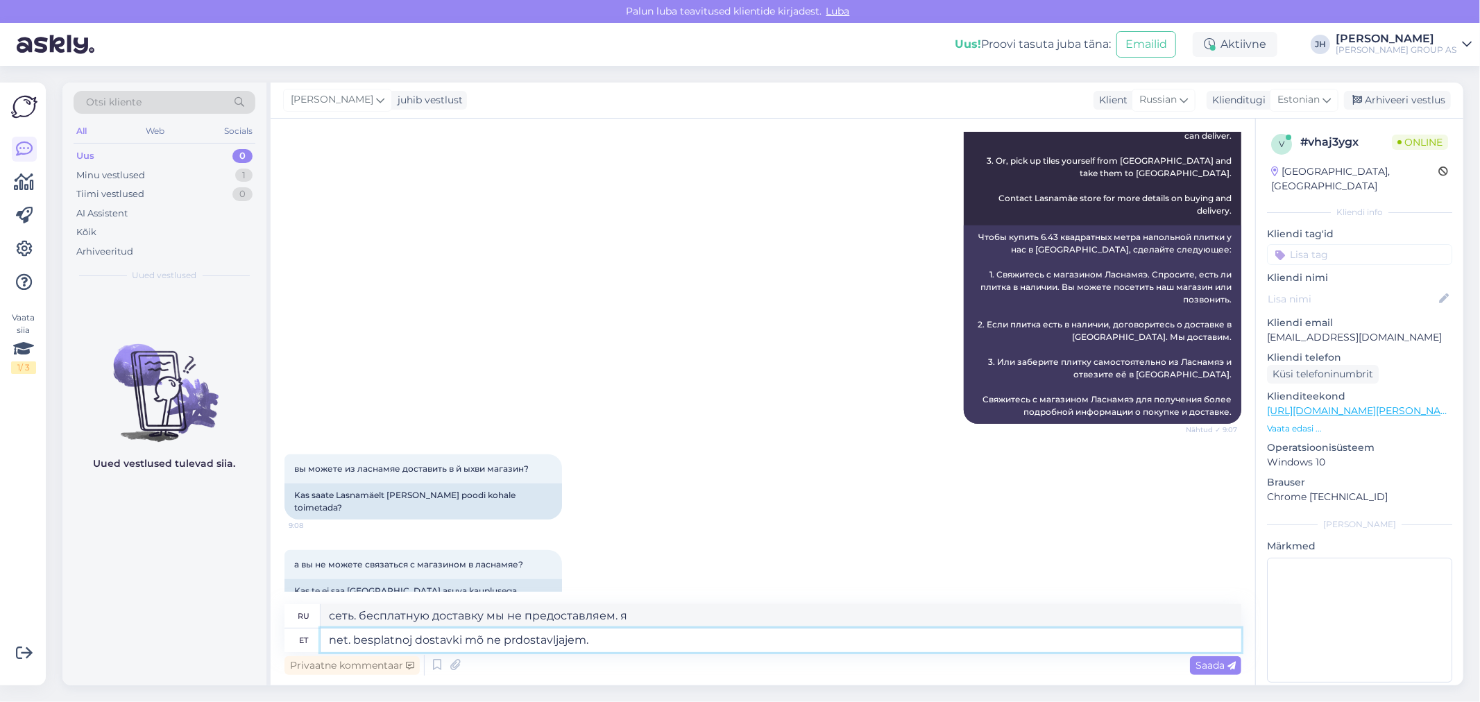
type textarea "сеть. бесплатную доставку мы не предоставляем."
type textarea "net. besplatnoj dostavki mõ ne prdostavljajem. Vsego"
type textarea "сеть. бесплатную доставку мы не предоставляем. Все"
type textarea "net. besplatnoj dostavki mõ ne prdostavljajem. Vsego v"
type textarea "сеть. бесплатную доставку мы не предоставляем. Всего в"
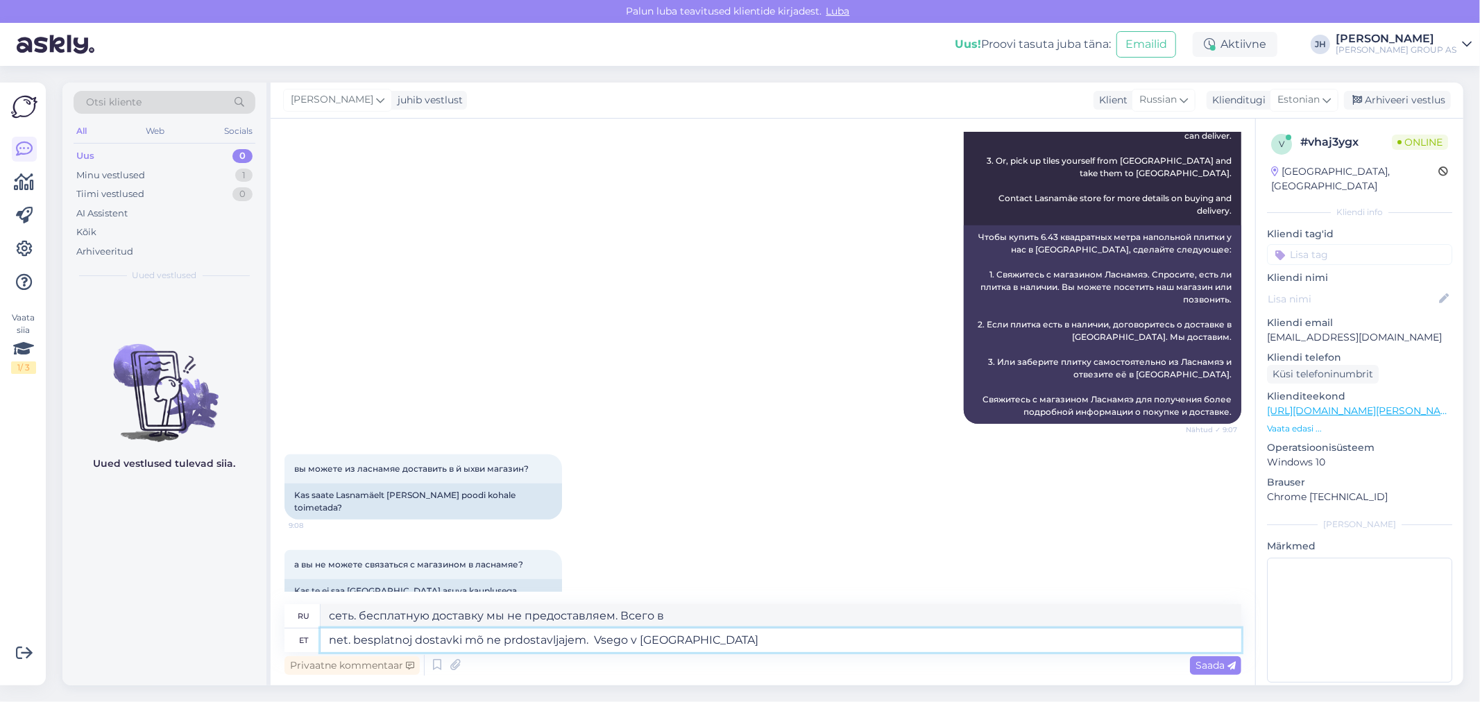
type textarea "net. besplatnoj dostavki mõ ne prdostavljajem. Vsego v [GEOGRAPHIC_DATA]"
type textarea "сеть. бесплатную доставку мы не предоставляем. Всего в [GEOGRAPHIC_DATA]"
type textarea "net. besplatnoj dostavki mõ ne prdostavljajem. Vsego v [GEOGRAPHIC_DATA] jest"
type textarea "сеть. бесплатную доставку мы не предоставляем. Всего в [GEOGRAPHIC_DATA] шутка"
type textarea "net. besplatnoj dostavki mõ ne prdostavljajem. Vsego v [GEOGRAPHIC_DATA] jest e…"
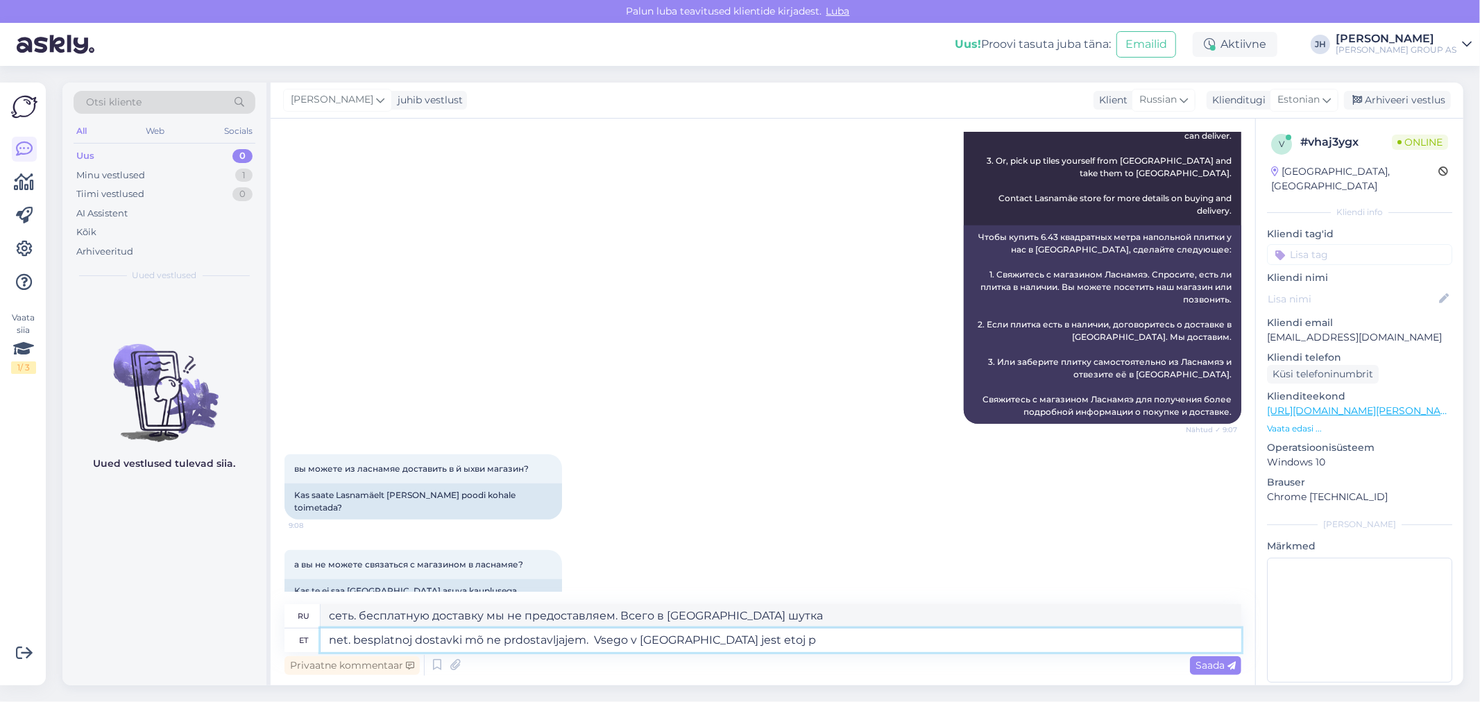
type textarea "сеть. бесплатную доставку мы не предоставляем. Всего в [GEOGRAPHIC_DATA] есть э…"
type textarea "net. besplatnoj dostavki mõ ne prdostavljajem. Vsego v [GEOGRAPHIC_DATA] jest e…"
type textarea "сеть. бесплатную доставку мы не предоставляем. Всего в [GEOGRAPHIC_DATA] есть э…"
type textarea "net. besplatnoj dostavki mõ ne prdostavljajem. Vsego v [GEOGRAPHIC_DATA] jest e…"
type textarea "сеть. бесплатную доставку мы не предоставляем. Всего в [GEOGRAPHIC_DATA] есть э…"
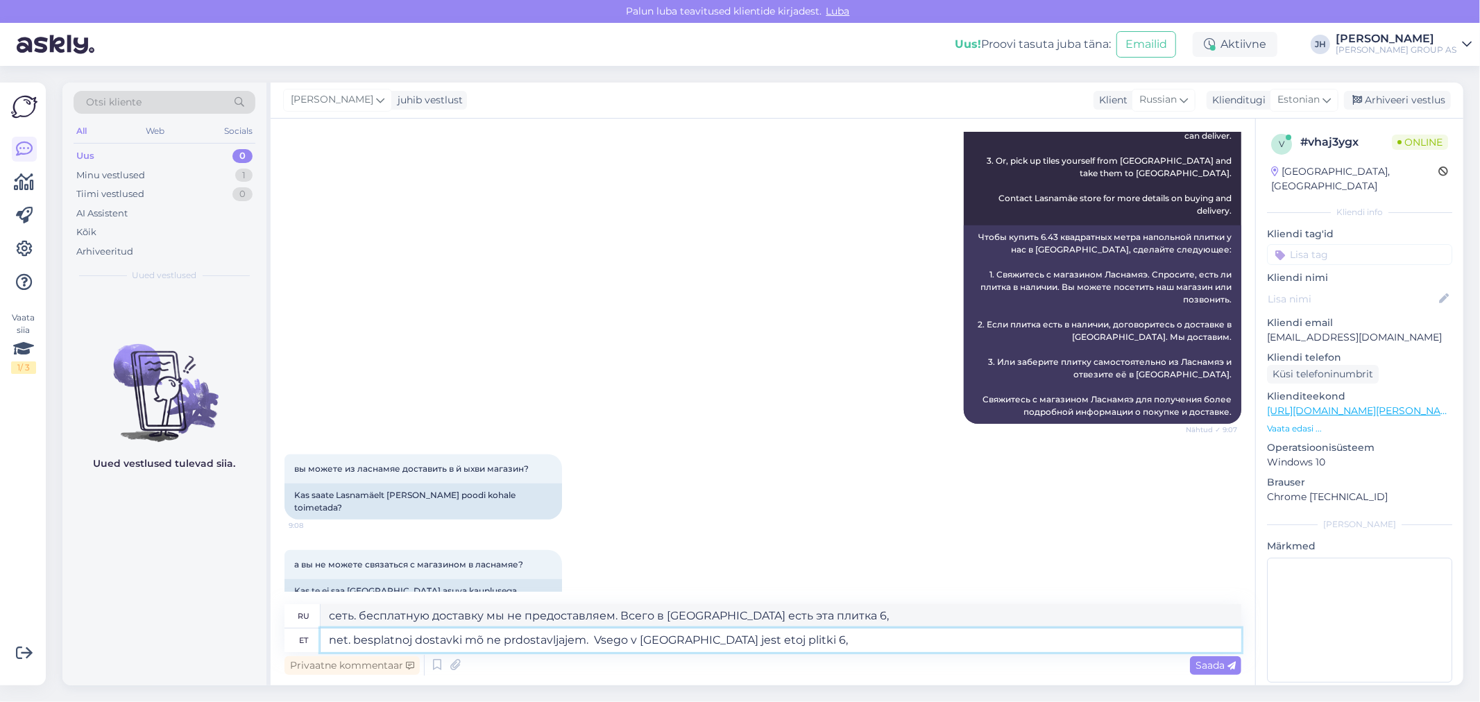
type textarea "net. besplatnoj dostavki mõ ne prdostavljajem. Vsego v [GEOGRAPHIC_DATA] jest e…"
type textarea "сеть. бесплатную доставку мы не предоставляем. Всего в [GEOGRAPHIC_DATA] есть э…"
type textarea "net. besplatnoj dostavki mõ ne prdostavljajem. Vsego v [GEOGRAPHIC_DATA] jest e…"
type textarea "сеть. бесплатную доставку мы не предоставляем. Всего в [GEOGRAPHIC_DATA] есть э…"
drag, startPoint x: 801, startPoint y: 640, endPoint x: 322, endPoint y: 641, distance: 478.7
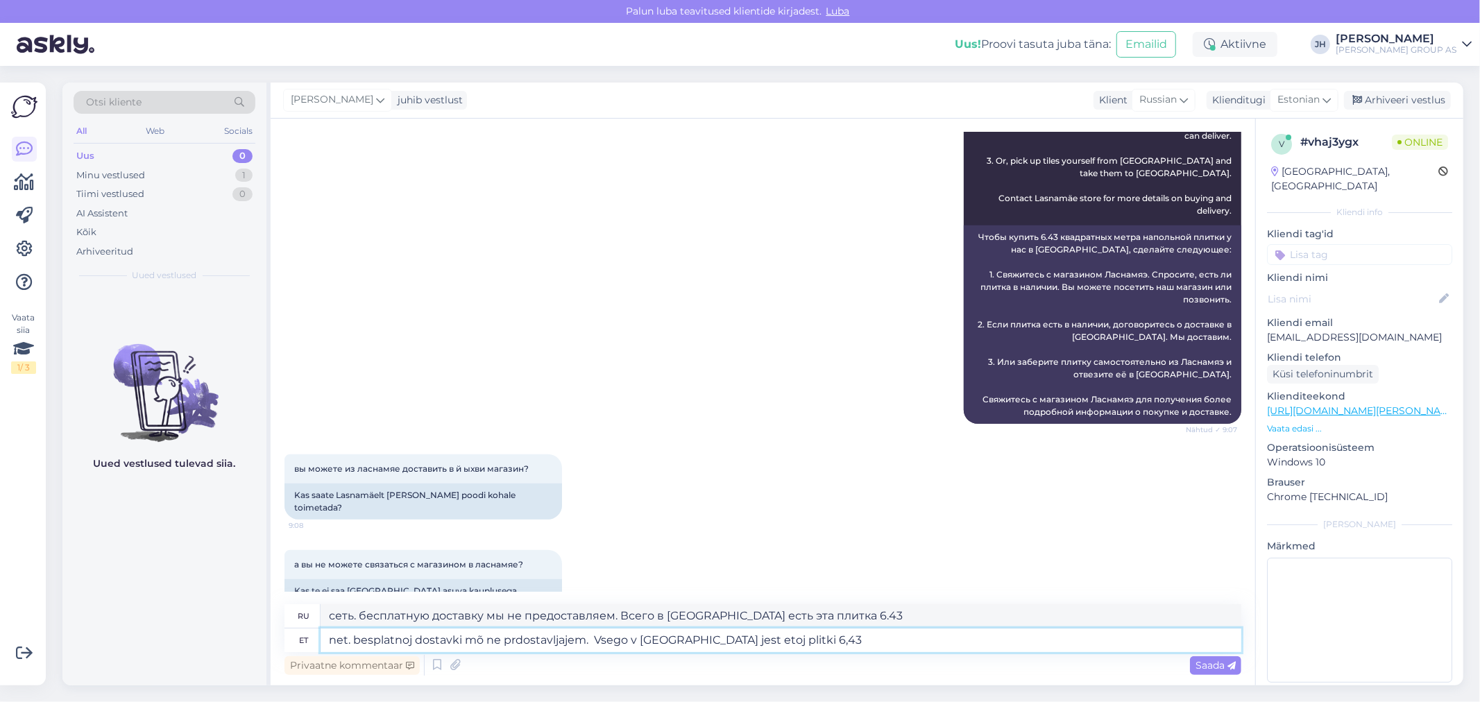
click at [322, 641] on textarea "net. besplatnoj dostavki mõ ne prdostavljajem. Vsego v [GEOGRAPHIC_DATA] jest e…" at bounding box center [781, 641] width 921 height 24
type textarea "net. besplatnoj dostavki mõ ne prdostavljajem. Vsego v [GEOGRAPHIC_DATA] jest e…"
drag, startPoint x: 847, startPoint y: 616, endPoint x: 293, endPoint y: 617, distance: 553.6
click at [293, 617] on div "ru сеть. бесплатную доставку мы не предоставляем. Всего в [GEOGRAPHIC_DATA] ест…" at bounding box center [762, 616] width 957 height 24
click at [1333, 98] on div "Estonian" at bounding box center [1304, 100] width 69 height 22
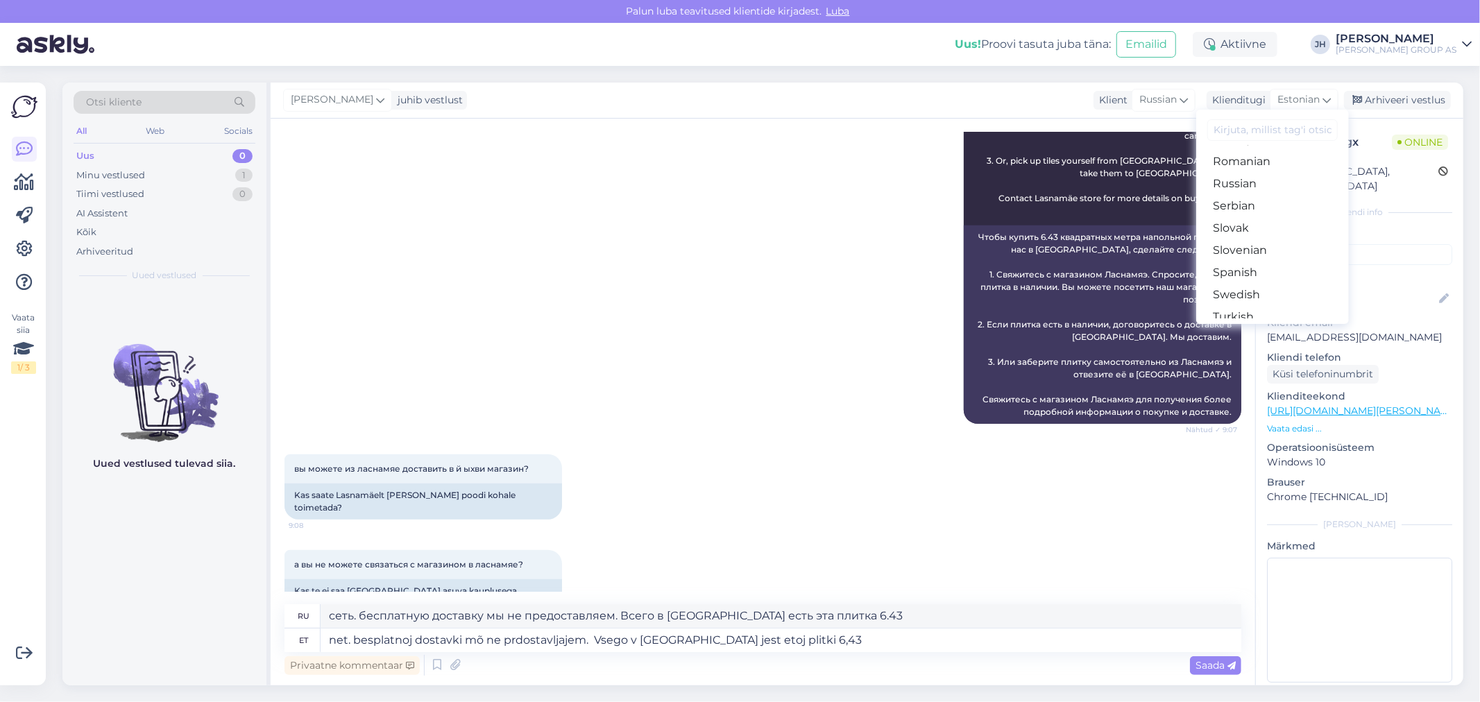
scroll to position [539, 0]
click at [1243, 171] on link "Russian" at bounding box center [1272, 178] width 153 height 22
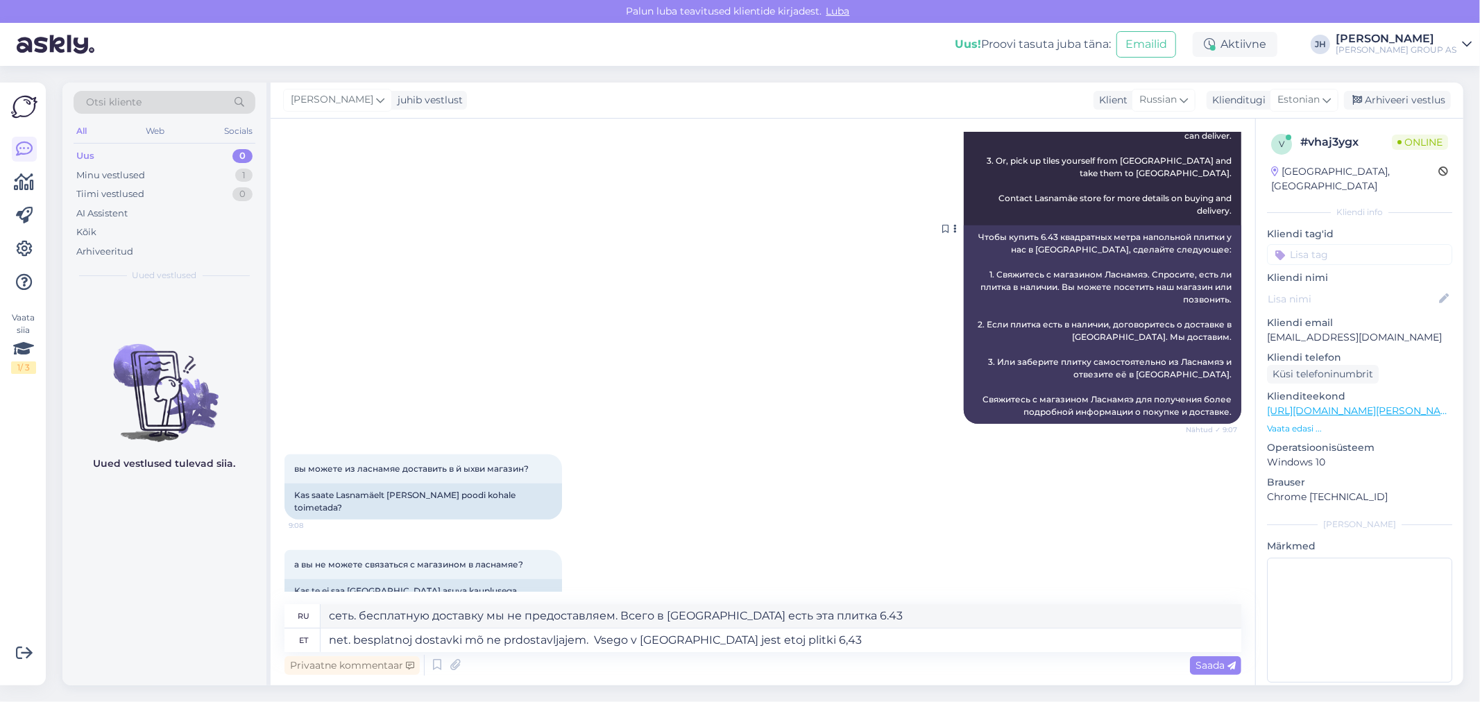
scroll to position [853, 0]
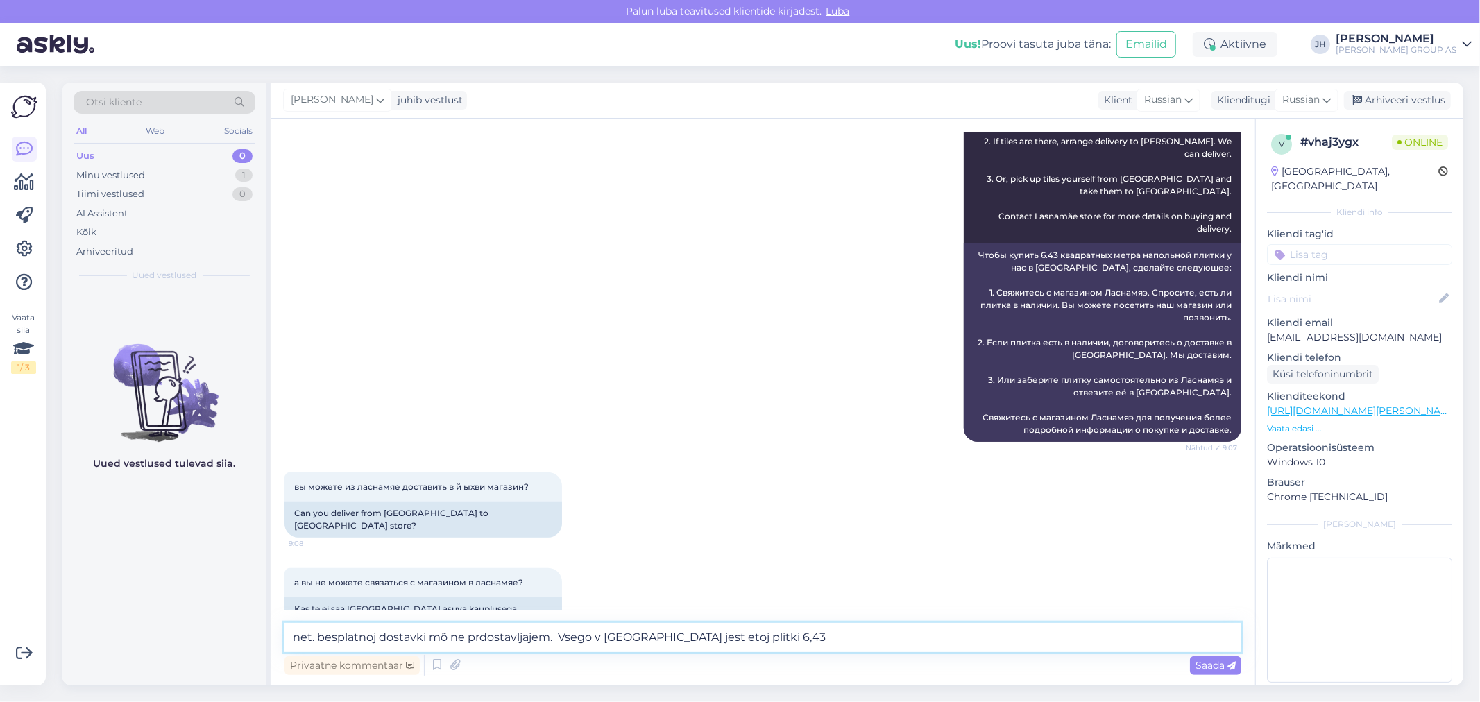
drag, startPoint x: 770, startPoint y: 636, endPoint x: 246, endPoint y: 625, distance: 523.9
click at [248, 626] on div "Otsi kliente All Web Socials Uus 0 Minu vestlused 1 Tiimi vestlused 0 AI Assist…" at bounding box center [762, 384] width 1401 height 603
paste textarea "сеть. бесплатную доставку мы не предоставляем. Всего в [GEOGRAPHIC_DATA] есть э…"
type textarea "сеть. бесплатную доставку мы не предоставляем. Всего в [GEOGRAPHIC_DATA] есть э…"
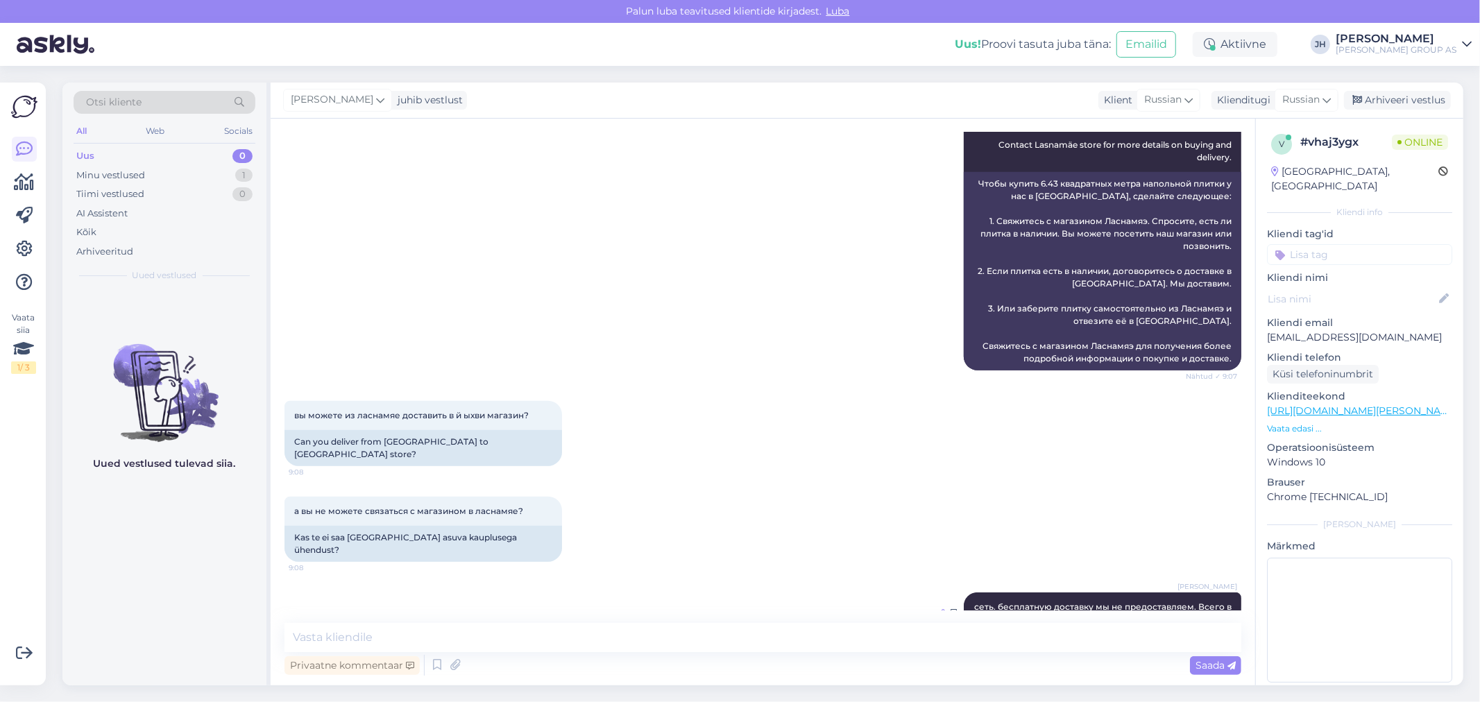
click at [937, 609] on icon at bounding box center [941, 613] width 8 height 8
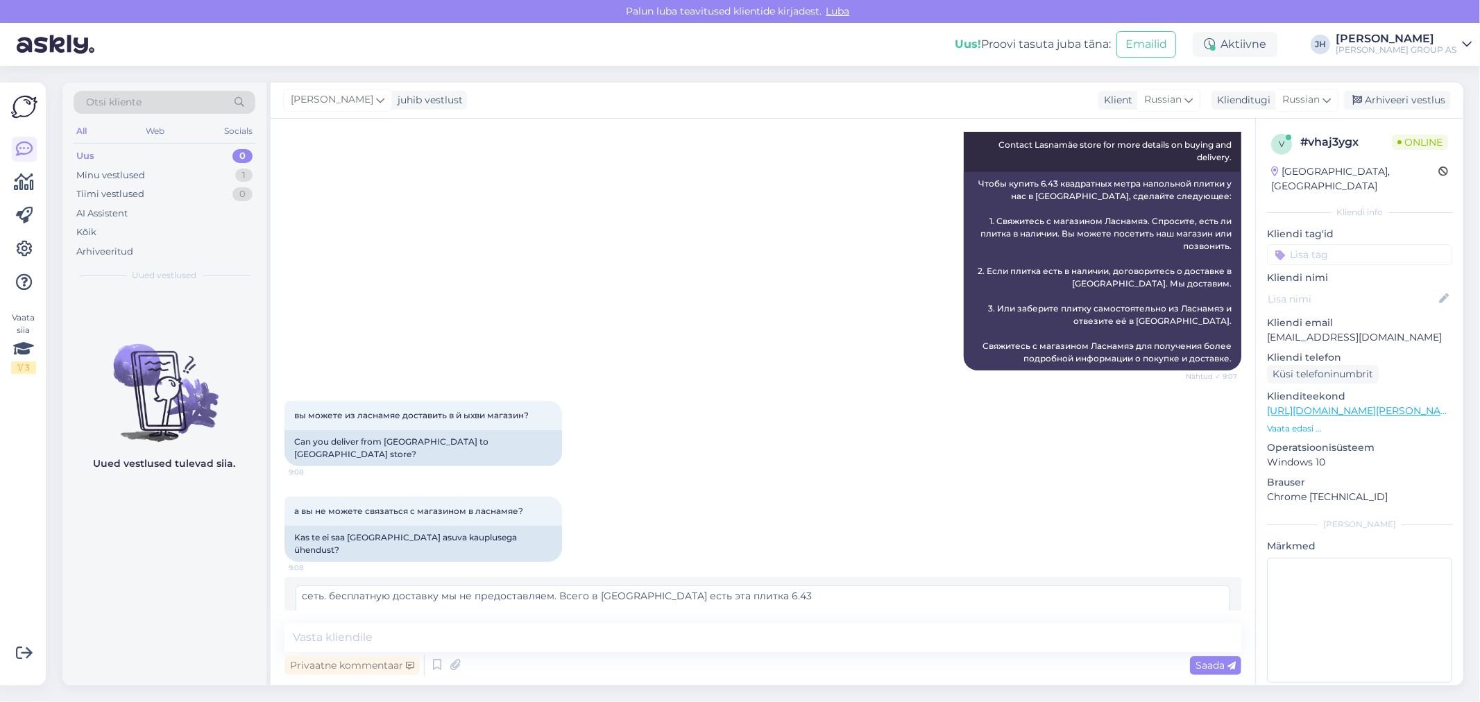
click at [323, 586] on textarea "сеть. бесплатную доставку мы не предоставляем. Всего в [GEOGRAPHIC_DATA] есть э…" at bounding box center [763, 604] width 935 height 36
type textarea ". бесплатную доставку мы не предоставляем. Всего в [GEOGRAPHIC_DATA] есть эта п…"
click at [1177, 630] on span "Muuda" at bounding box center [1200, 636] width 49 height 12
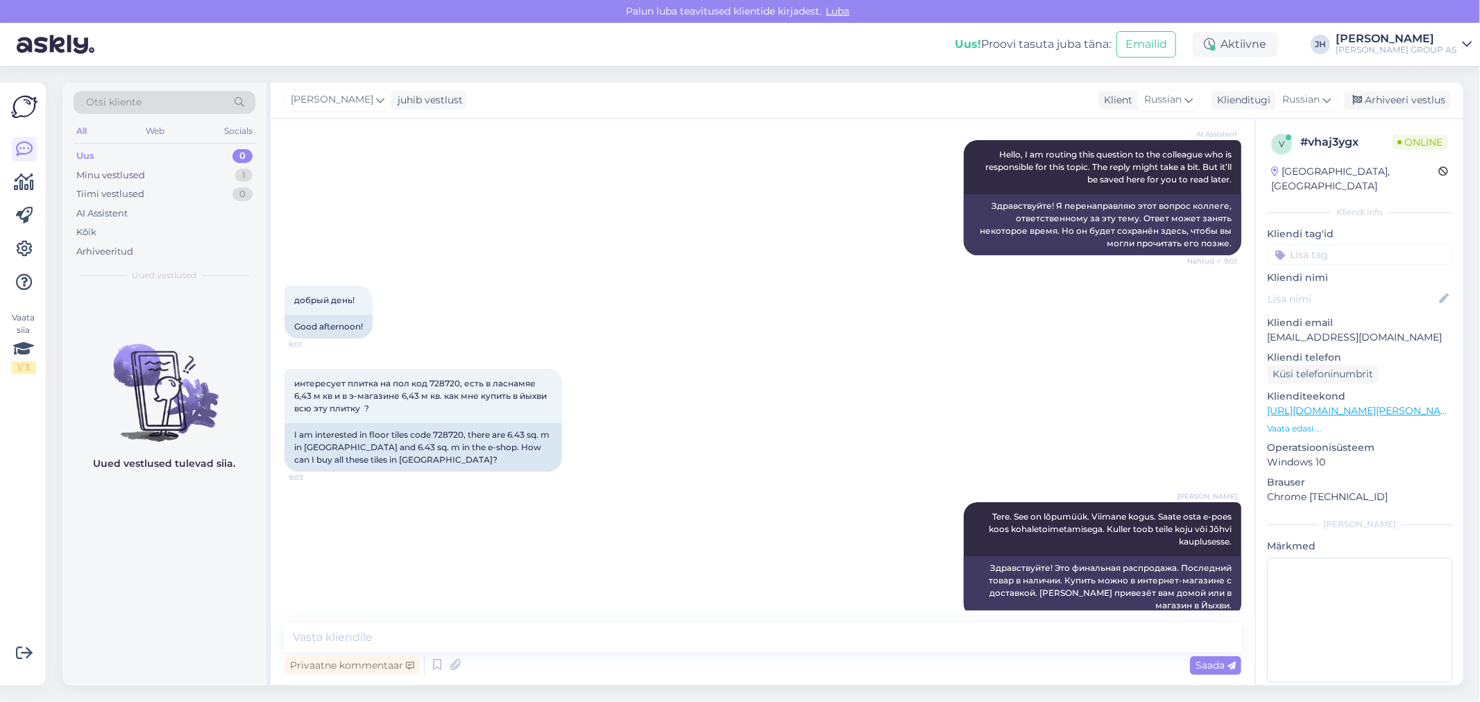
scroll to position [308, 0]
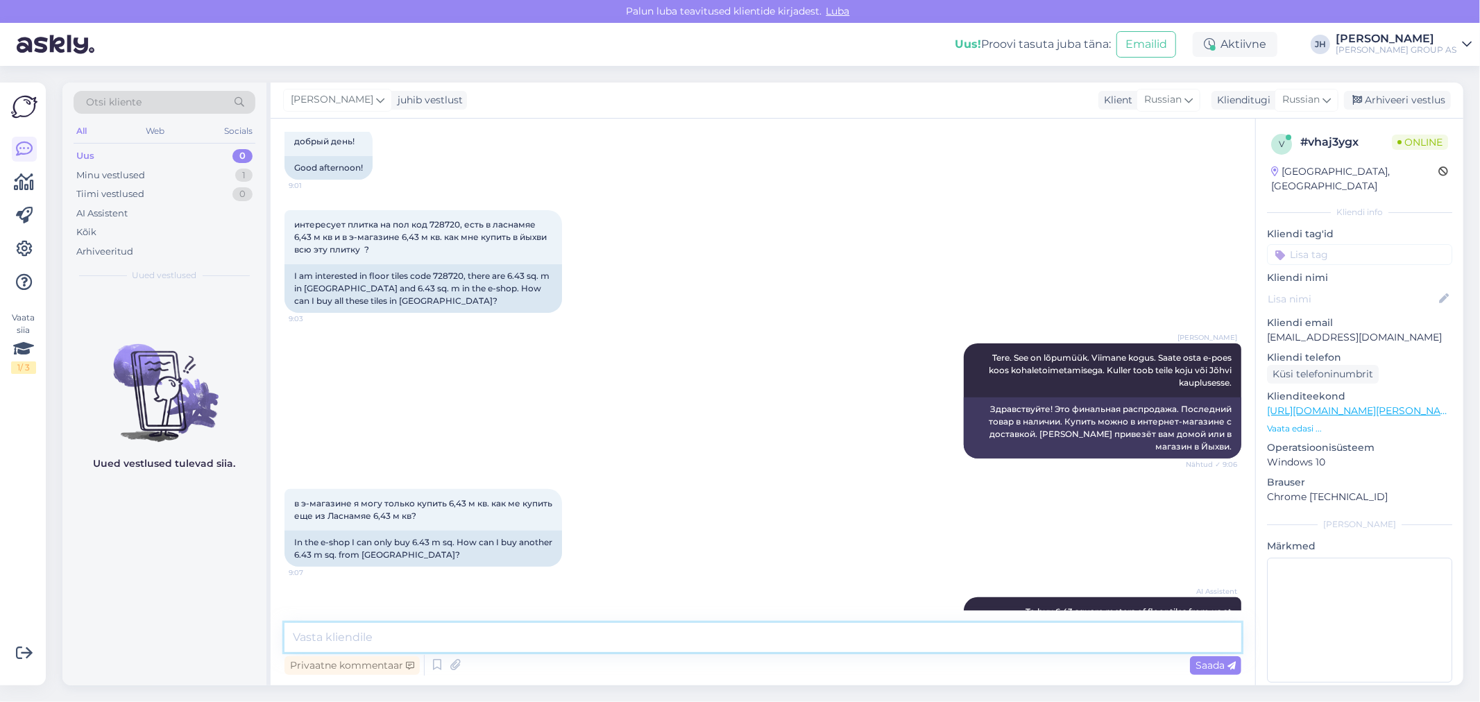
click at [352, 641] on textarea at bounding box center [762, 637] width 957 height 29
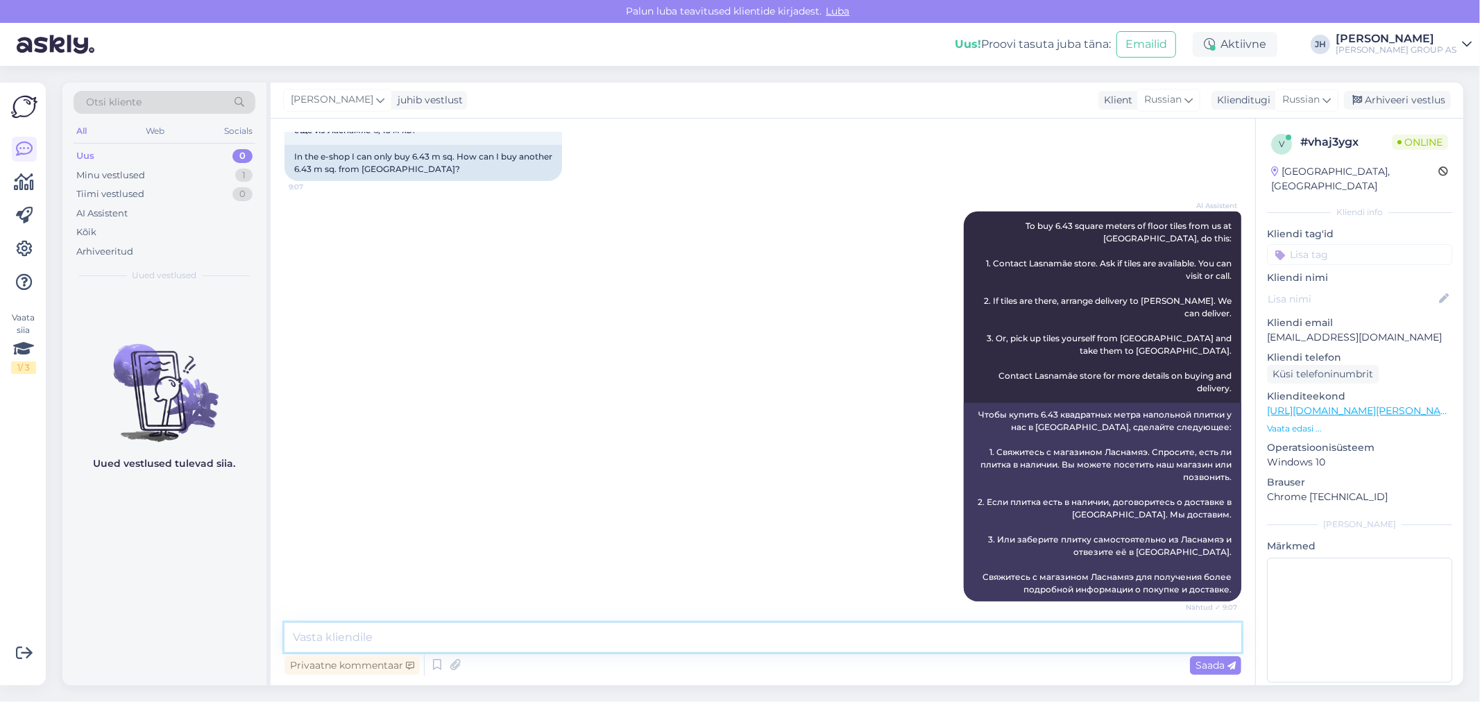
scroll to position [925, 0]
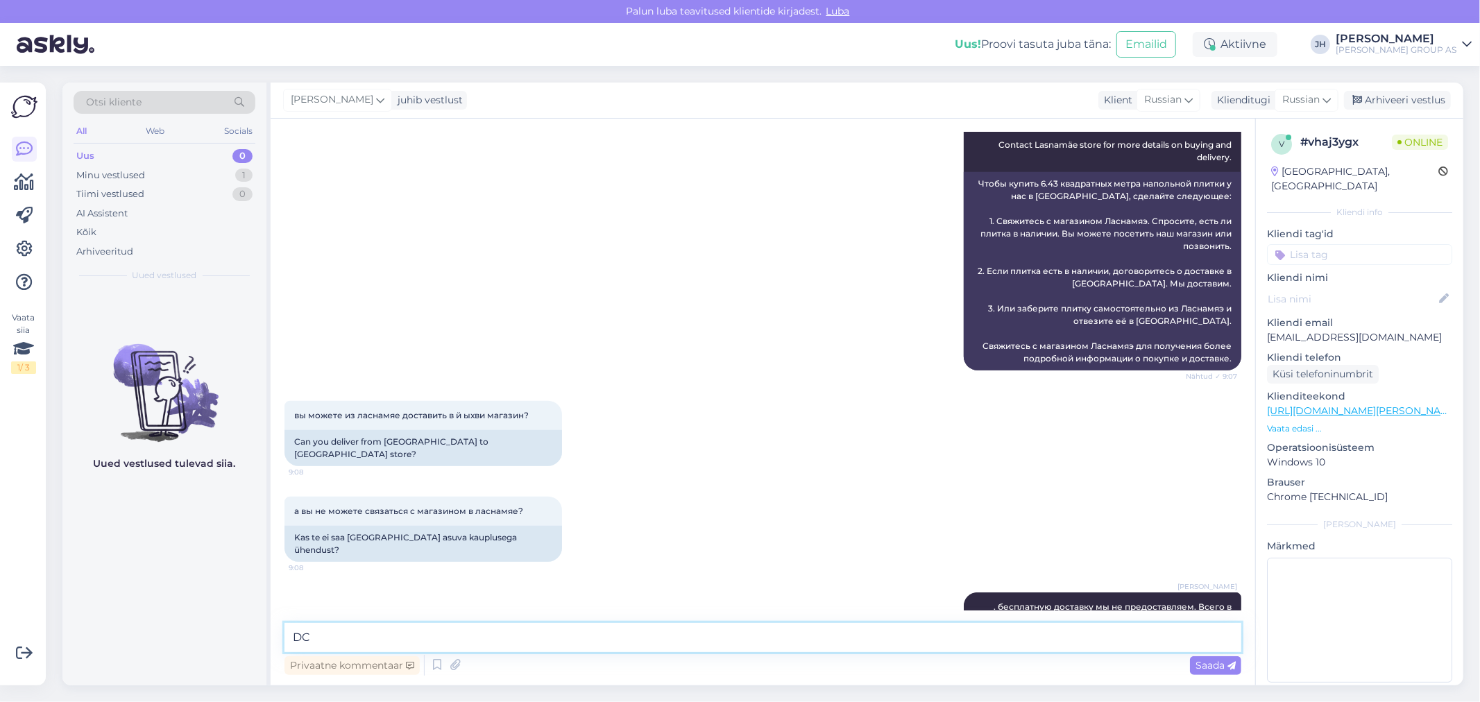
type textarea "D"
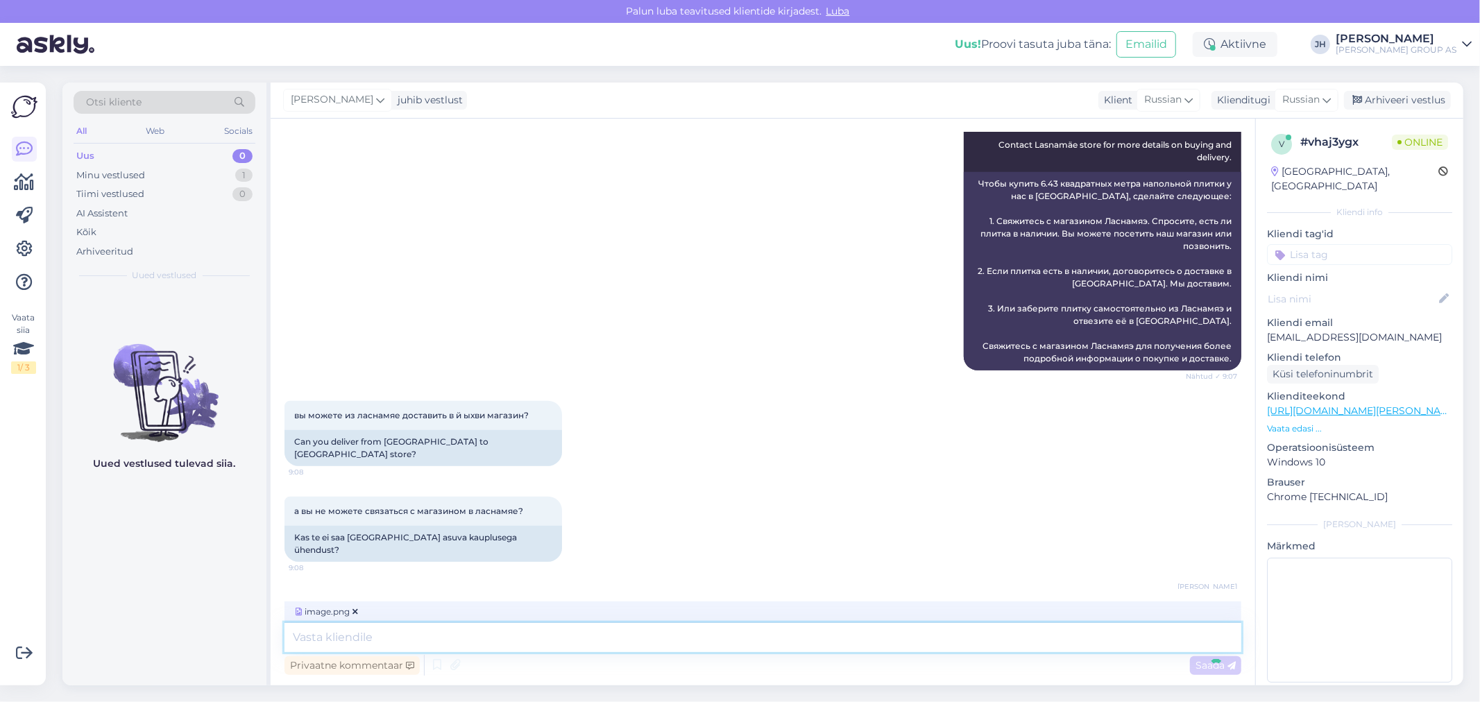
scroll to position [1013, 0]
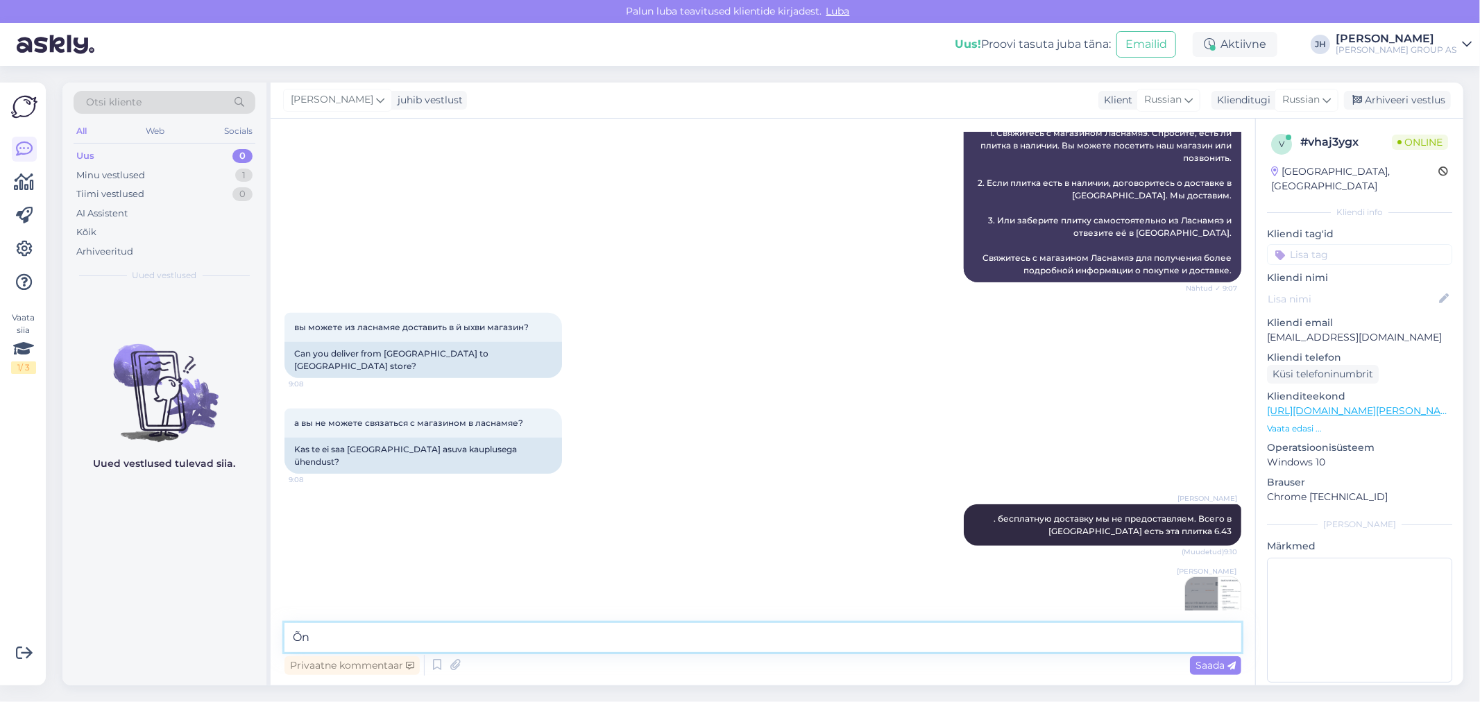
type textarea "Õ"
type textarea "E"
type textarea "э"
type textarea "ВСЕГО в [GEOGRAPHIC_DATA] 6.43. Они находятся в [GEOGRAPHIC_DATA]. Вы моэете ку…"
click at [1218, 664] on span "Saada" at bounding box center [1215, 665] width 40 height 12
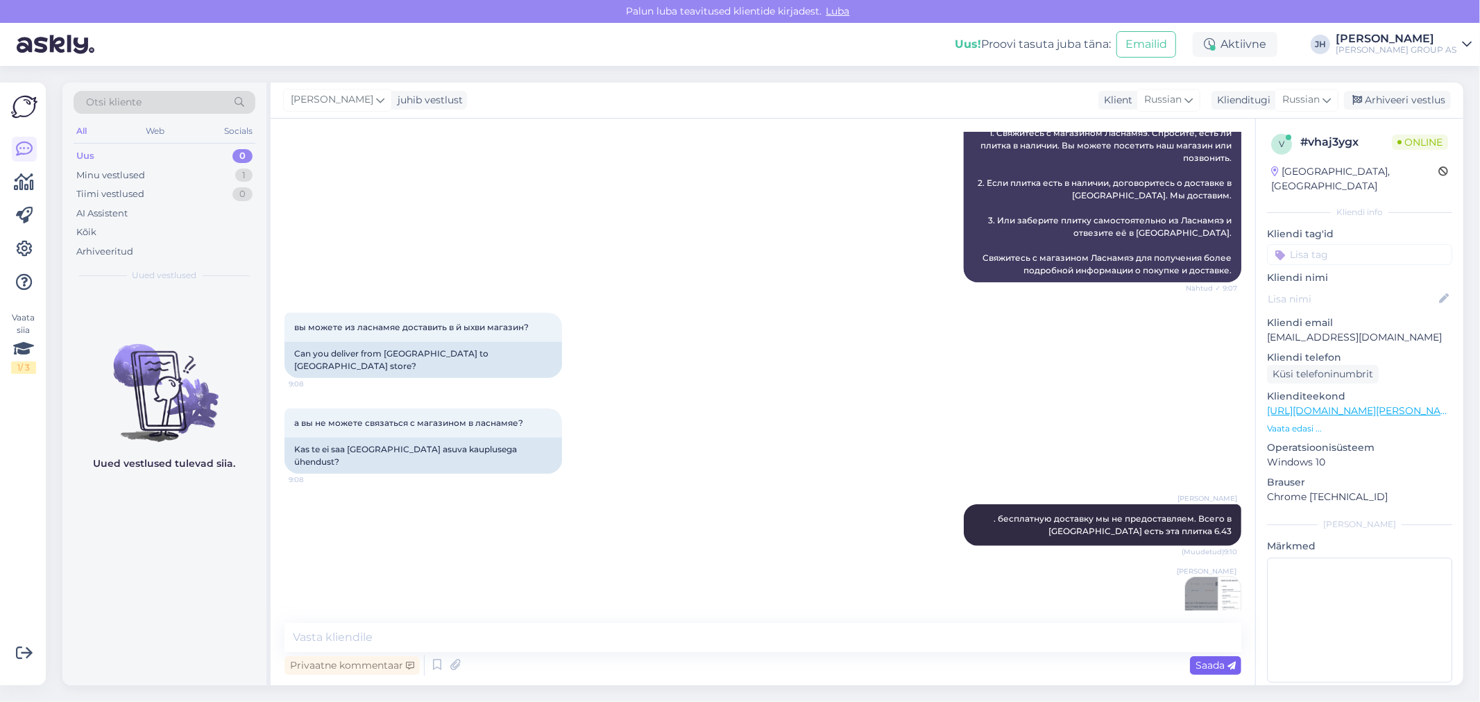
scroll to position [1098, 0]
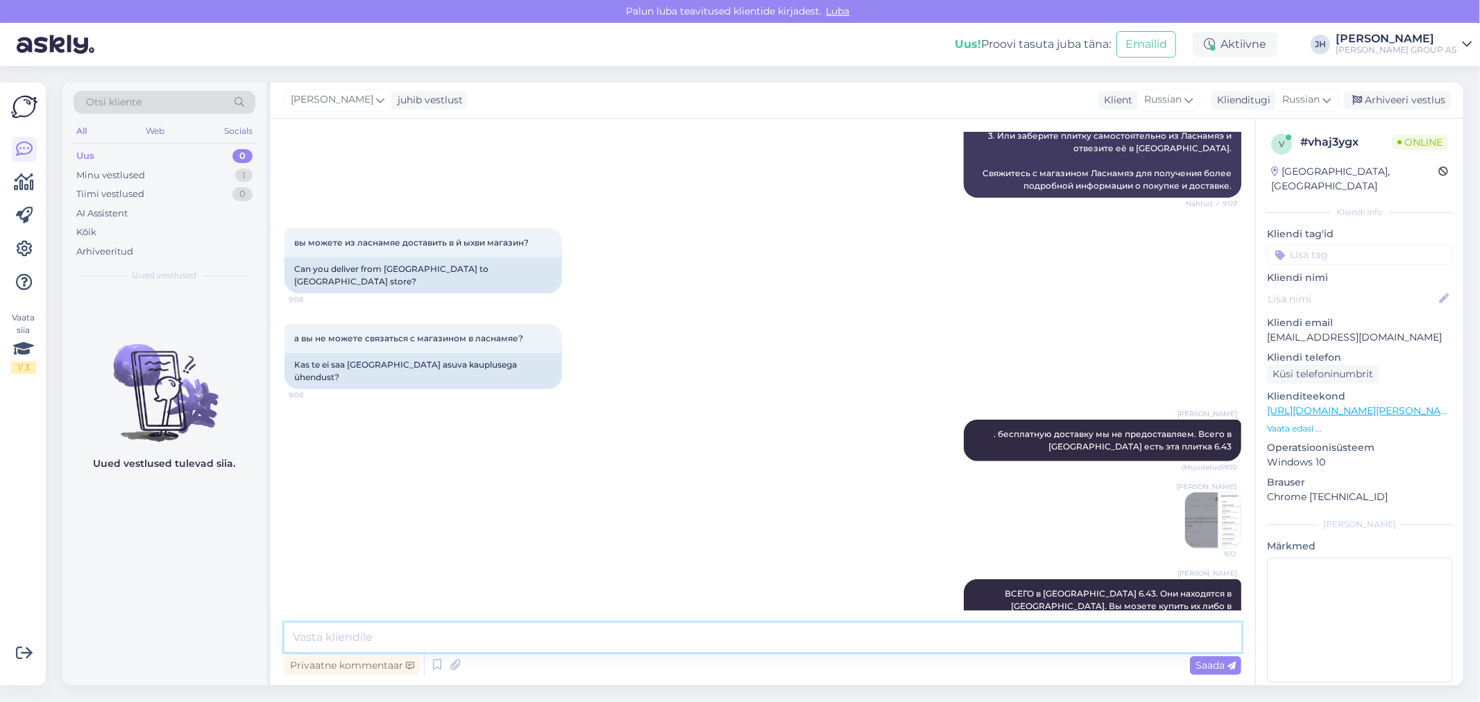
click at [314, 635] on textarea at bounding box center [762, 637] width 957 height 29
type textarea "/"
type textarea "Это не 6.43 + 6.43. Это всего остаток 6.43"
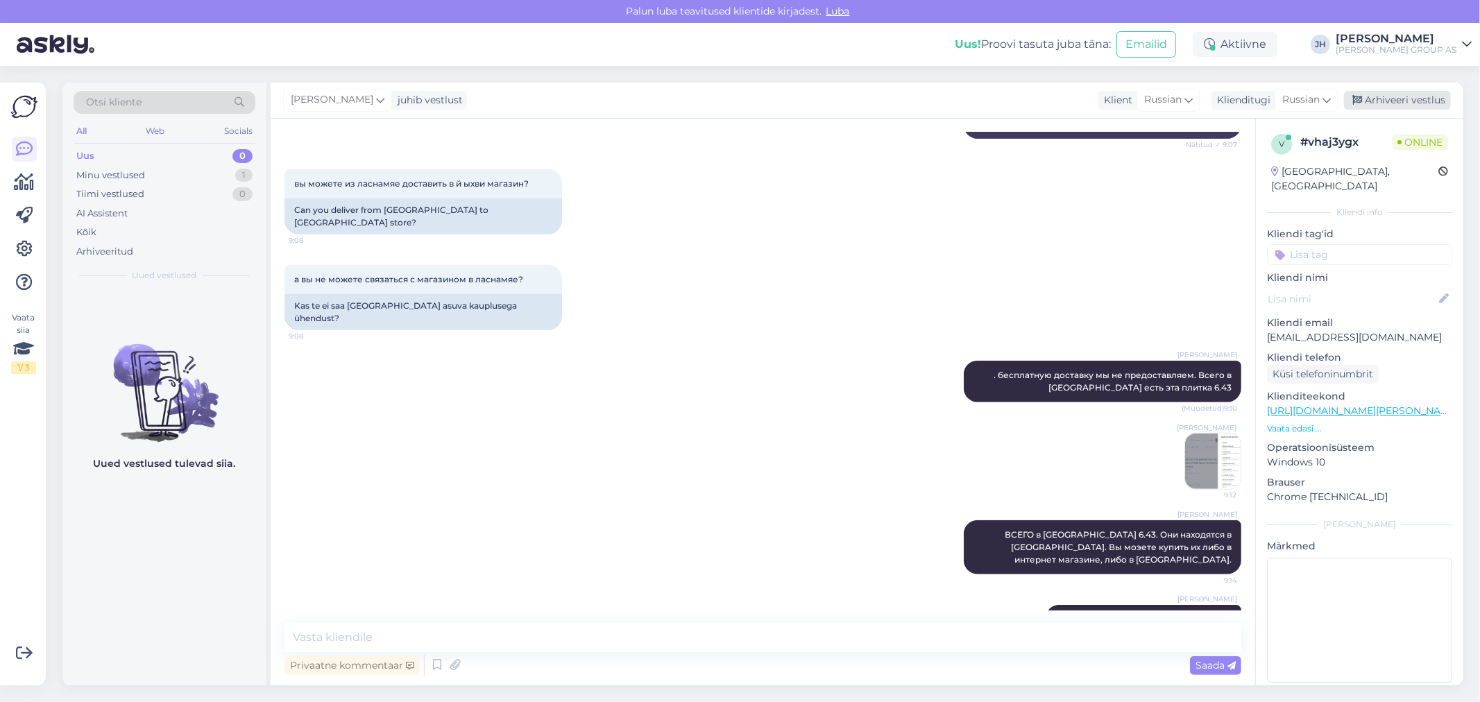
click at [1378, 98] on div "Arhiveeri vestlus" at bounding box center [1397, 100] width 107 height 19
